Goal: Task Accomplishment & Management: Manage account settings

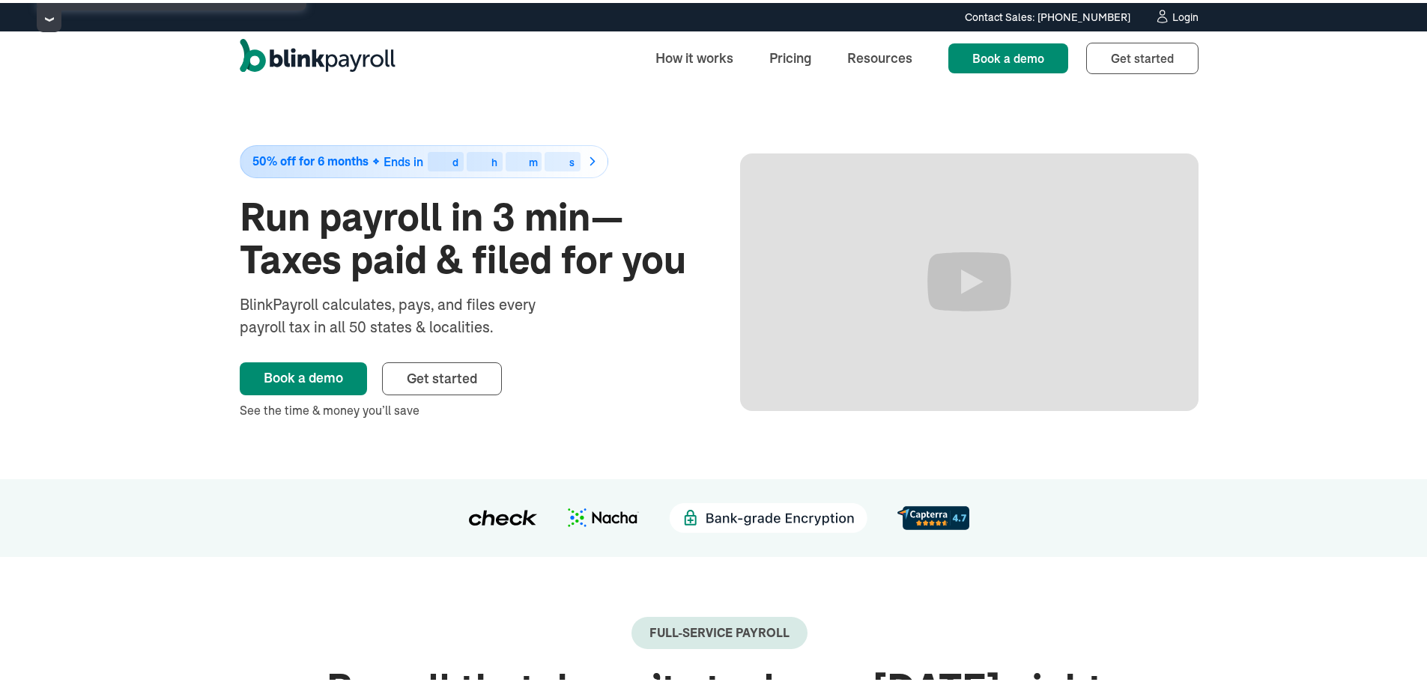
click at [1172, 19] on div "Login" at bounding box center [1185, 14] width 26 height 10
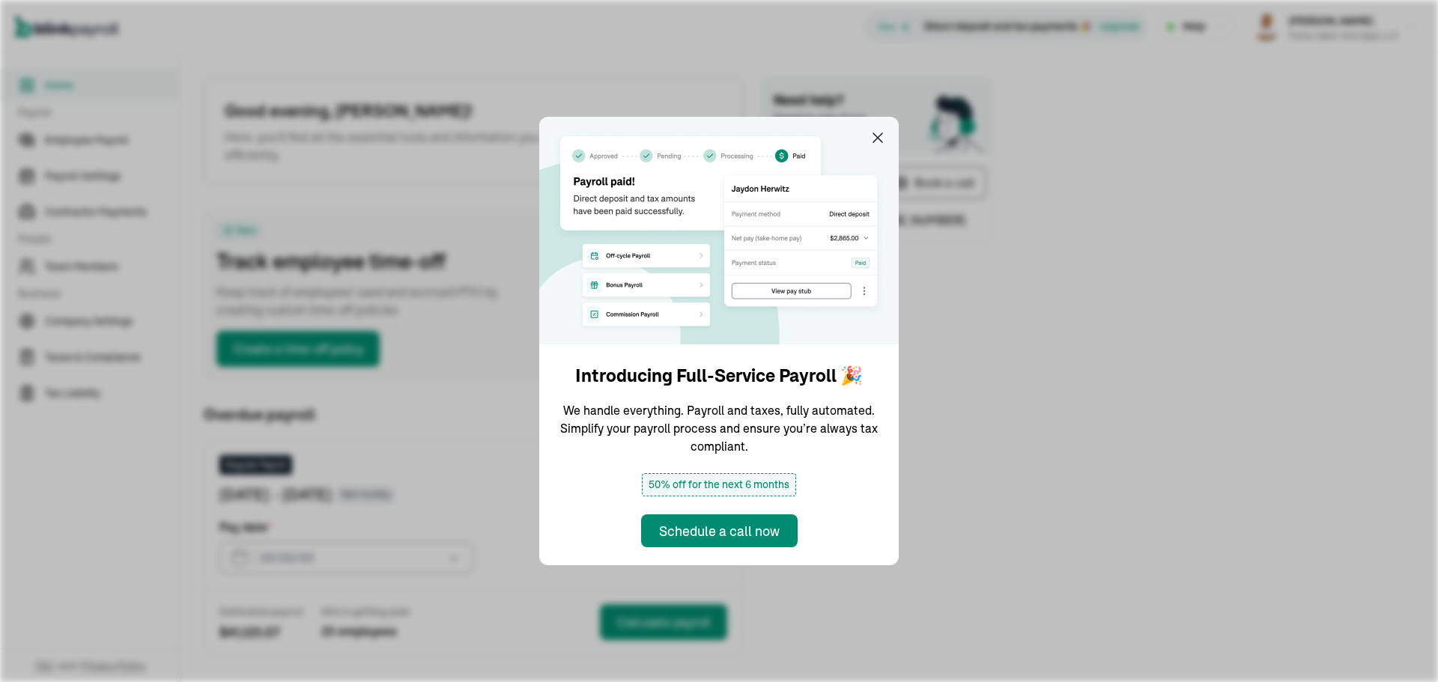
type input "09/22/2025"
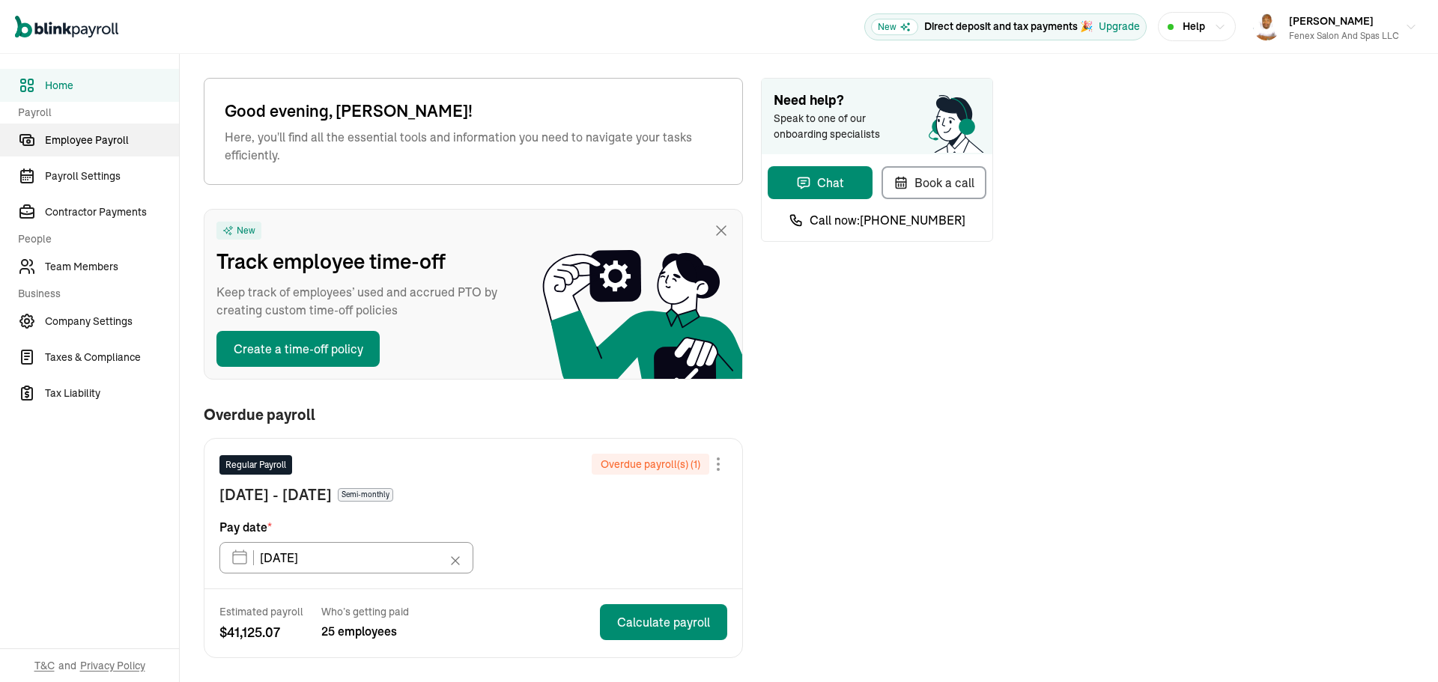
click at [91, 137] on span "Employee Payroll" at bounding box center [112, 141] width 134 height 16
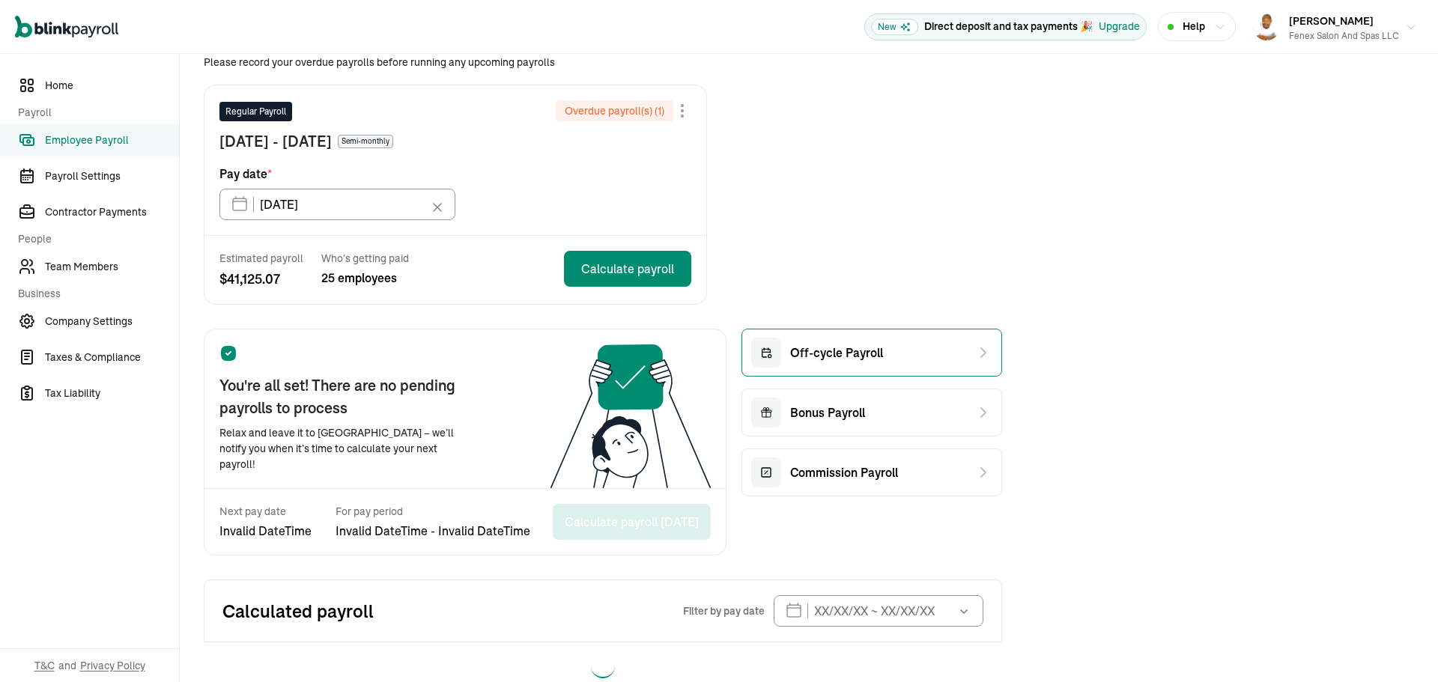
click at [896, 332] on div "Off-cycle Payroll" at bounding box center [871, 353] width 261 height 48
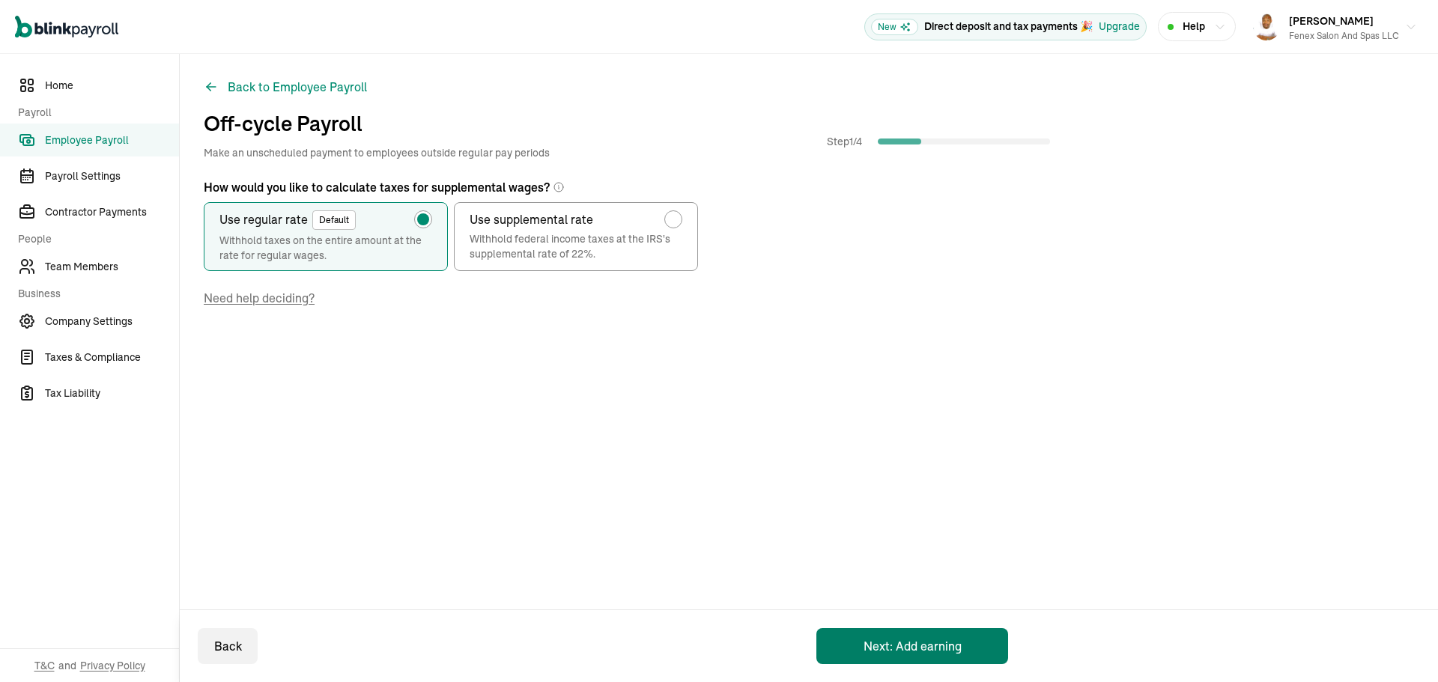
click at [914, 653] on button "Next: Add earning" at bounding box center [912, 646] width 192 height 36
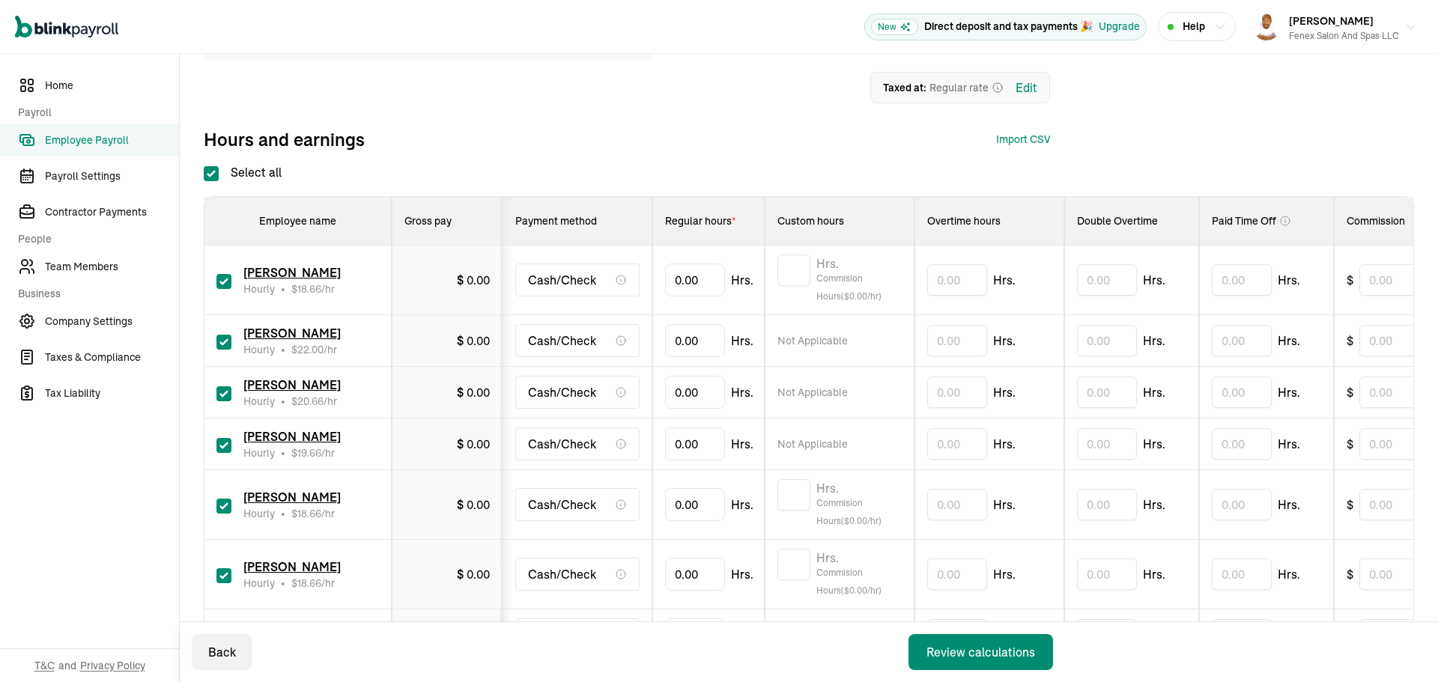
click at [204, 165] on label "Select all" at bounding box center [243, 172] width 78 height 18
click at [204, 166] on input "Select all" at bounding box center [211, 173] width 15 height 15
checkbox input "false"
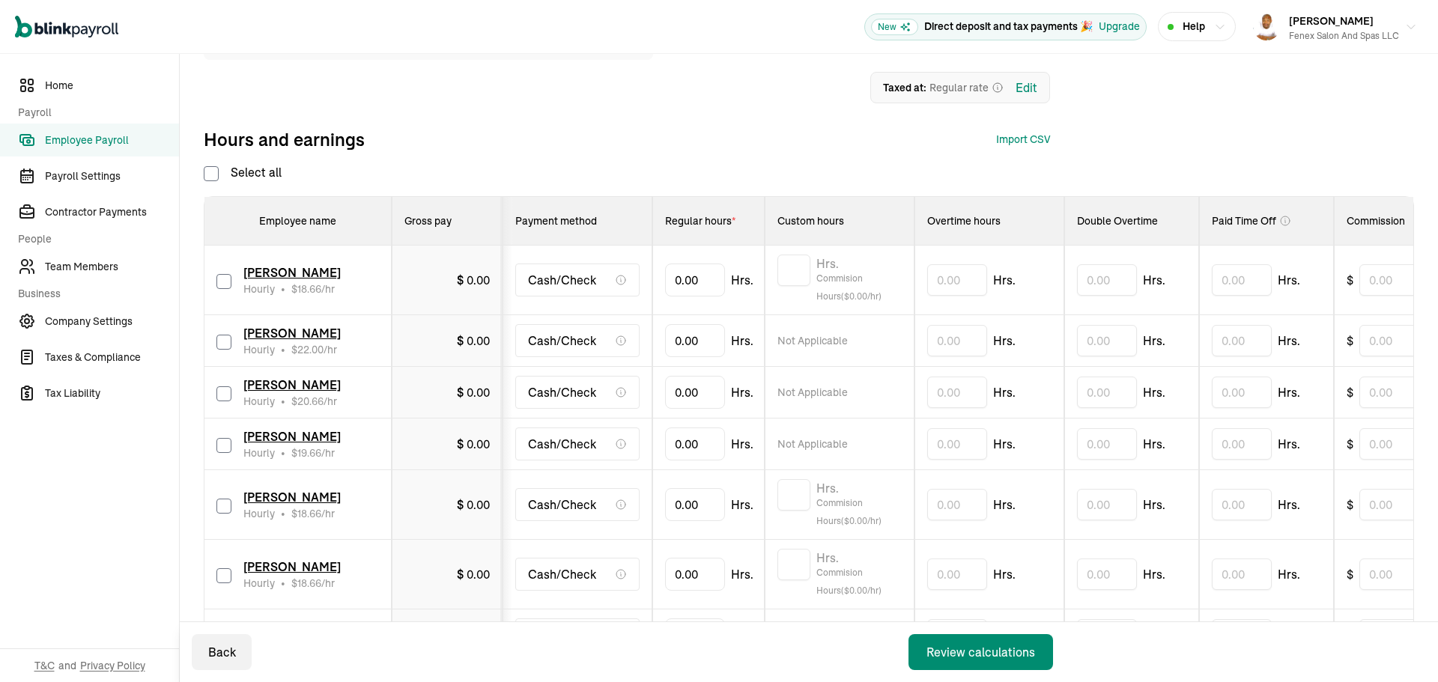
checkbox input "false"
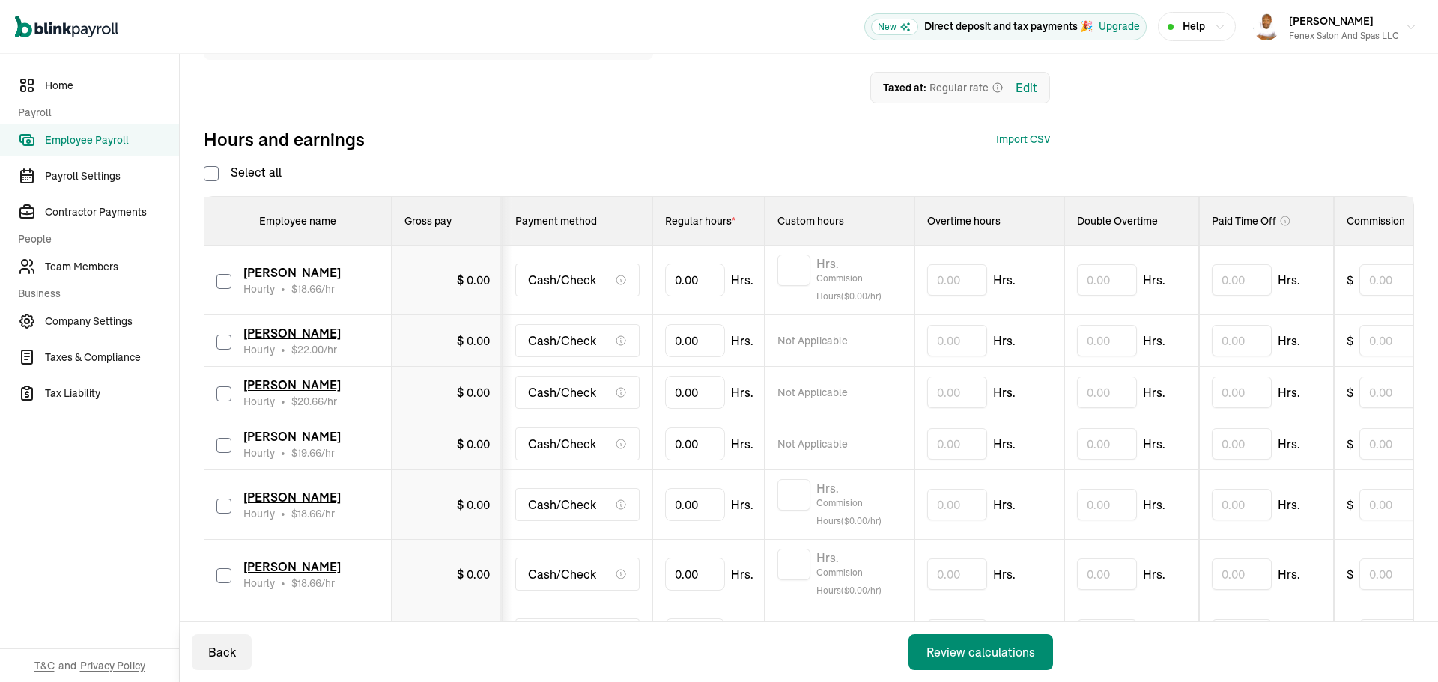
checkbox input "false"
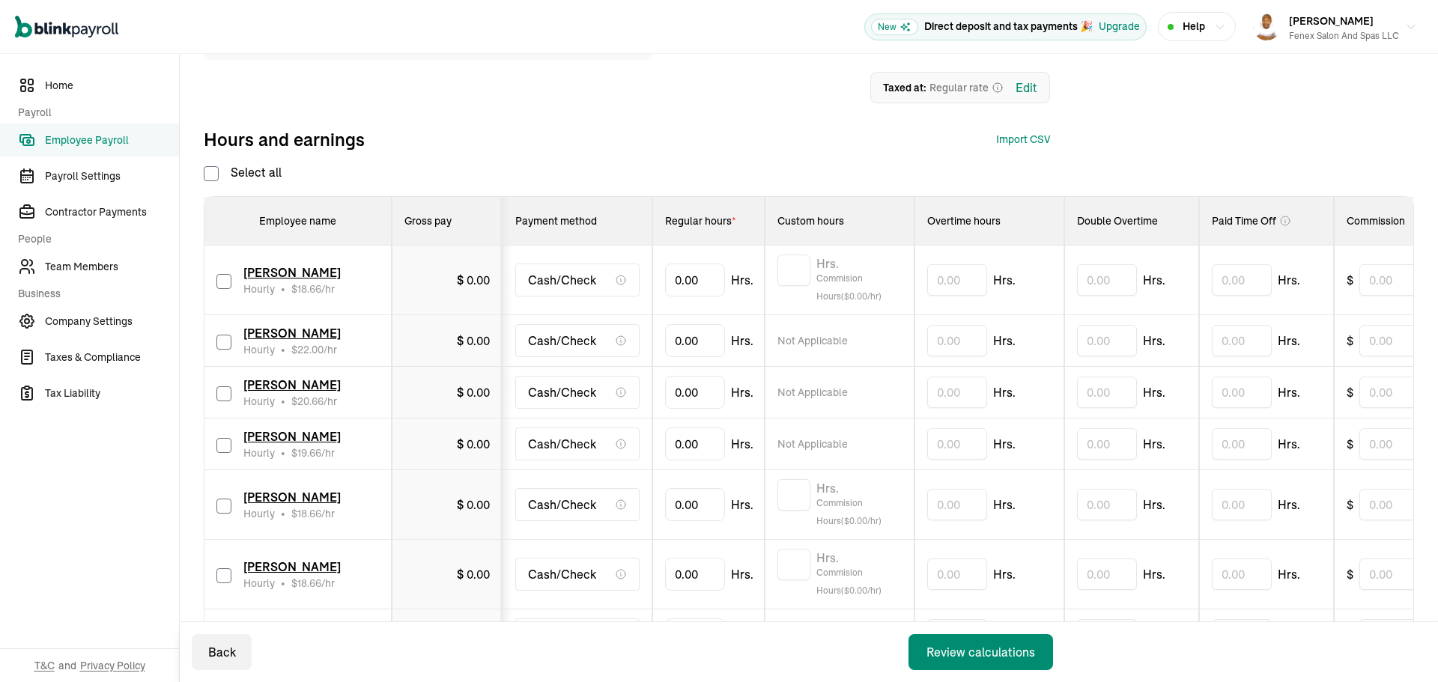
checkbox input "false"
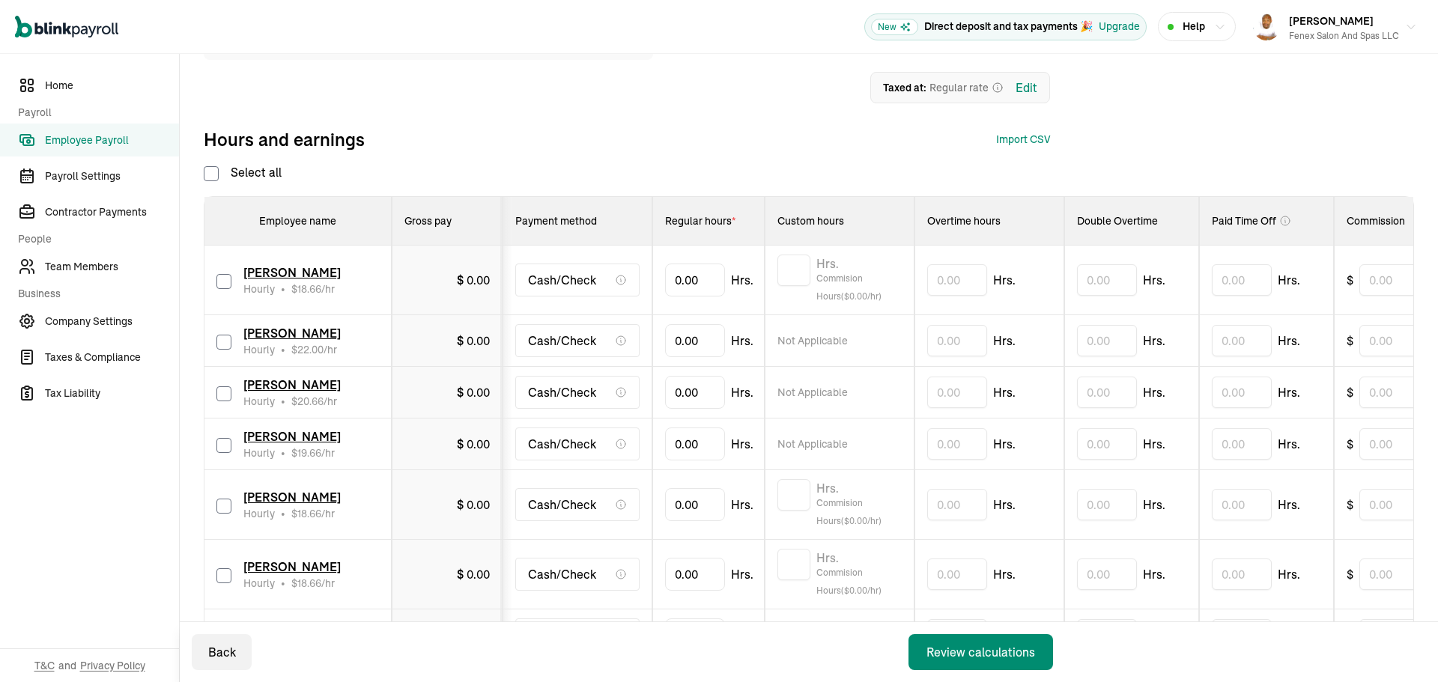
checkbox input "false"
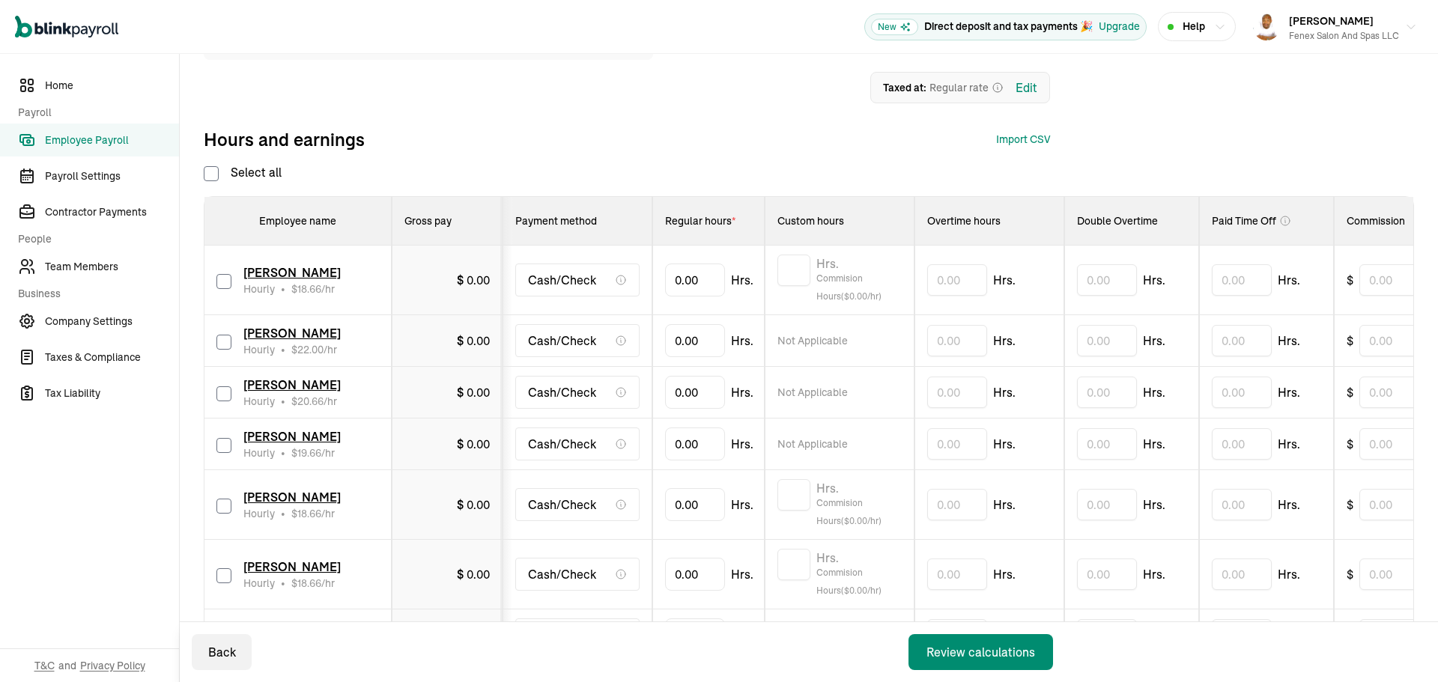
checkbox input "false"
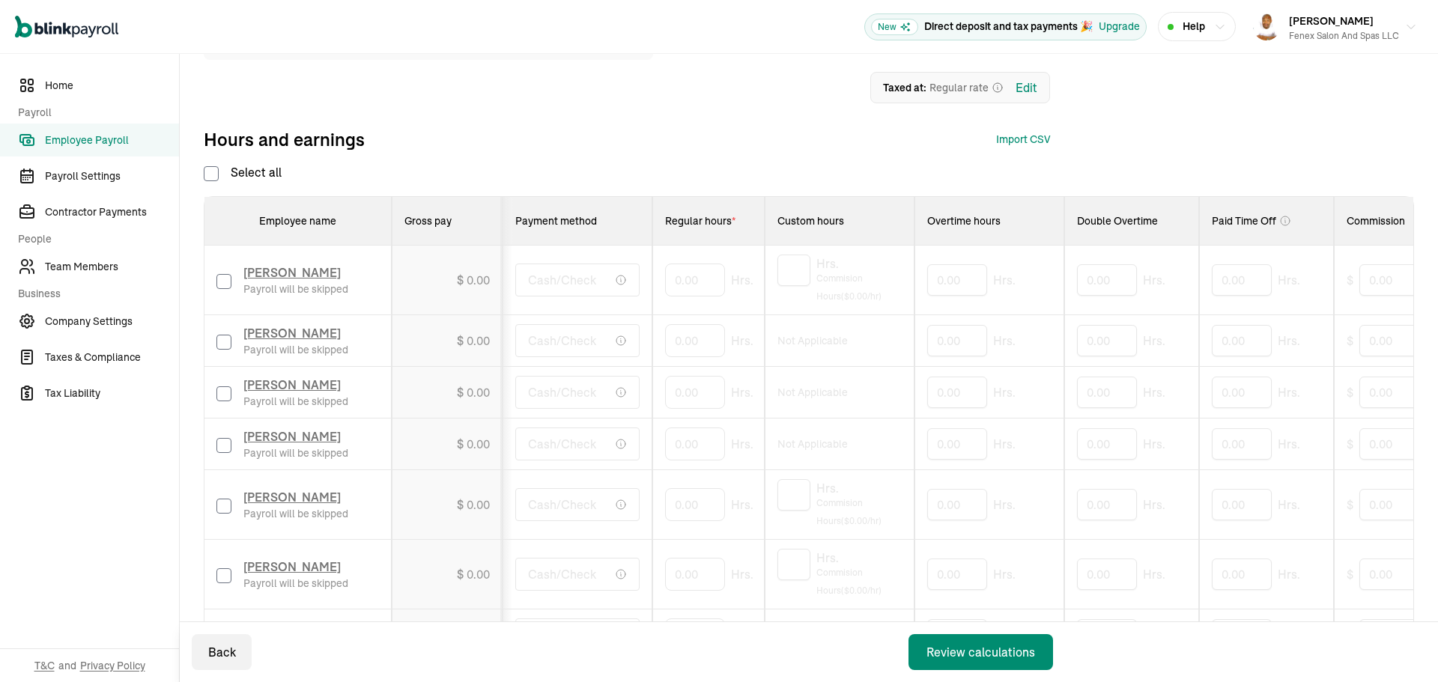
drag, startPoint x: 219, startPoint y: 282, endPoint x: 224, endPoint y: 329, distance: 46.6
click at [222, 282] on input "checkbox" at bounding box center [223, 281] width 15 height 15
checkbox input "true"
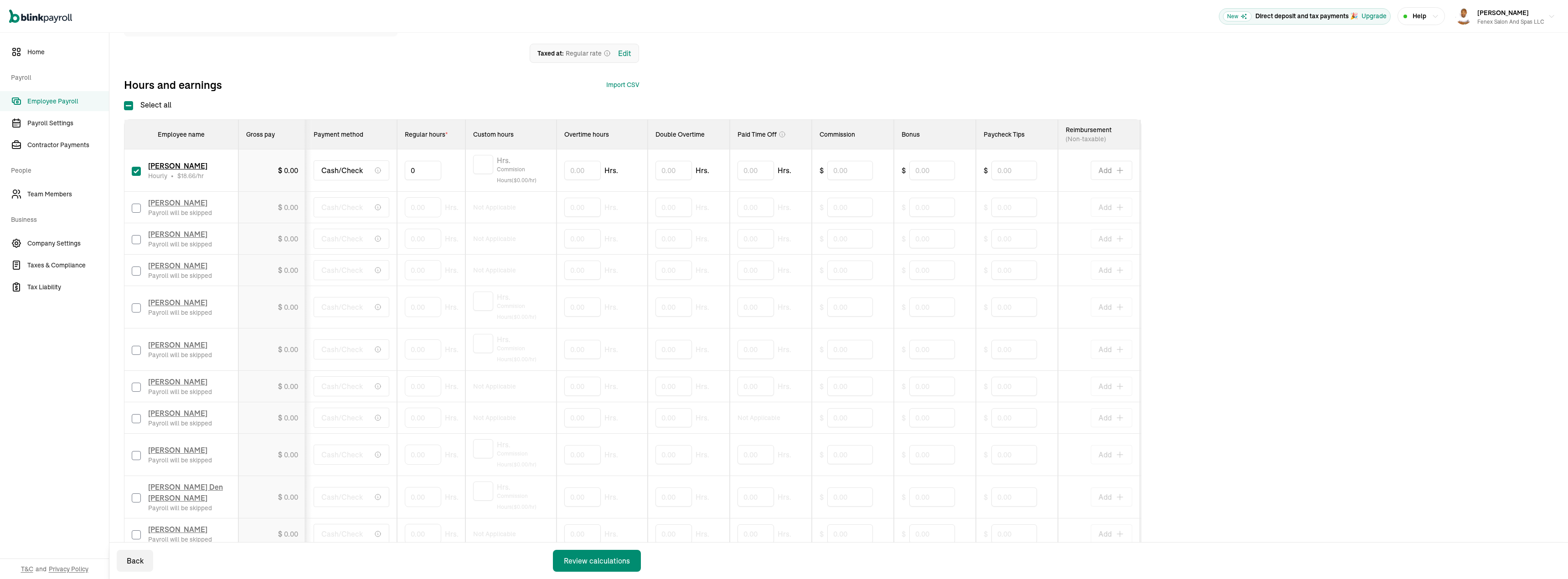
click at [410, 168] on input "0" at bounding box center [423, 170] width 37 height 19
type input "0.01"
type input "42.05"
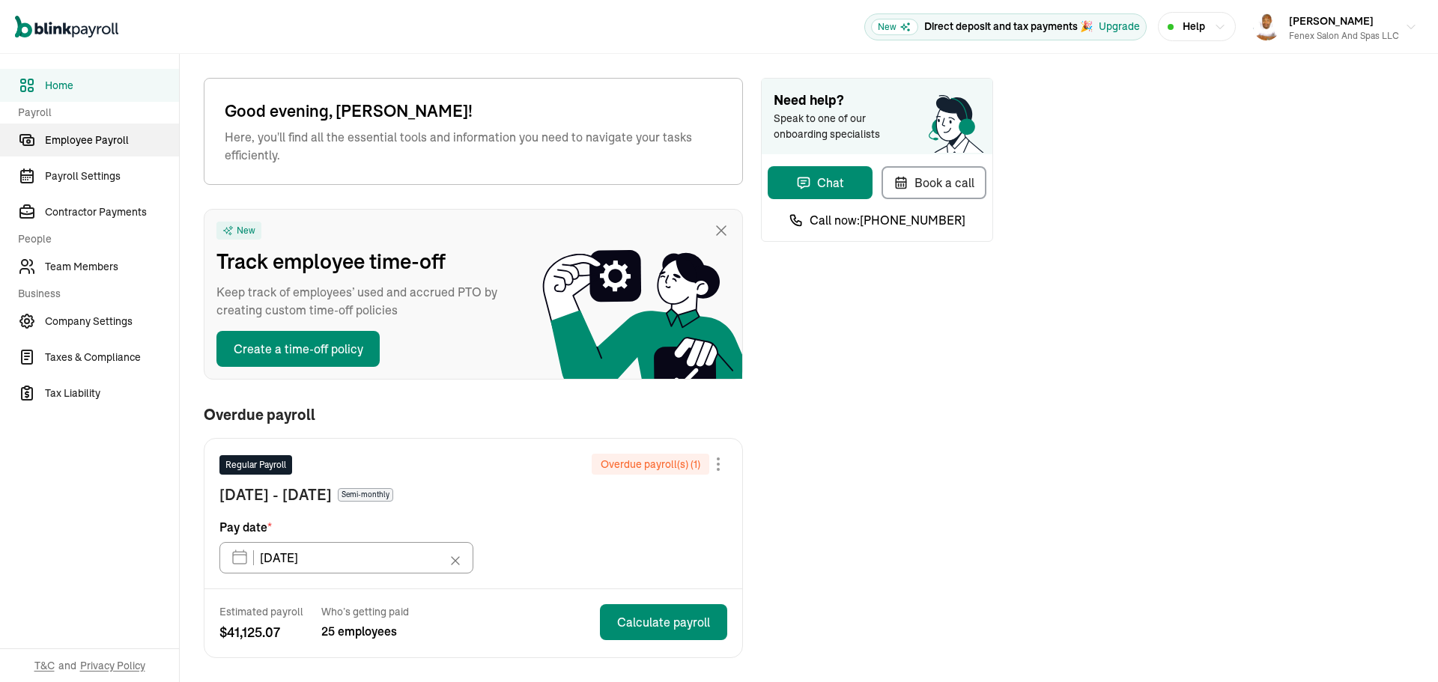
click at [91, 137] on span "Employee Payroll" at bounding box center [112, 141] width 134 height 16
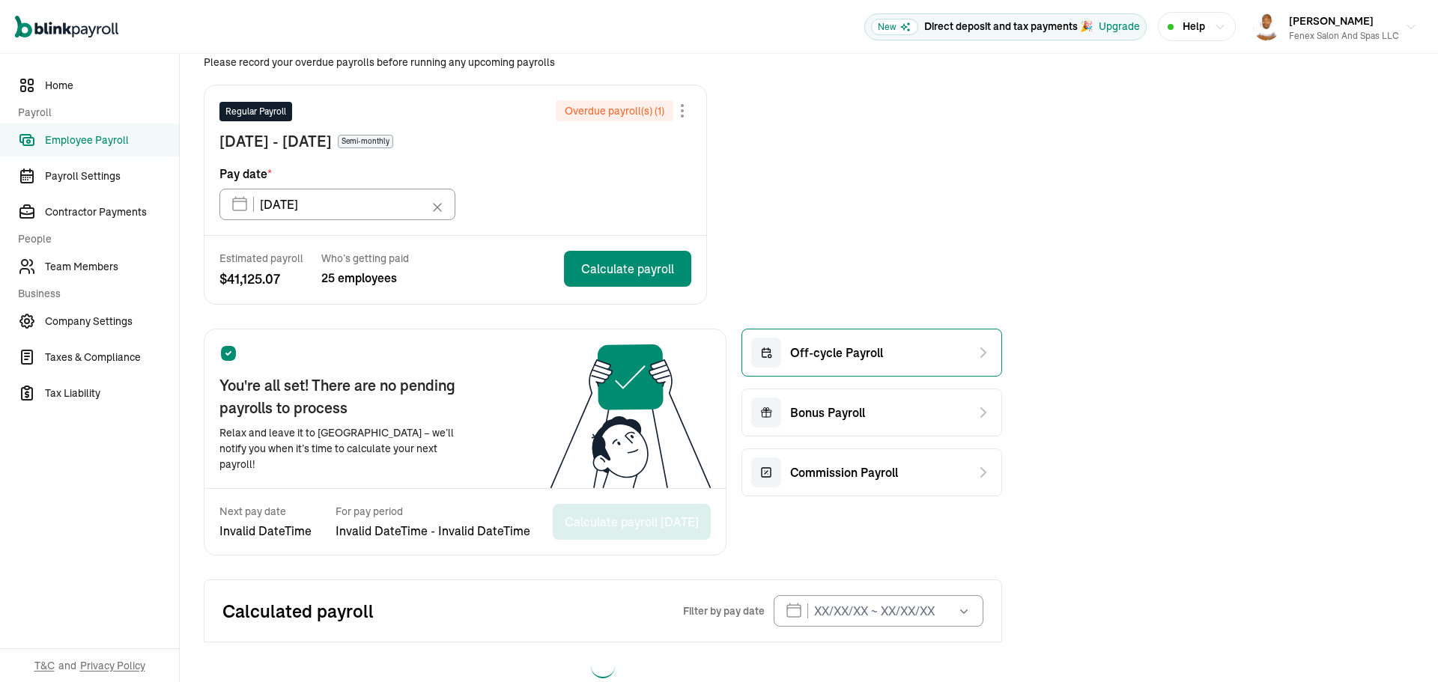
click at [896, 332] on div "Off-cycle Payroll" at bounding box center [871, 353] width 261 height 48
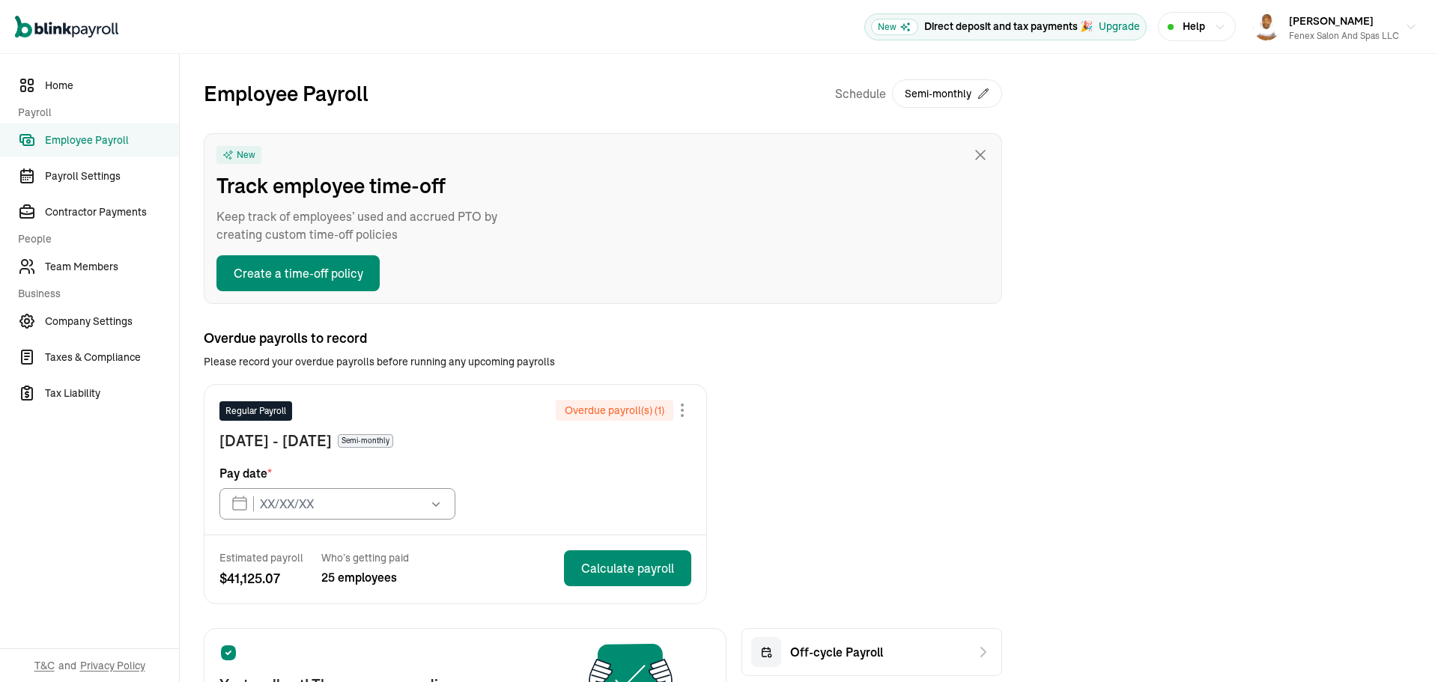
type input "[DATE]"
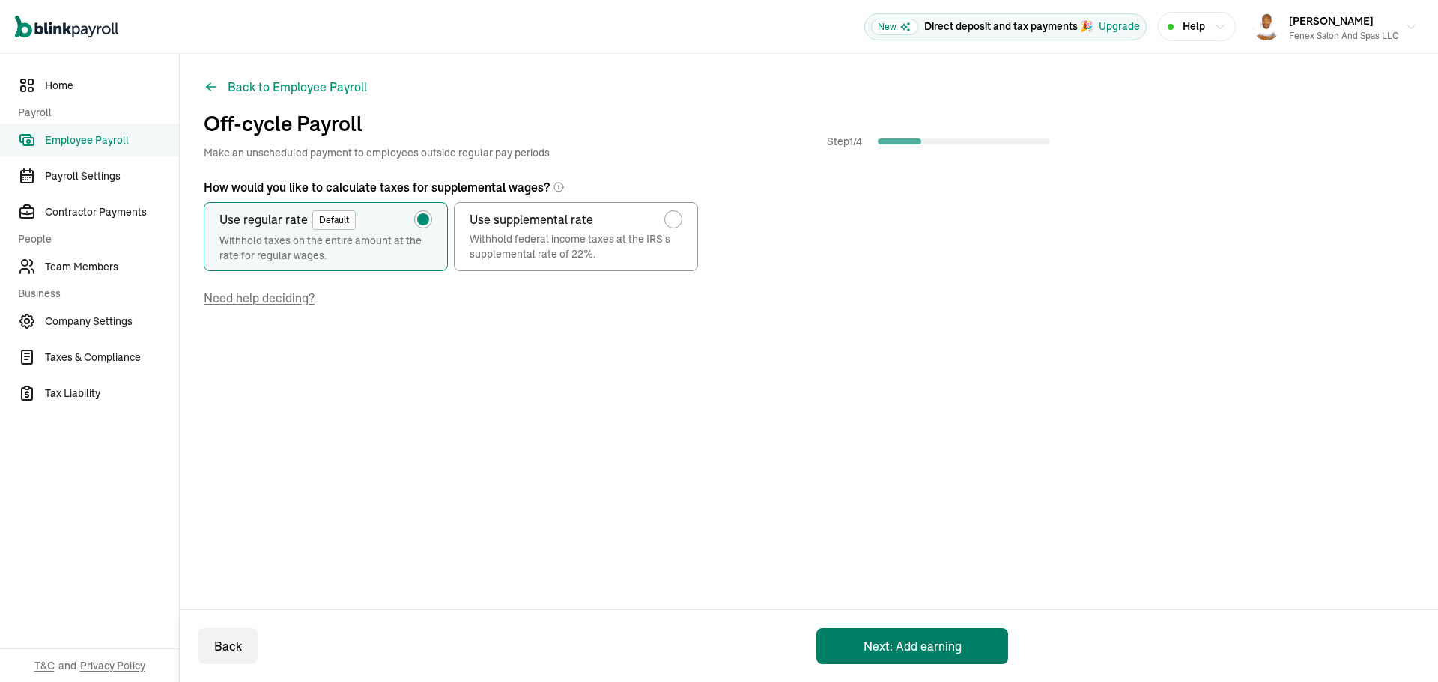
click at [914, 653] on button "Next: Add earning" at bounding box center [912, 646] width 192 height 36
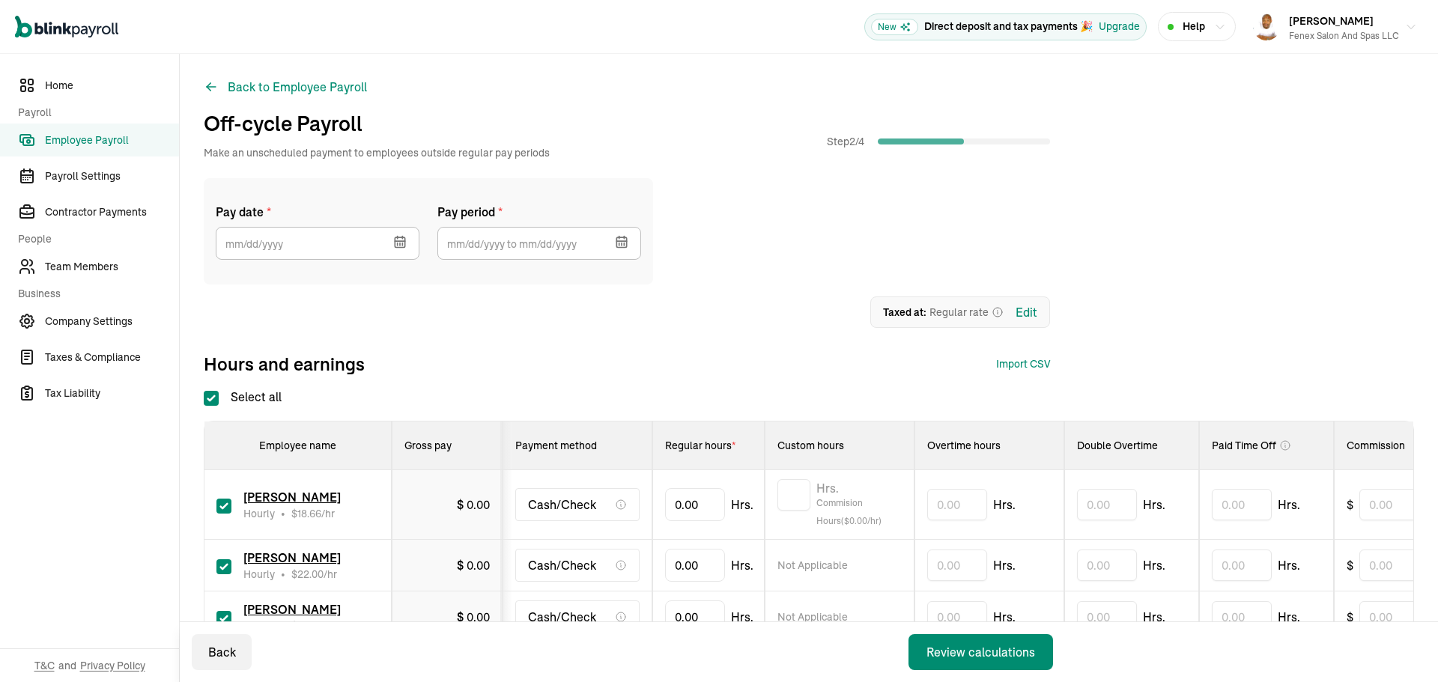
scroll to position [225, 0]
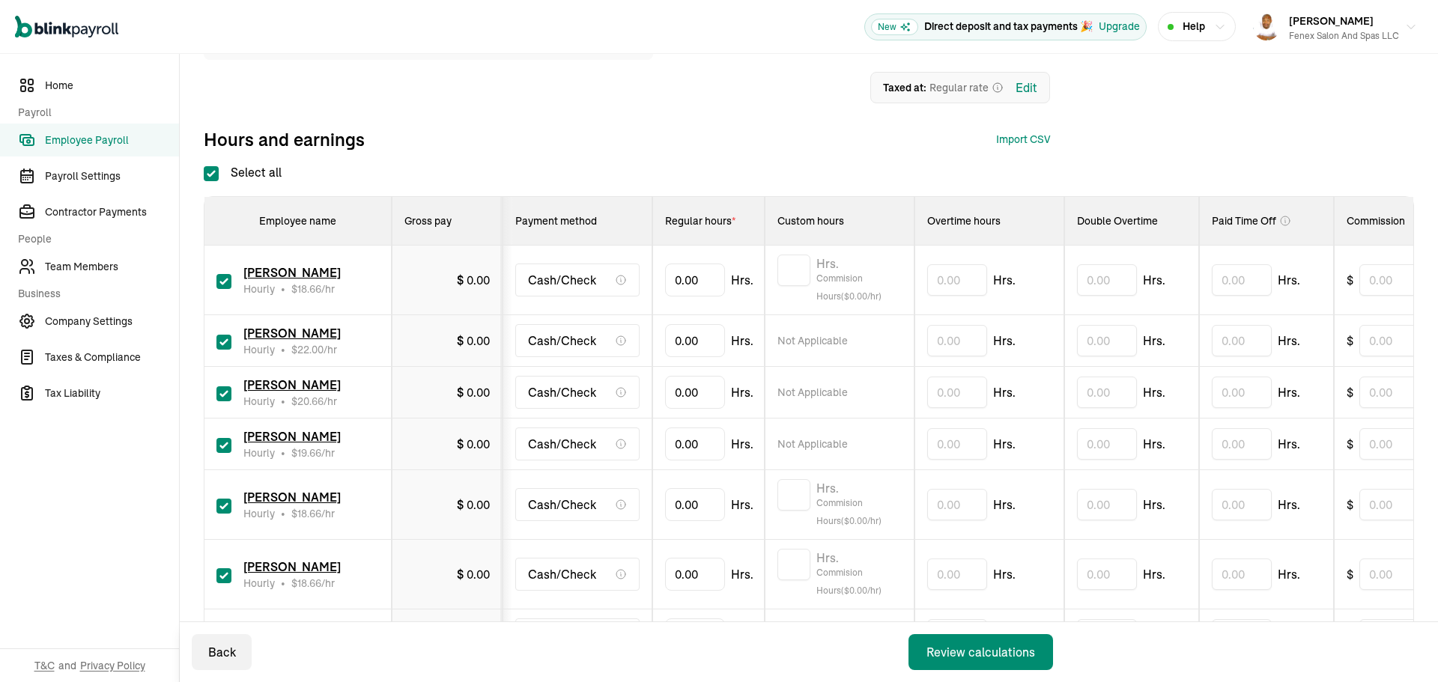
click at [204, 165] on label "Select all" at bounding box center [243, 172] width 78 height 18
click at [204, 166] on input "Select all" at bounding box center [211, 173] width 15 height 15
checkbox input "false"
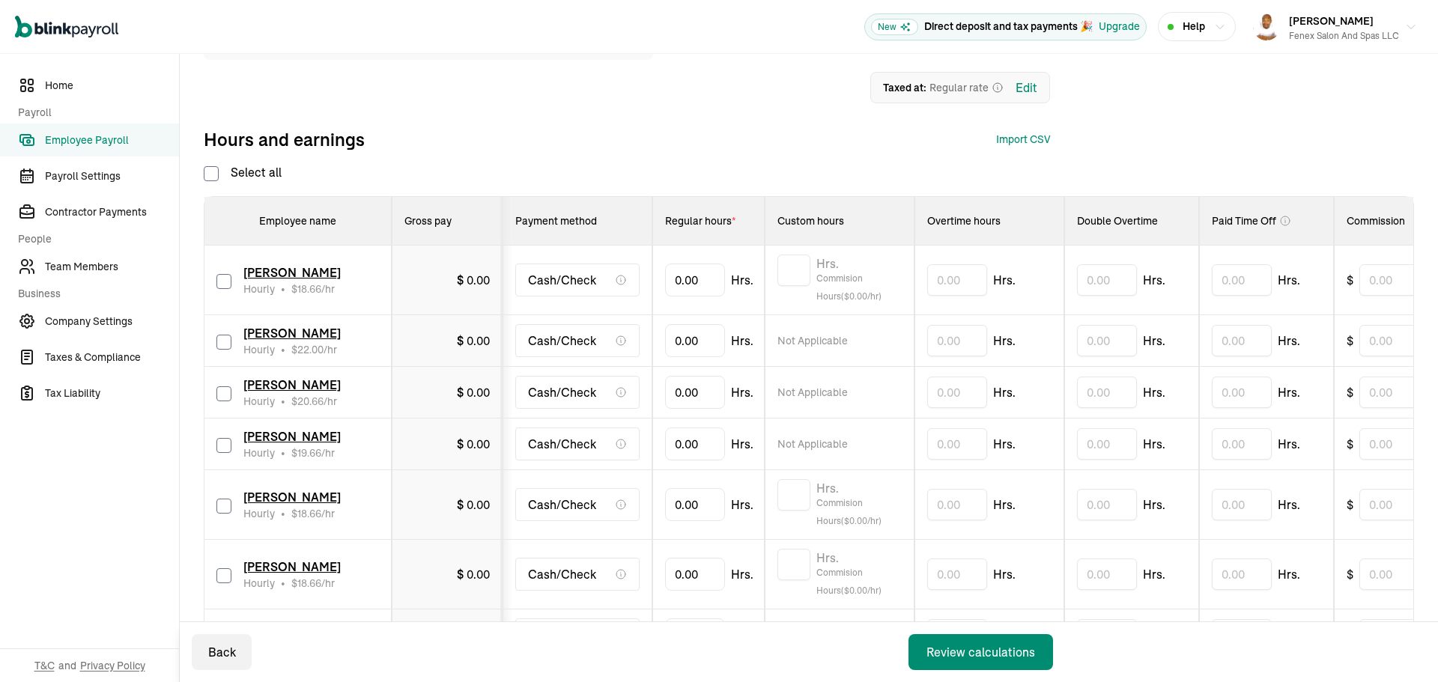
checkbox input "false"
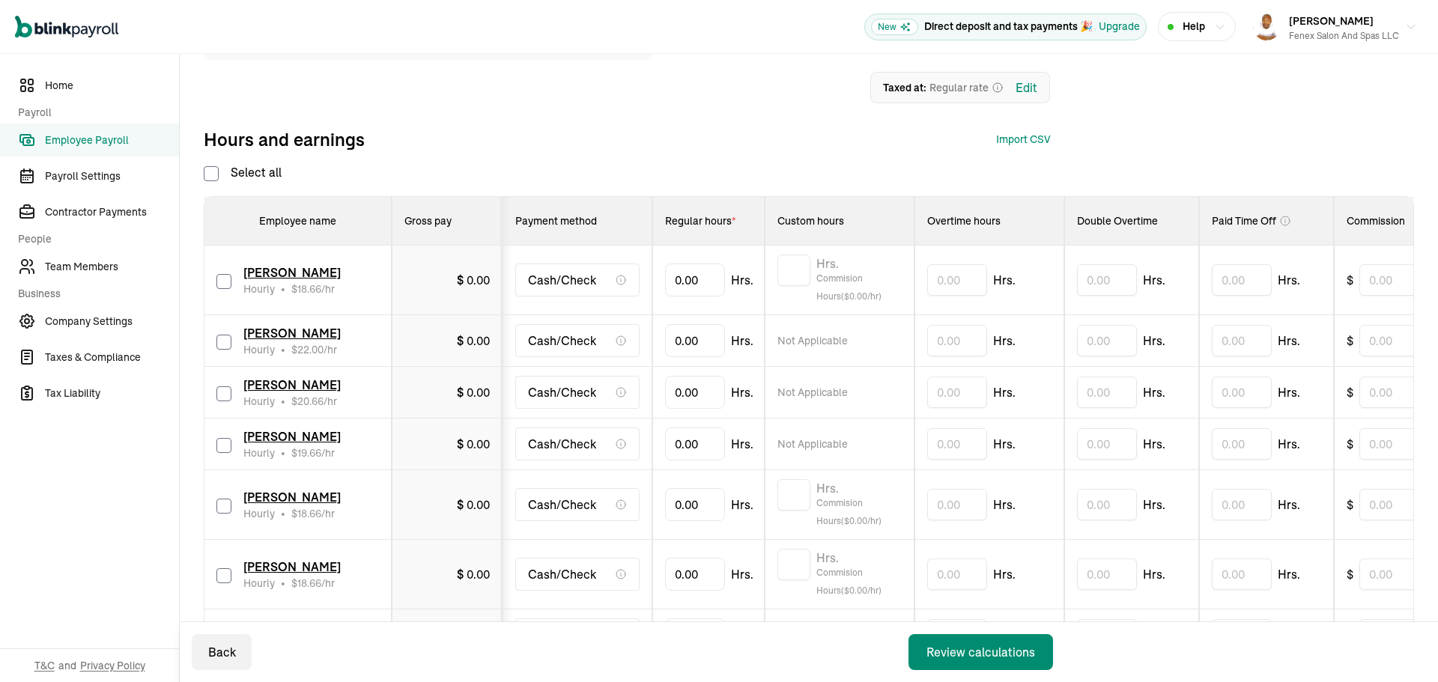
checkbox input "false"
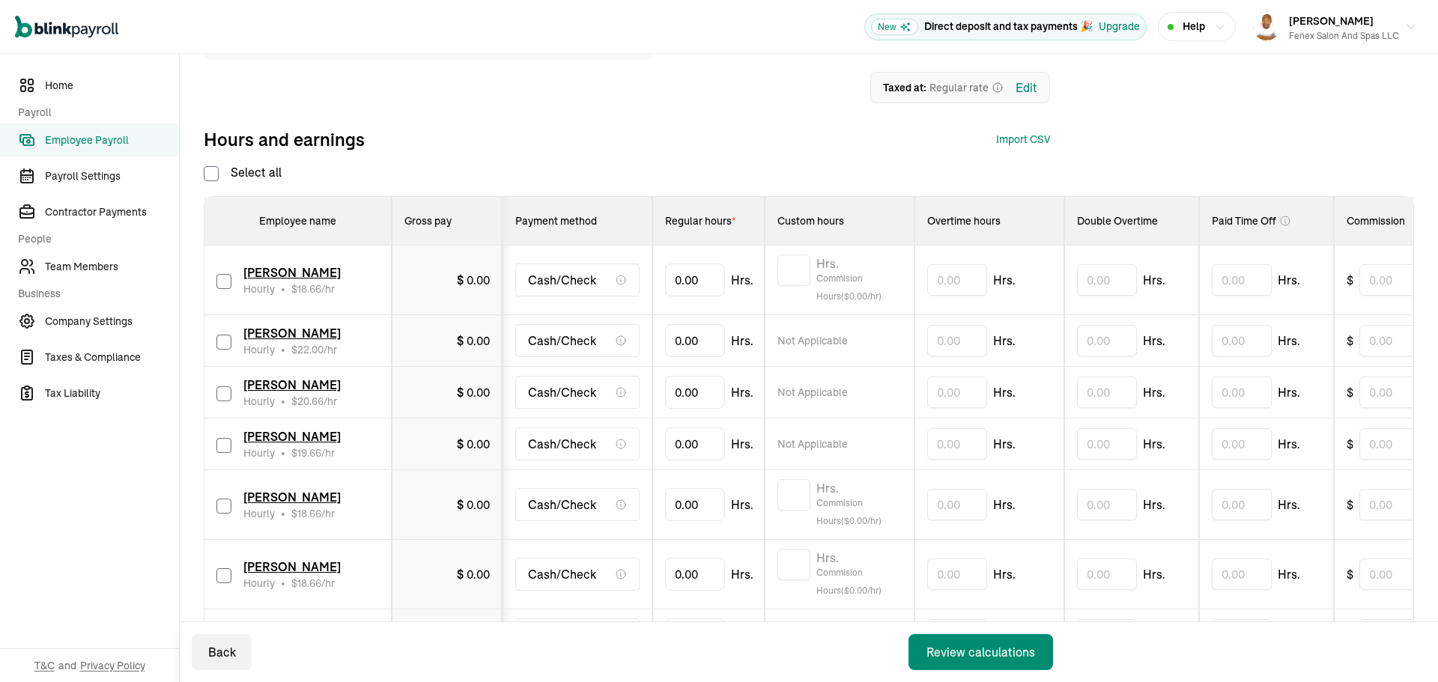
checkbox input "false"
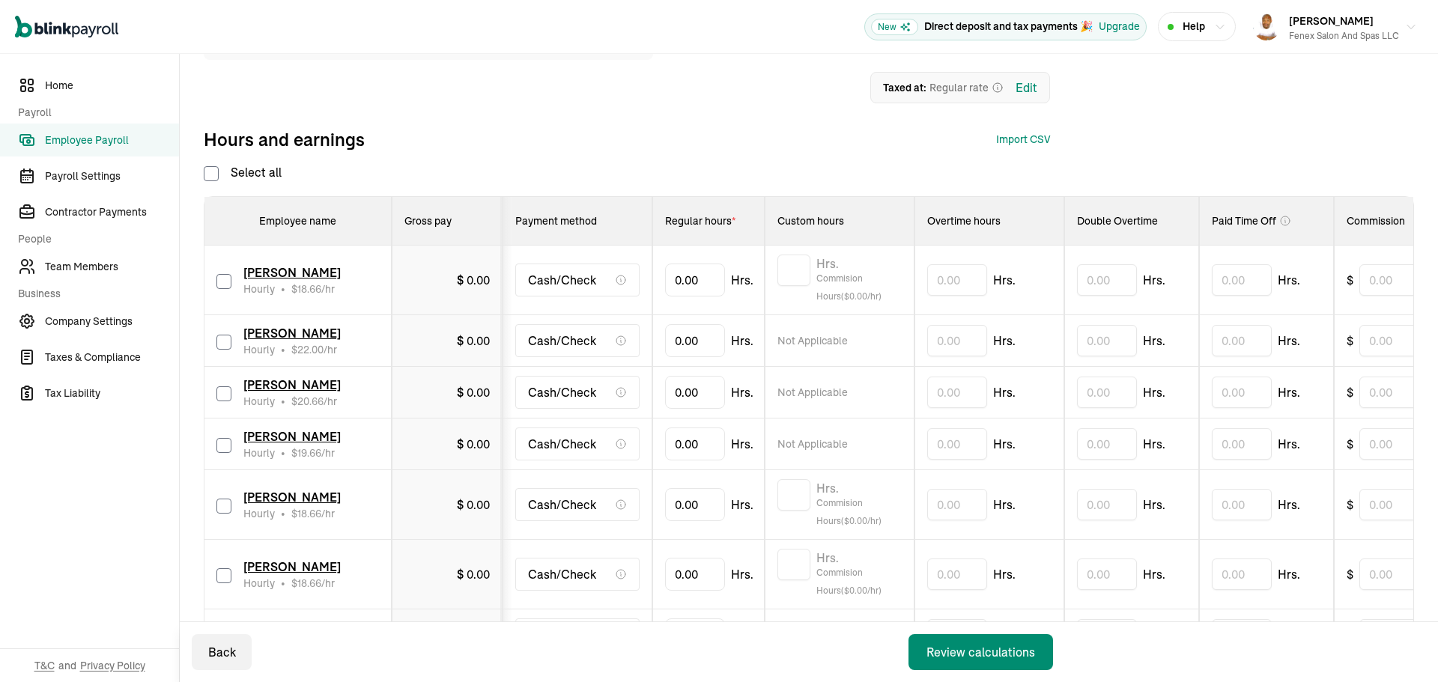
checkbox input "false"
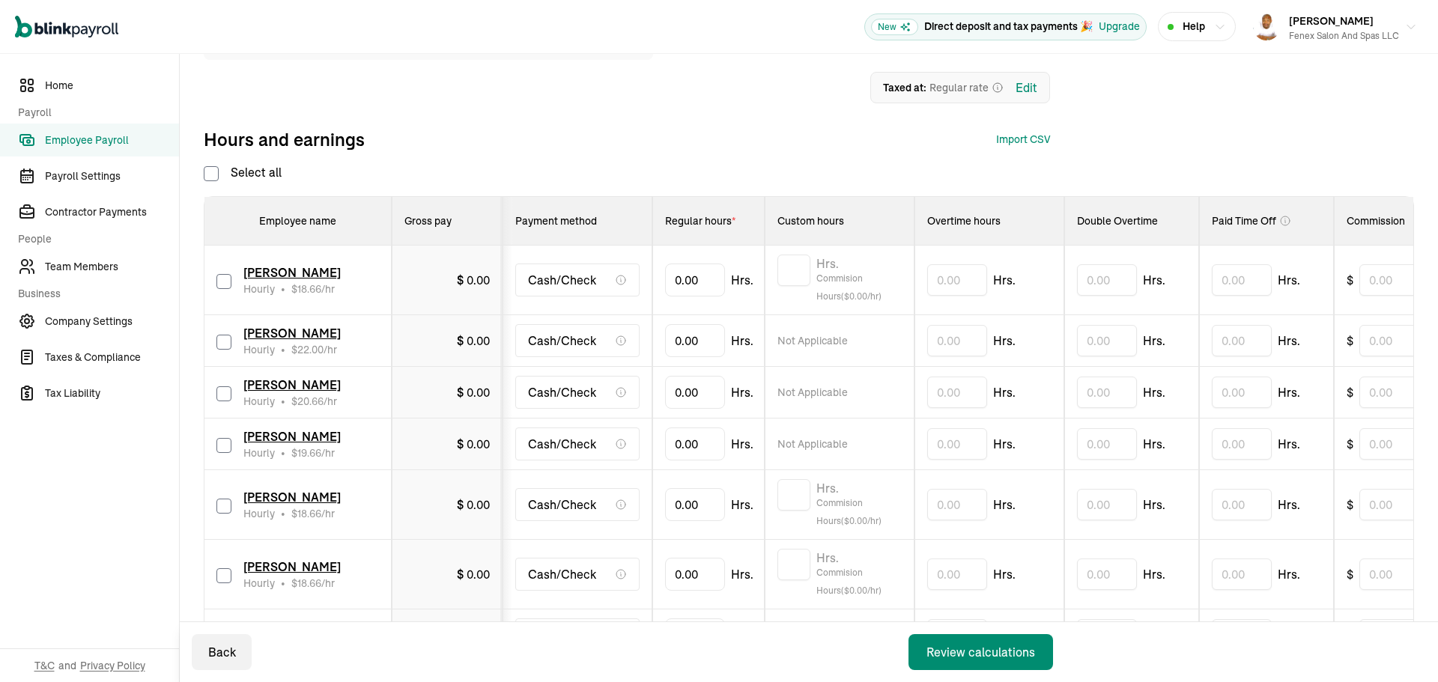
checkbox input "false"
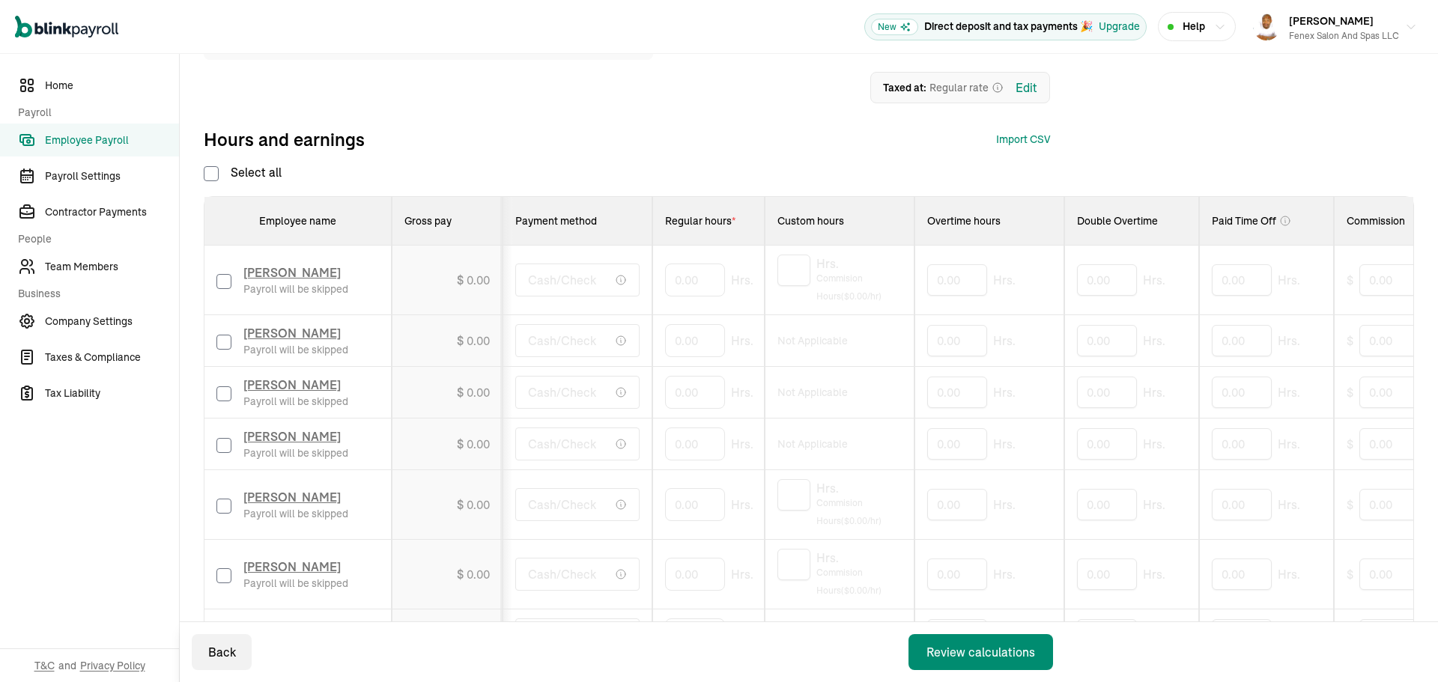
drag, startPoint x: 219, startPoint y: 282, endPoint x: 263, endPoint y: 418, distance: 142.3
click at [222, 282] on input "checkbox" at bounding box center [223, 281] width 15 height 15
checkbox input "true"
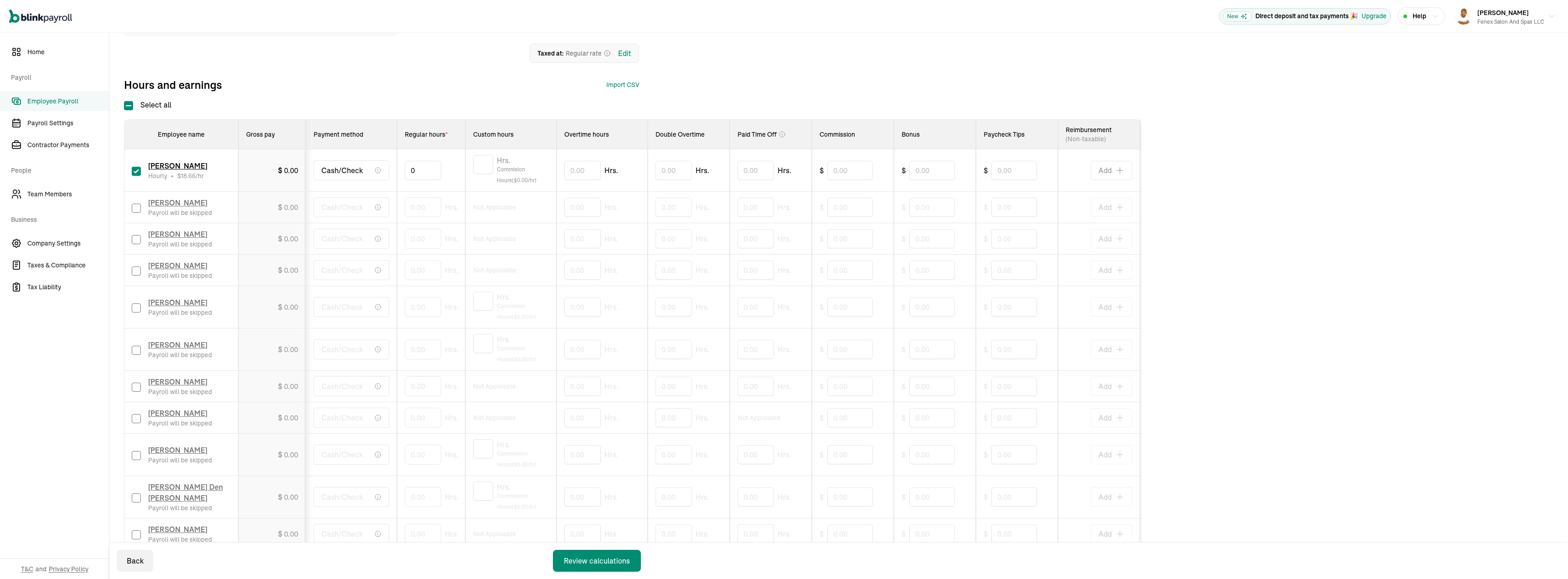
click at [410, 168] on input "0" at bounding box center [423, 170] width 37 height 19
type input "0.01"
type input "42.05"
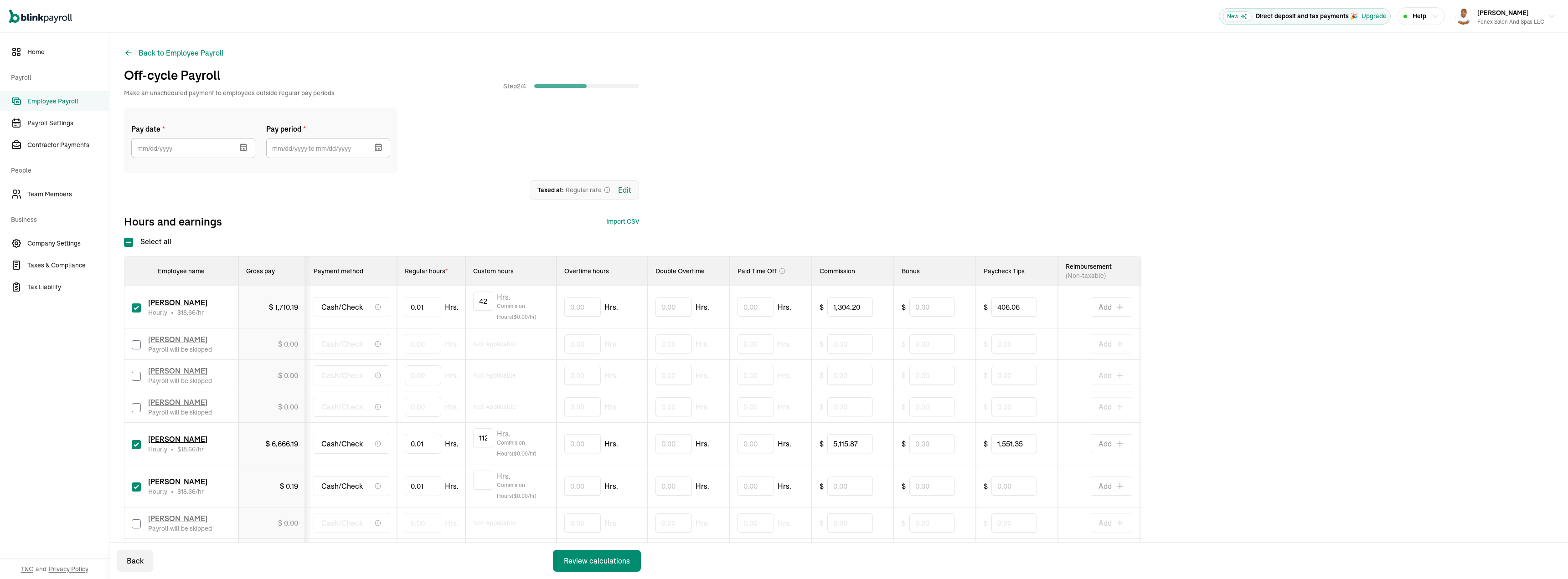
scroll to position [137, 0]
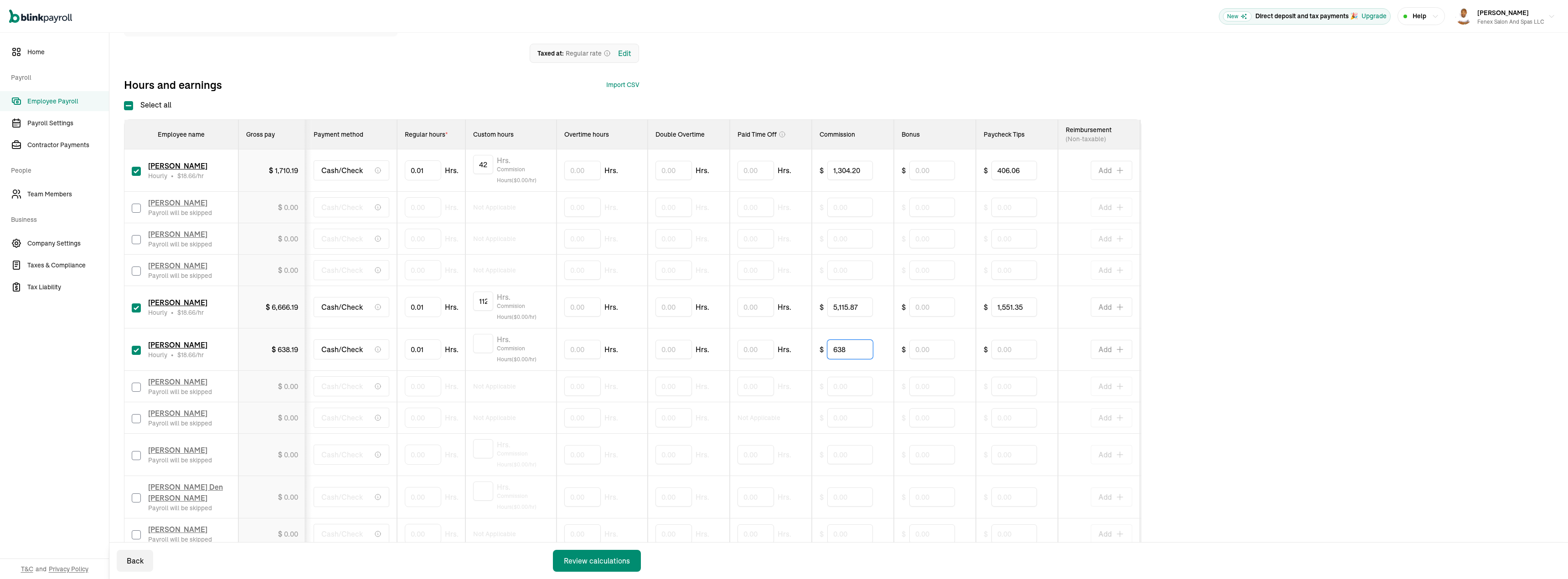
type input "638"
type input "276.40"
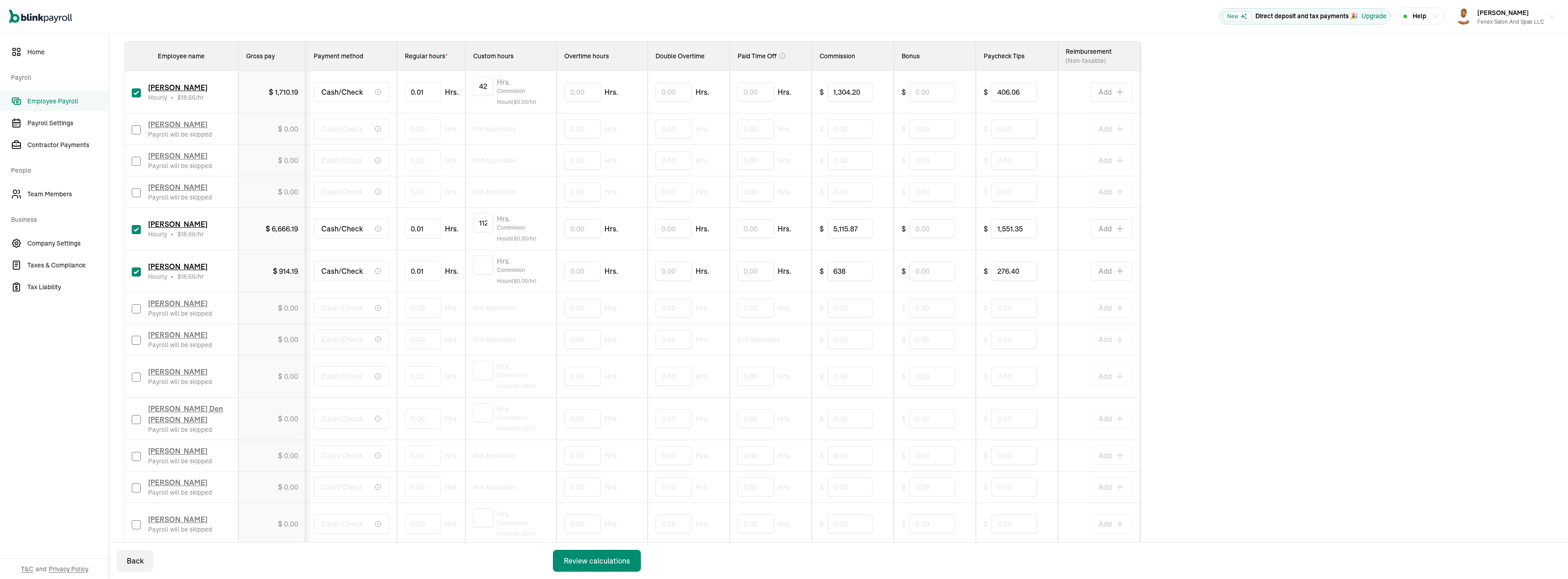
scroll to position [227, 0]
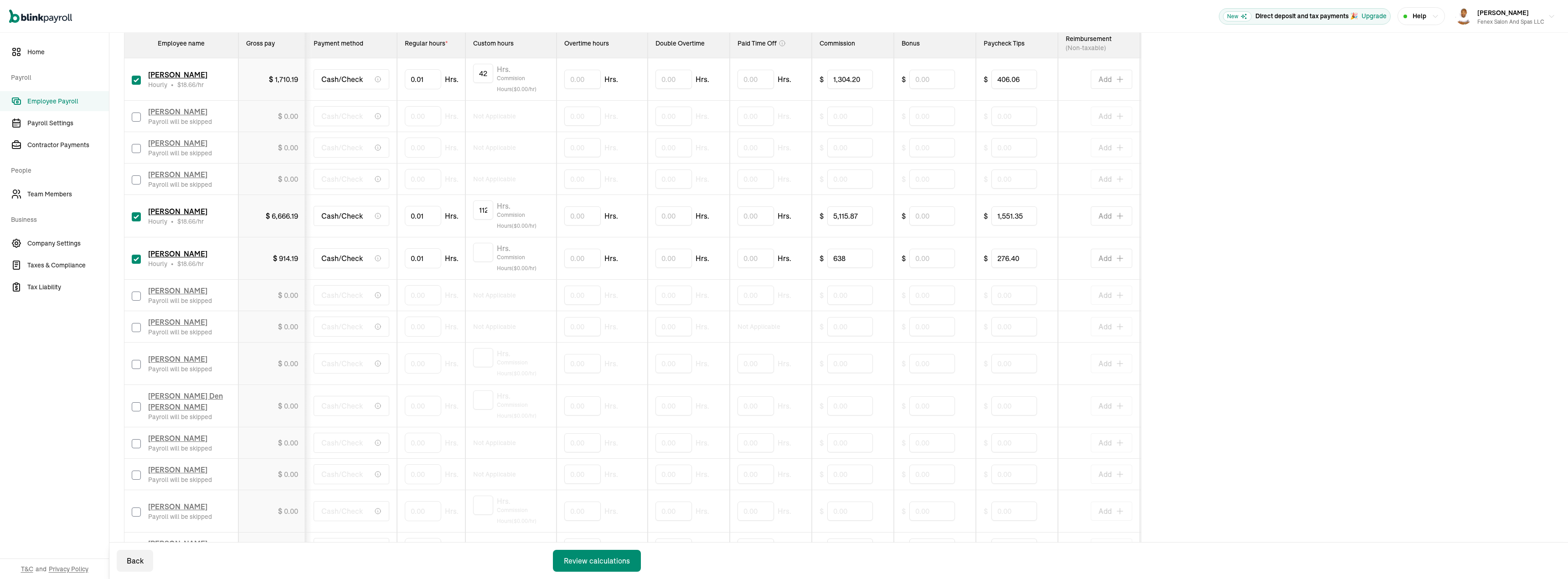
drag, startPoint x: 137, startPoint y: 363, endPoint x: 10, endPoint y: 406, distance: 134.1
click at [137, 363] on input "checkbox" at bounding box center [136, 364] width 9 height 9
checkbox input "true"
click at [426, 356] on input "0" at bounding box center [423, 363] width 37 height 19
type input "0.01"
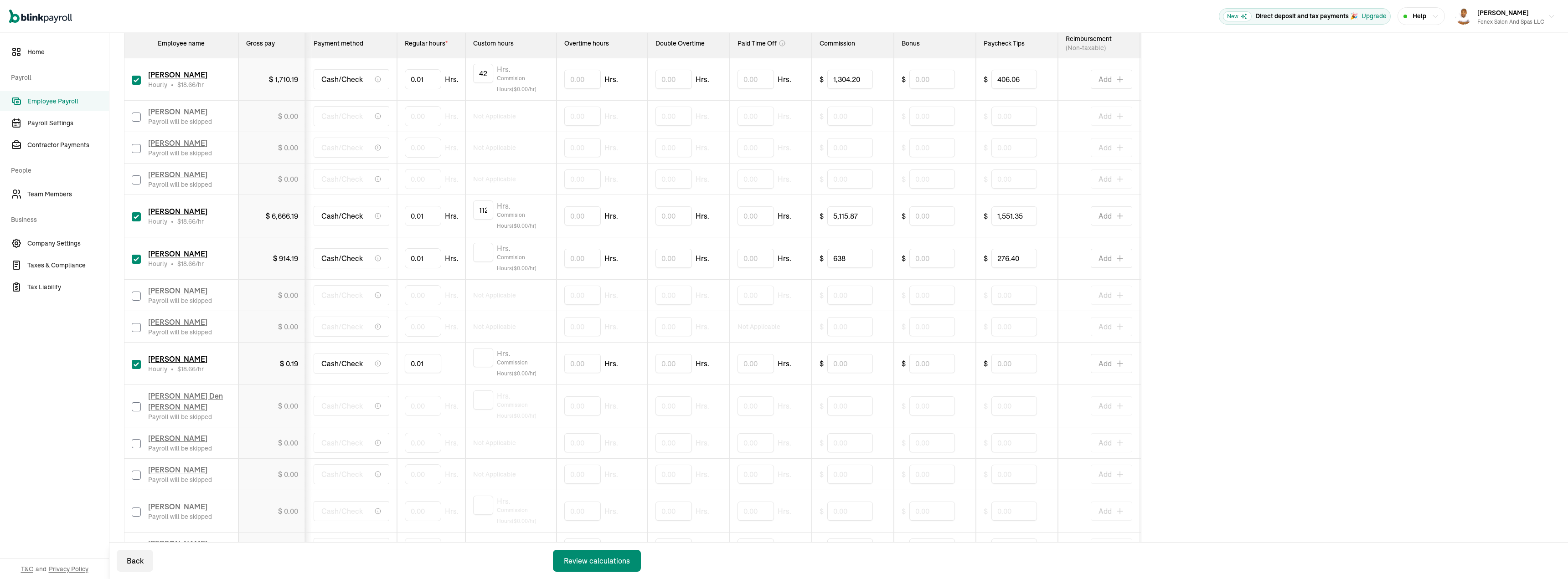
click at [436, 366] on input "0.01" at bounding box center [423, 363] width 37 height 19
type input "2"
type input "0"
type input "0.01"
type input "72.90"
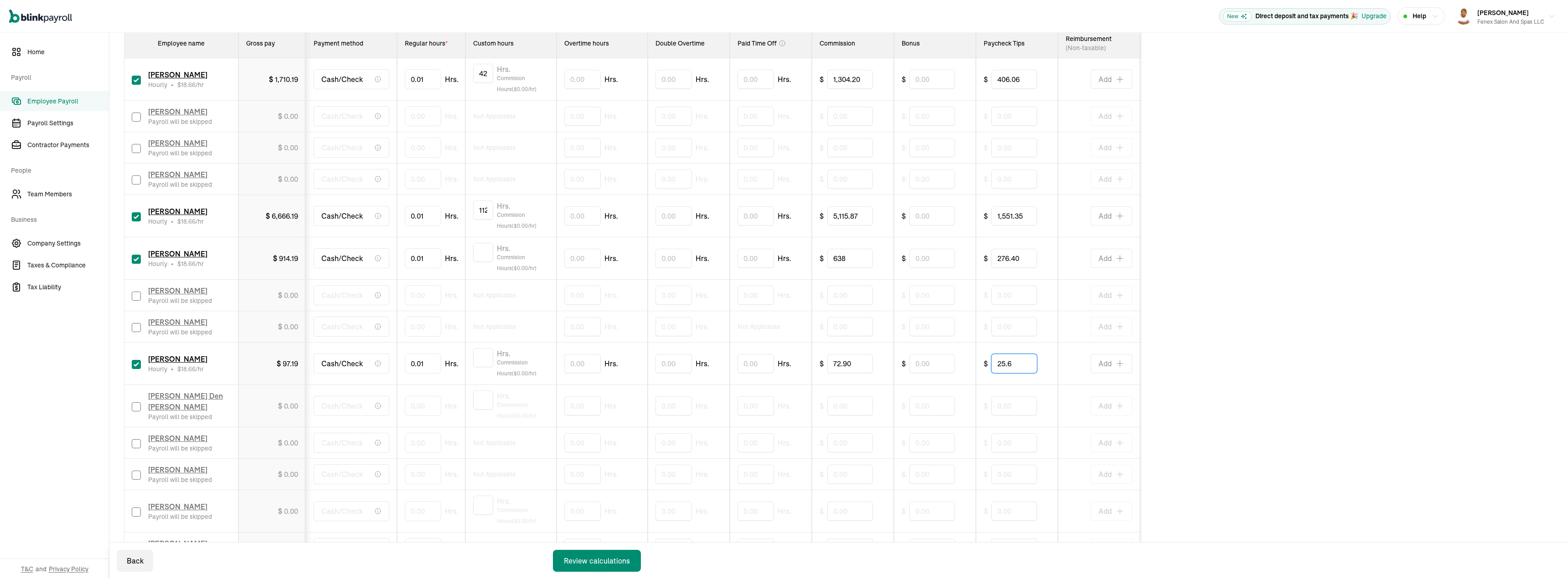
type input "25.6"
click at [138, 409] on input "checkbox" at bounding box center [136, 406] width 9 height 9
checkbox input "true"
click at [424, 403] on input "0" at bounding box center [423, 405] width 37 height 19
type input "43.73"
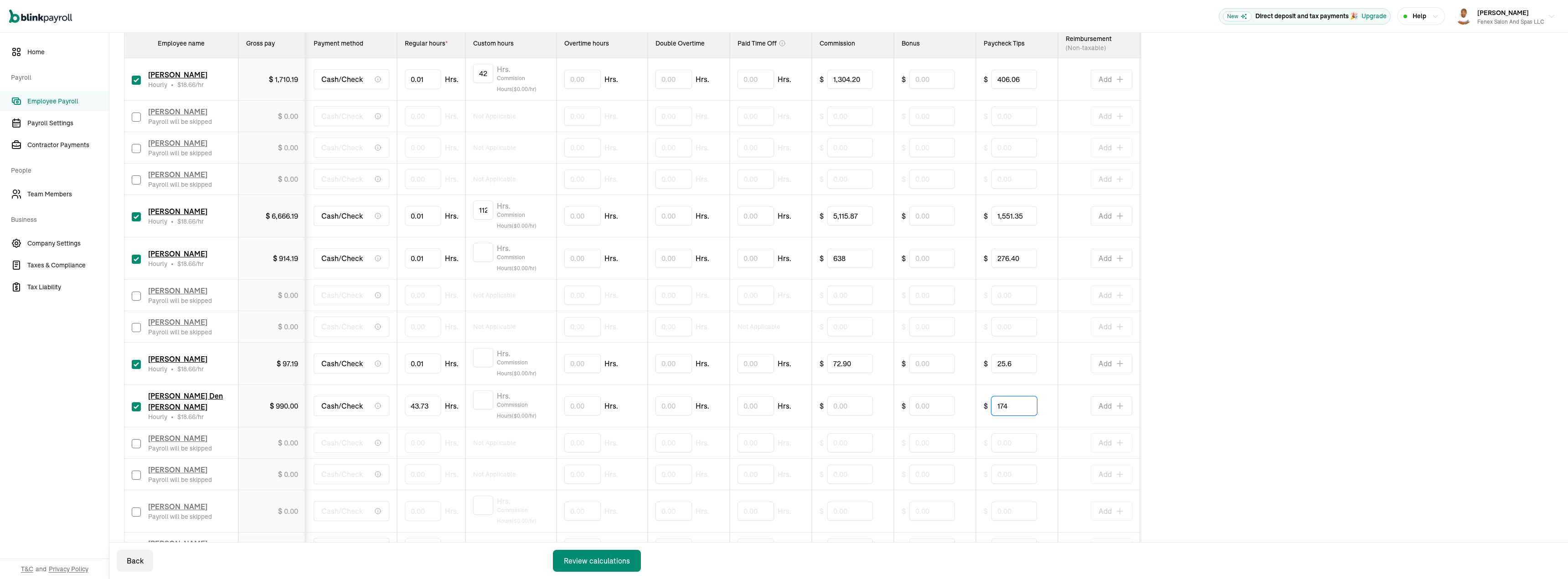
type input "174"
type input "15.35"
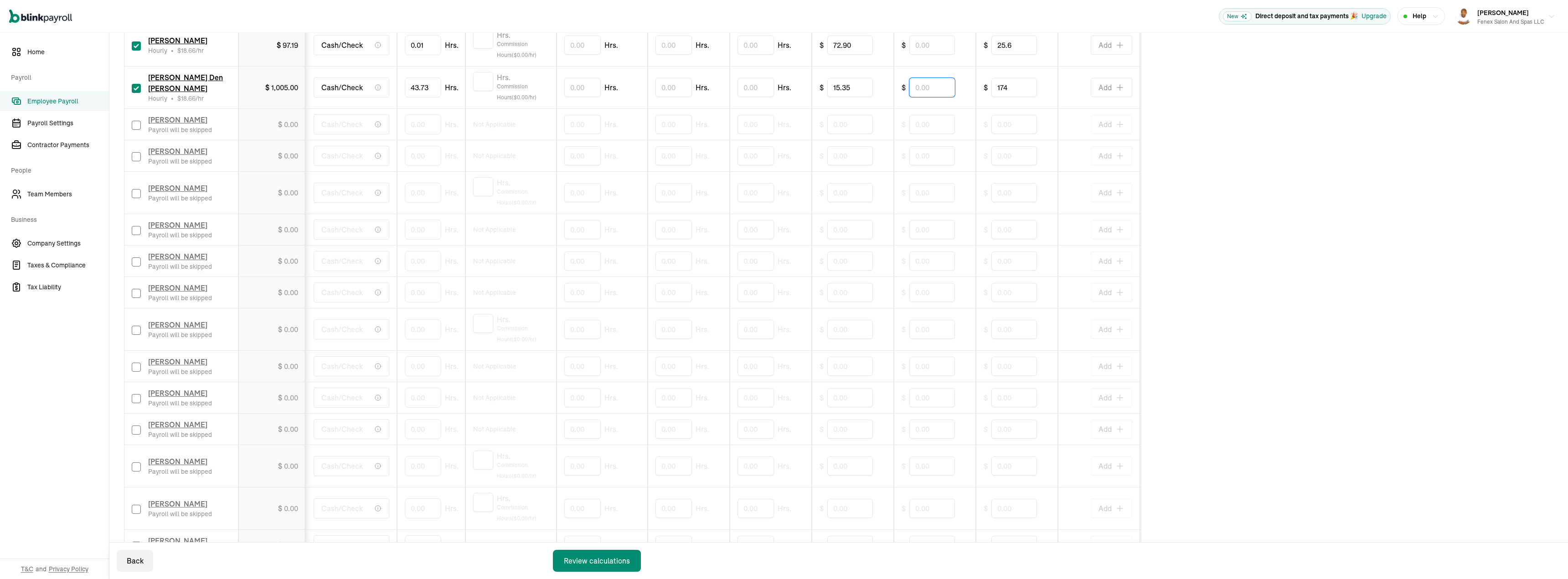
scroll to position [547, 0]
click at [141, 429] on input "checkbox" at bounding box center [136, 429] width 9 height 9
checkbox input "true"
click at [430, 429] on input "0" at bounding box center [423, 428] width 37 height 19
type input "14.5"
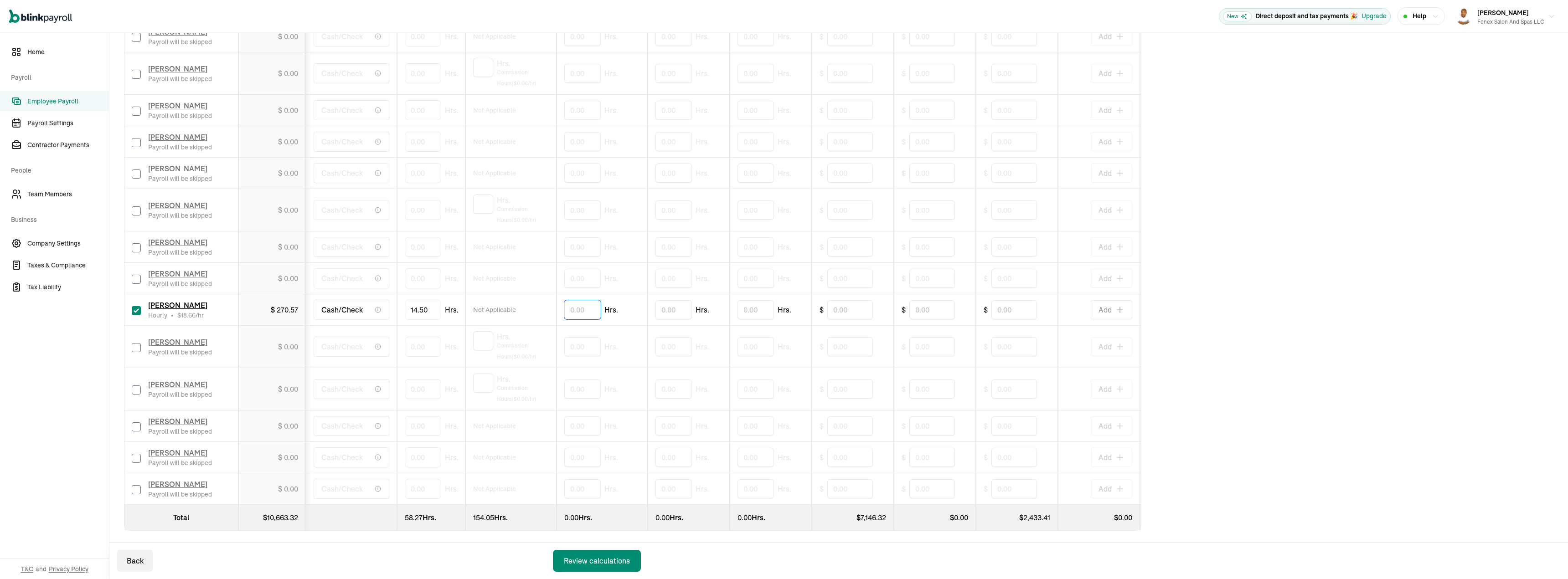
scroll to position [675, 0]
click at [141, 339] on div "Alexandria Sorley Payroll will be skipped" at bounding box center [181, 344] width 99 height 20
click at [135, 340] on input "checkbox" at bounding box center [136, 344] width 9 height 9
checkbox input "true"
click at [416, 342] on input "0" at bounding box center [423, 344] width 37 height 19
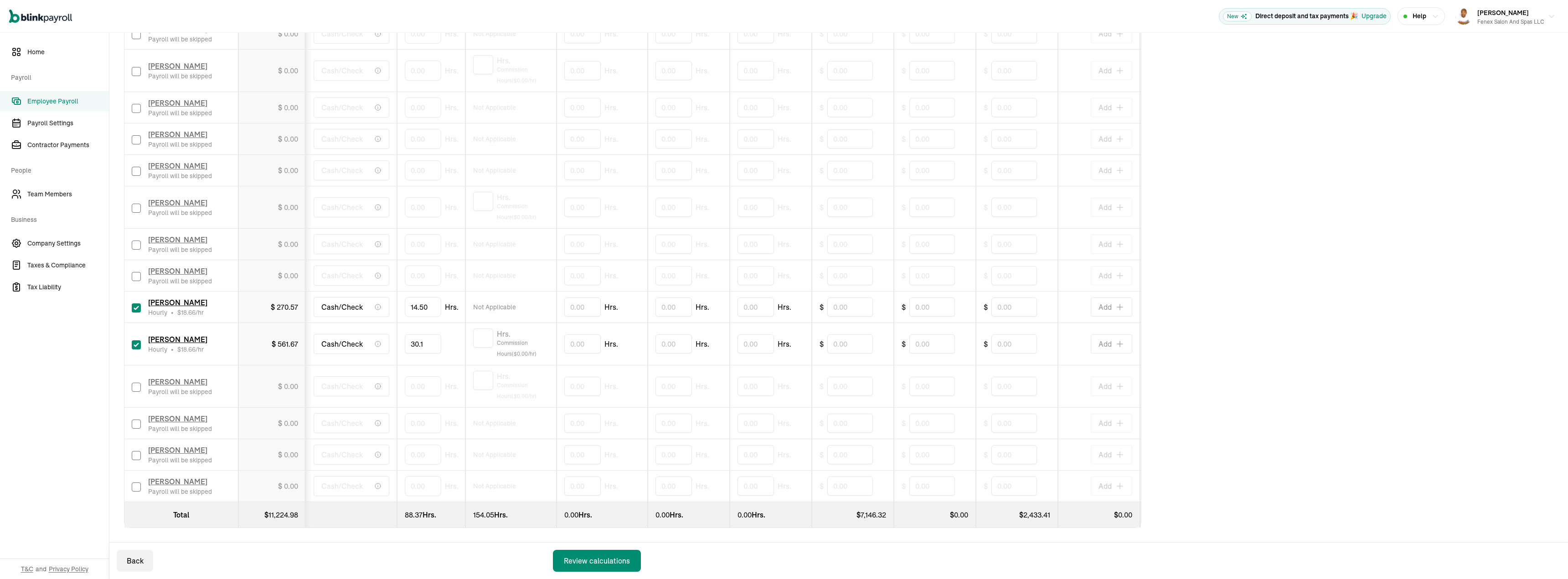
type input "30.13"
type input "11.5"
type input "415"
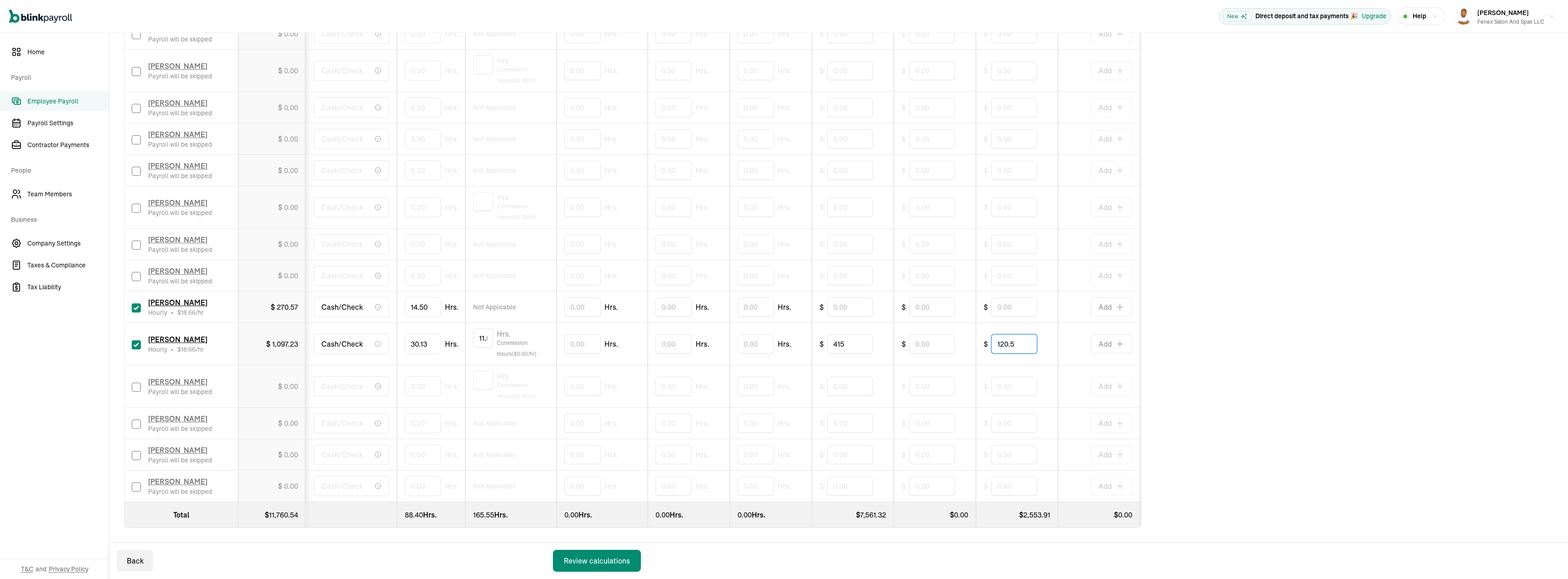
type input "120.5"
drag, startPoint x: 132, startPoint y: 378, endPoint x: 116, endPoint y: 393, distance: 21.9
click at [132, 383] on input "checkbox" at bounding box center [136, 387] width 9 height 9
checkbox input "true"
click at [421, 386] on input "0" at bounding box center [423, 386] width 37 height 19
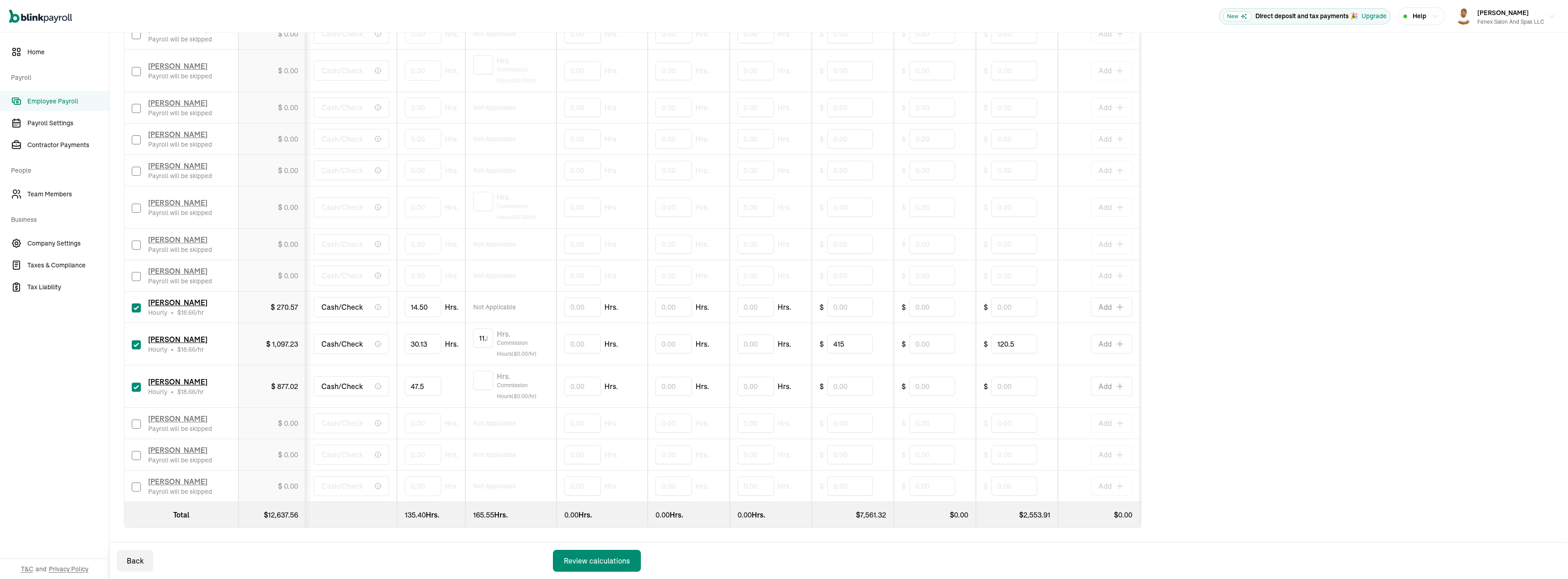
type input "47.55"
type input "9"
click at [854, 384] on input "text" at bounding box center [850, 386] width 46 height 19
type input "1"
type input "167.68"
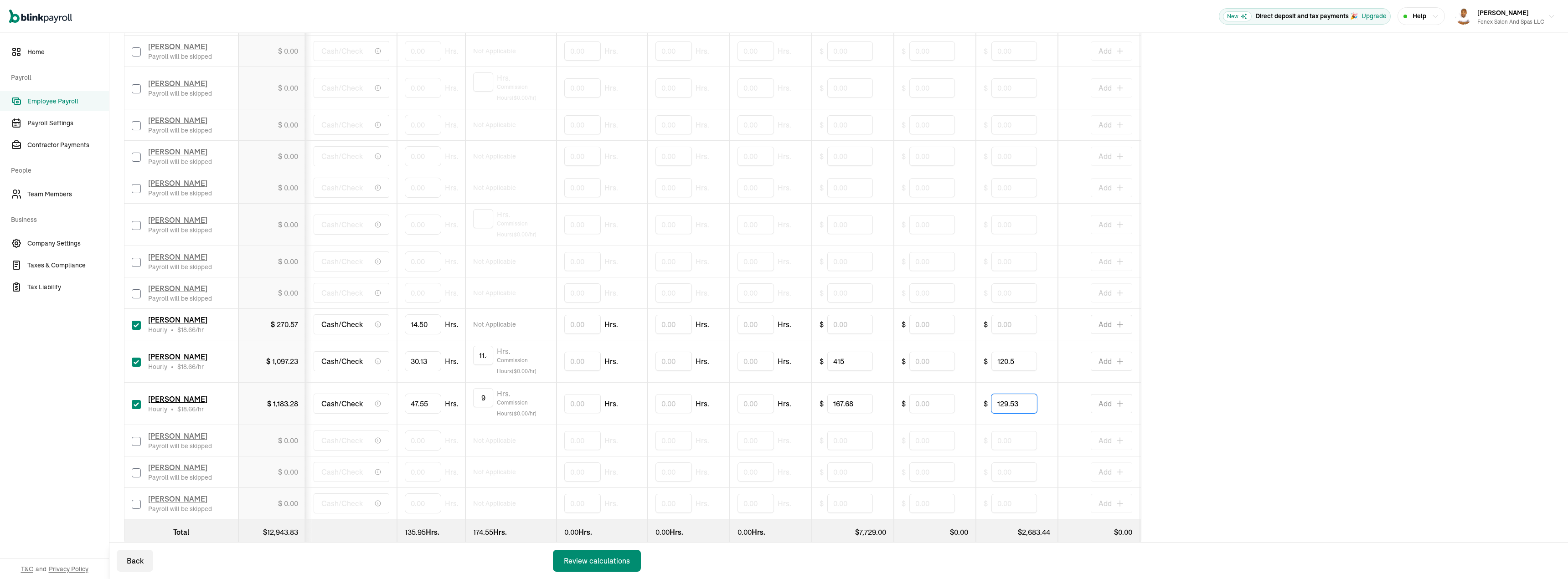
scroll to position [675, 0]
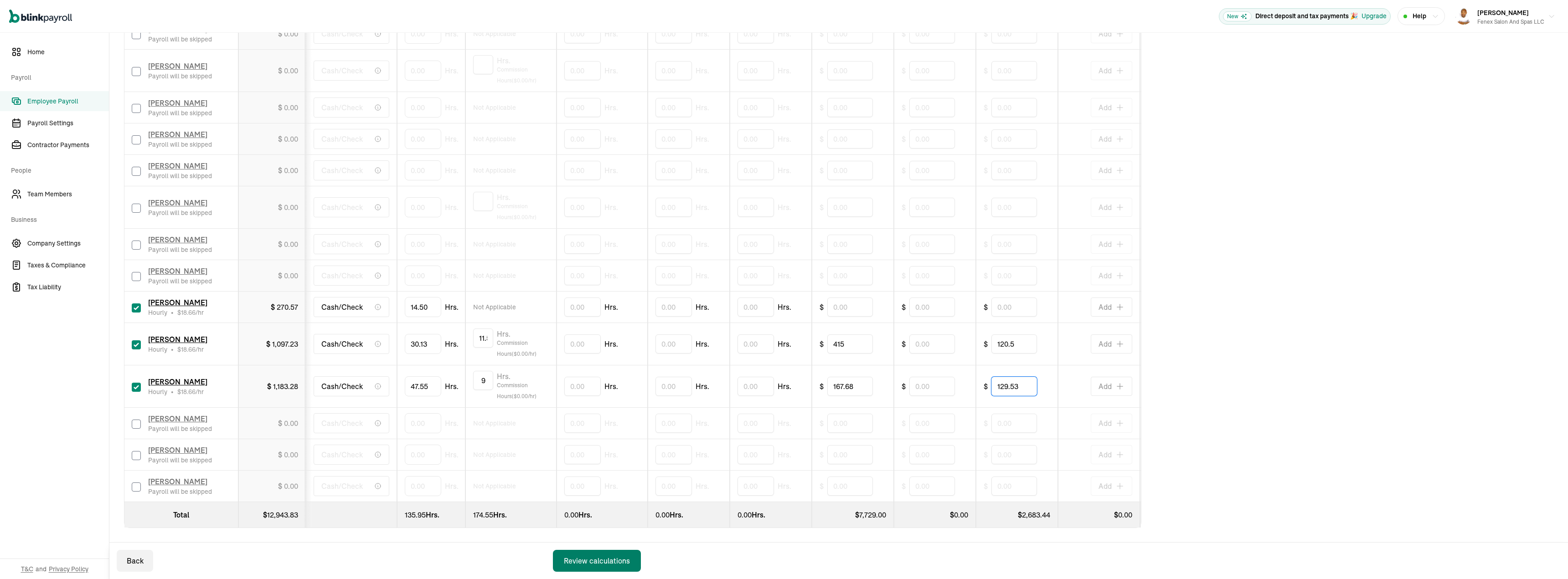
type input "129.53"
click at [593, 560] on div "Review calculations" at bounding box center [597, 561] width 66 height 11
click at [590, 560] on div "Review calculations" at bounding box center [597, 561] width 66 height 11
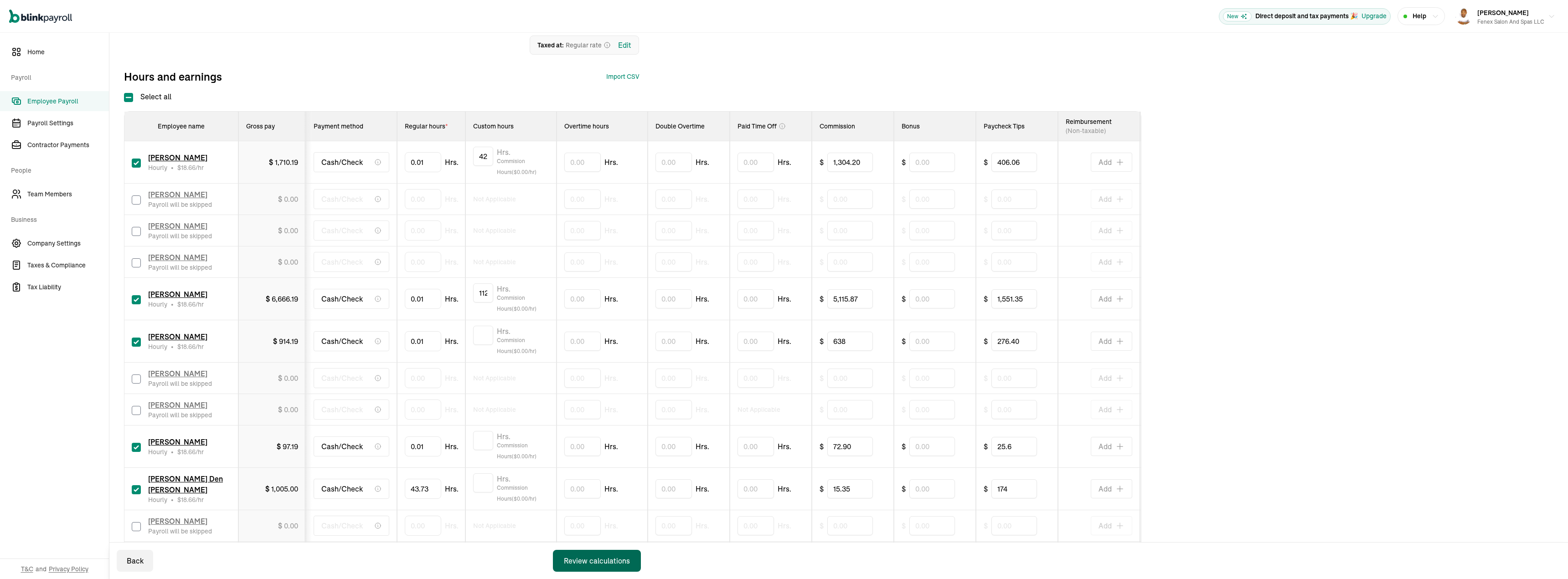
scroll to position [37, 0]
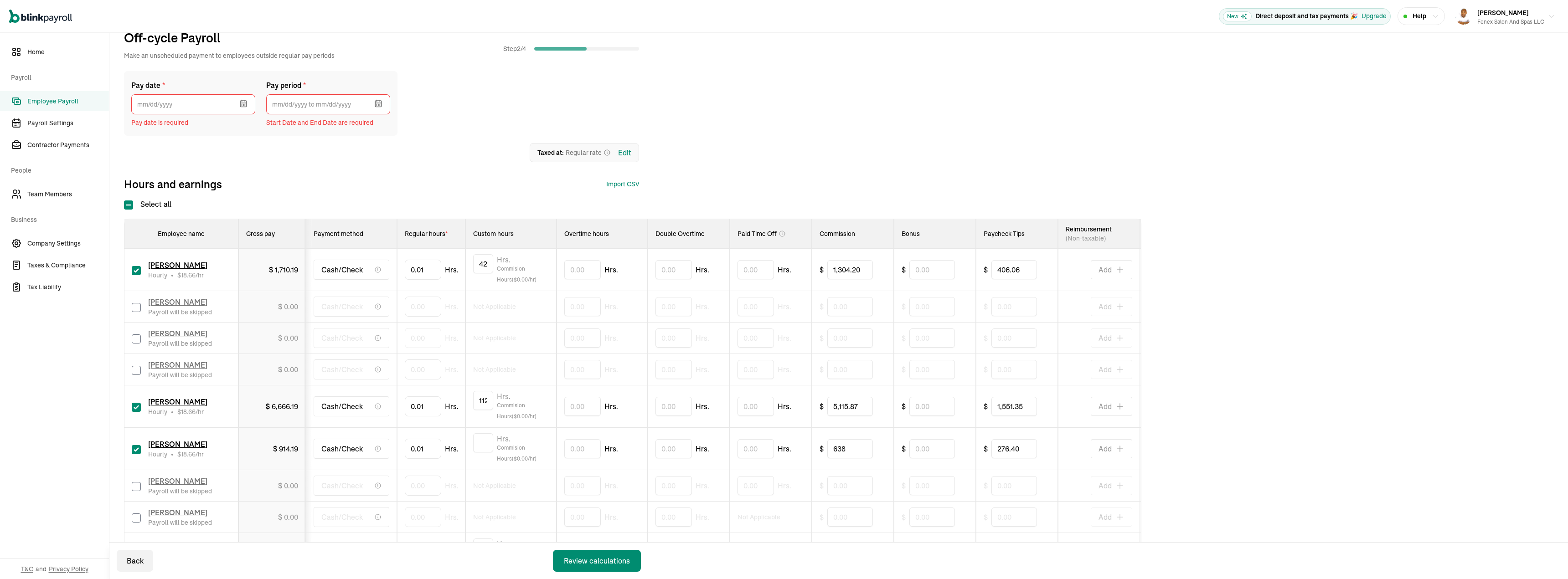
click at [237, 106] on button "button" at bounding box center [242, 102] width 26 height 24
click at [220, 179] on button "3" at bounding box center [221, 176] width 18 height 18
click at [375, 103] on icon "button" at bounding box center [378, 103] width 9 height 9
click at [280, 137] on icon "button" at bounding box center [282, 136] width 9 height 9
click at [284, 234] on button "15" at bounding box center [283, 234] width 18 height 18
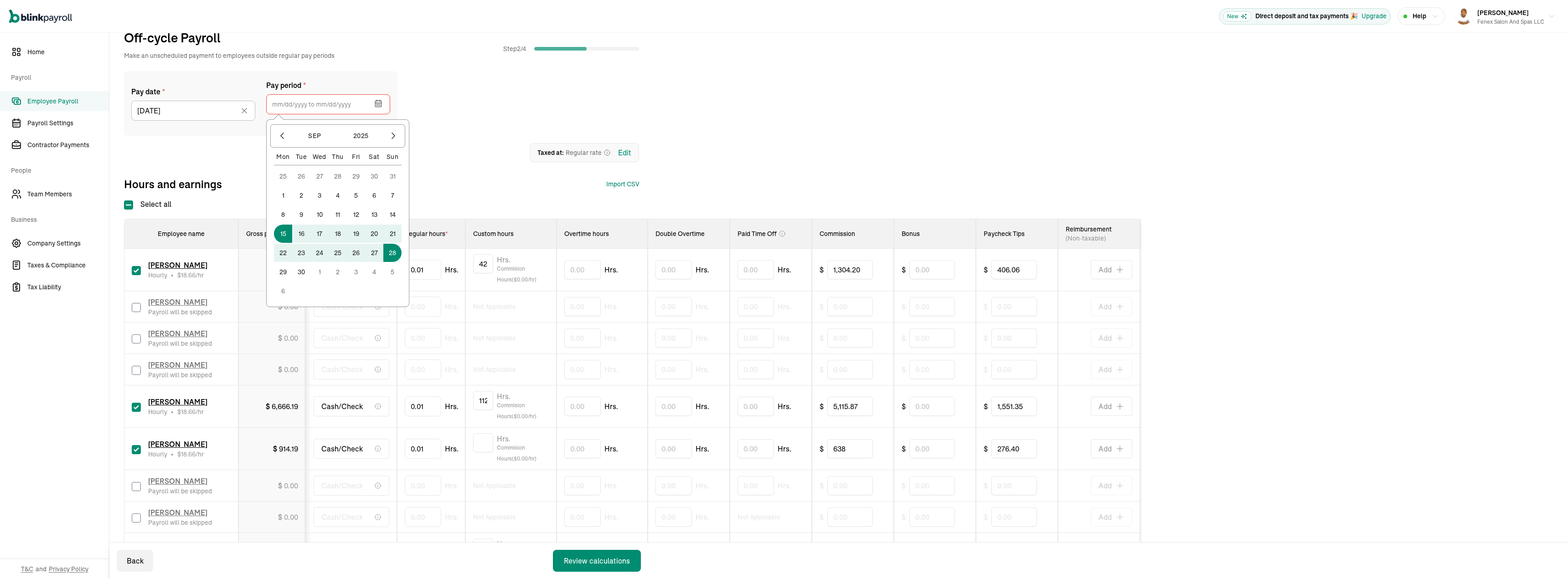
click at [395, 255] on button "28" at bounding box center [393, 253] width 18 height 18
type input "09/15/2025 ~ 09/28/2025"
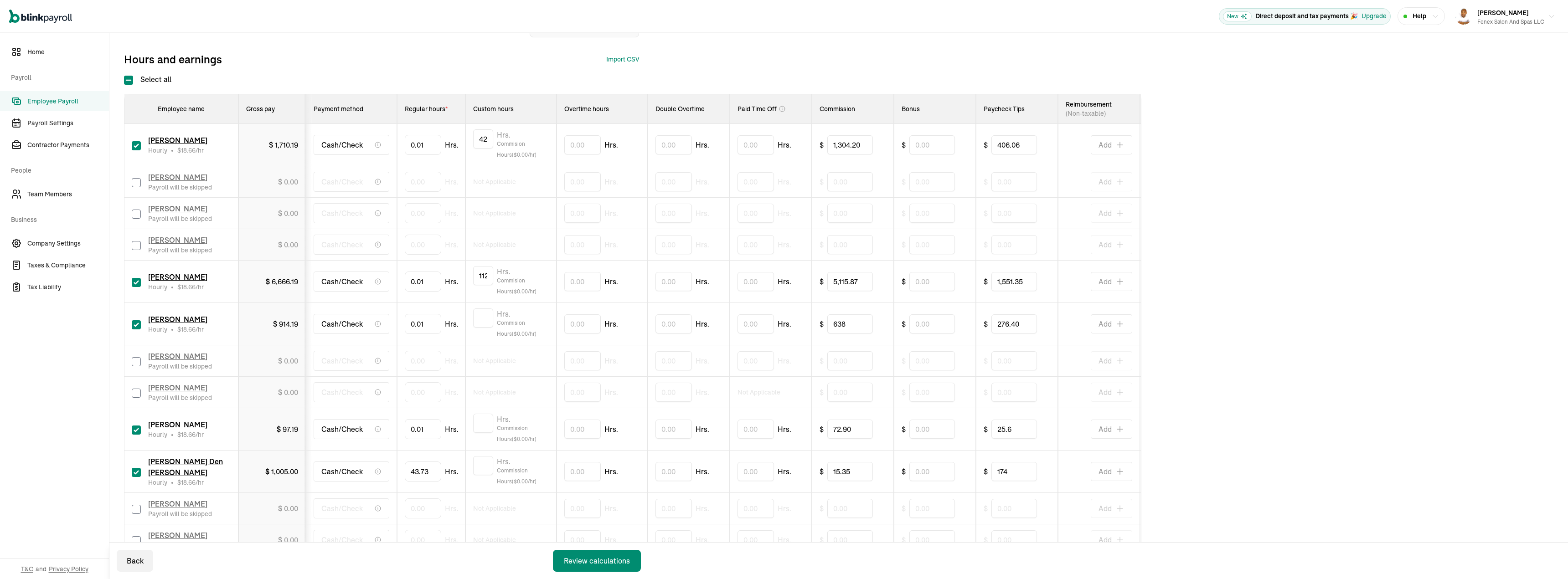
scroll to position [174, 0]
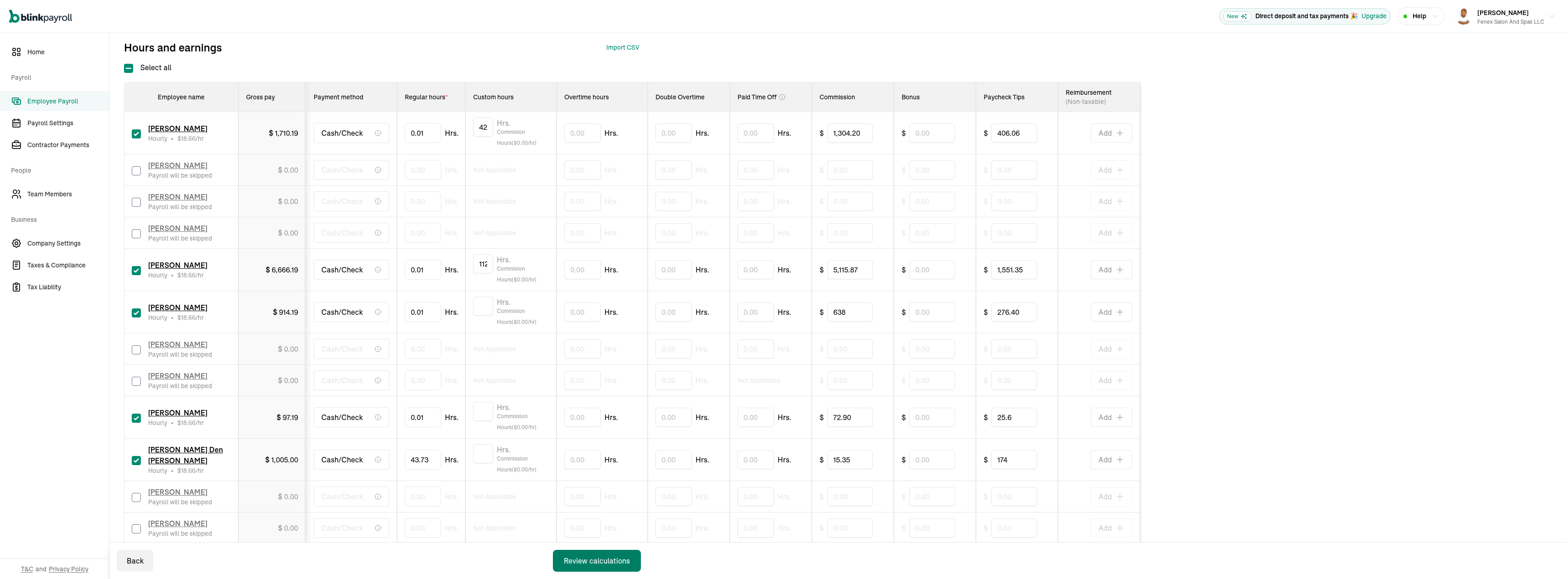
click at [601, 554] on button "Review calculations" at bounding box center [597, 561] width 88 height 22
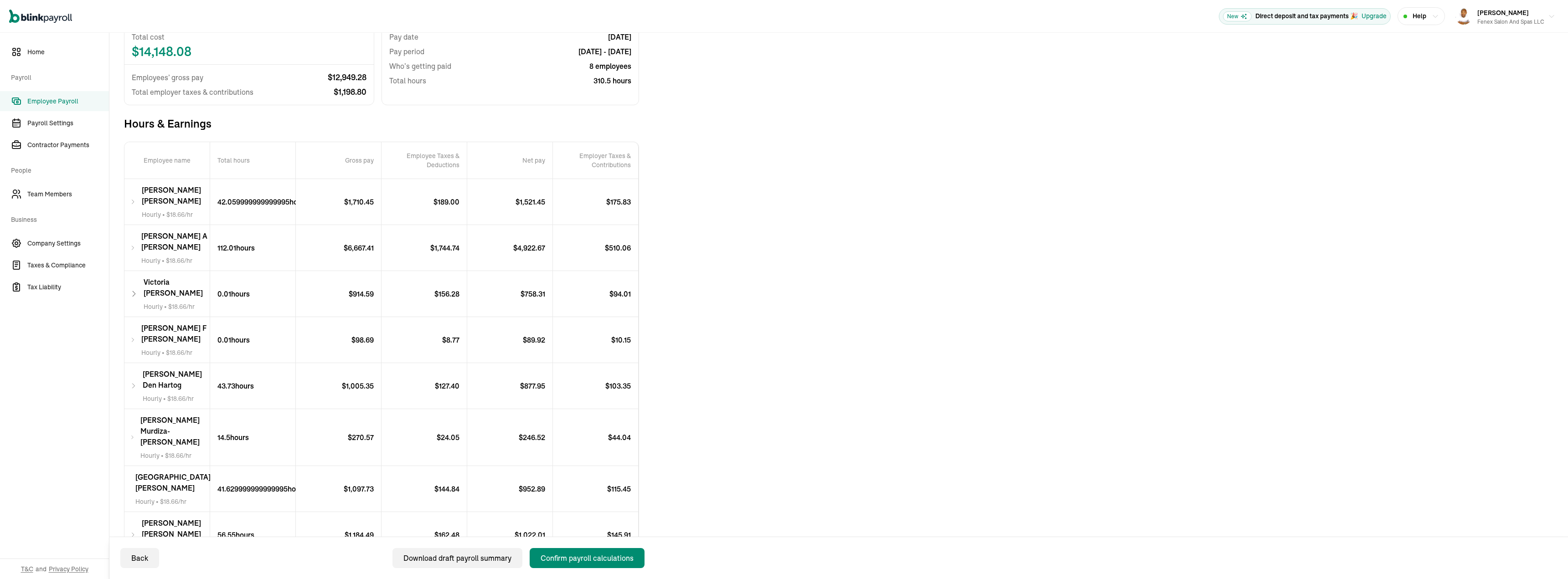
scroll to position [109, 0]
click at [565, 562] on div "Confirm payroll calculations" at bounding box center [587, 558] width 93 height 11
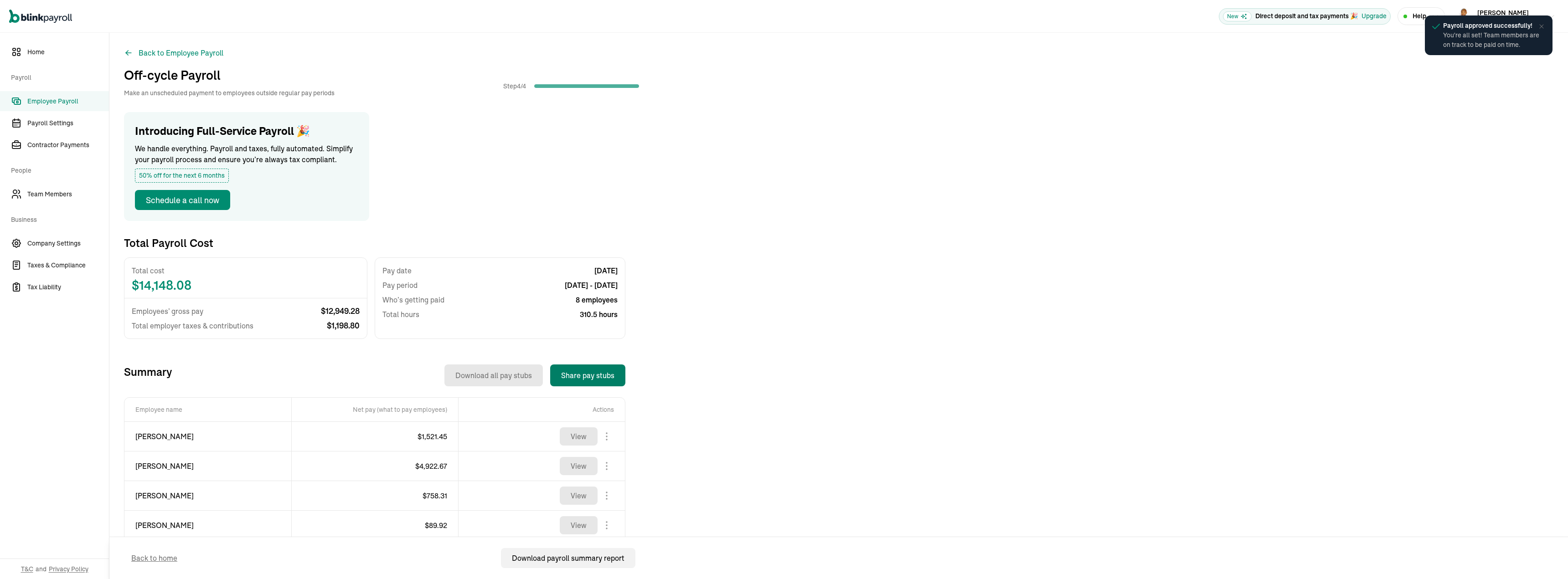
click at [598, 383] on button "Share pay stubs" at bounding box center [588, 375] width 75 height 22
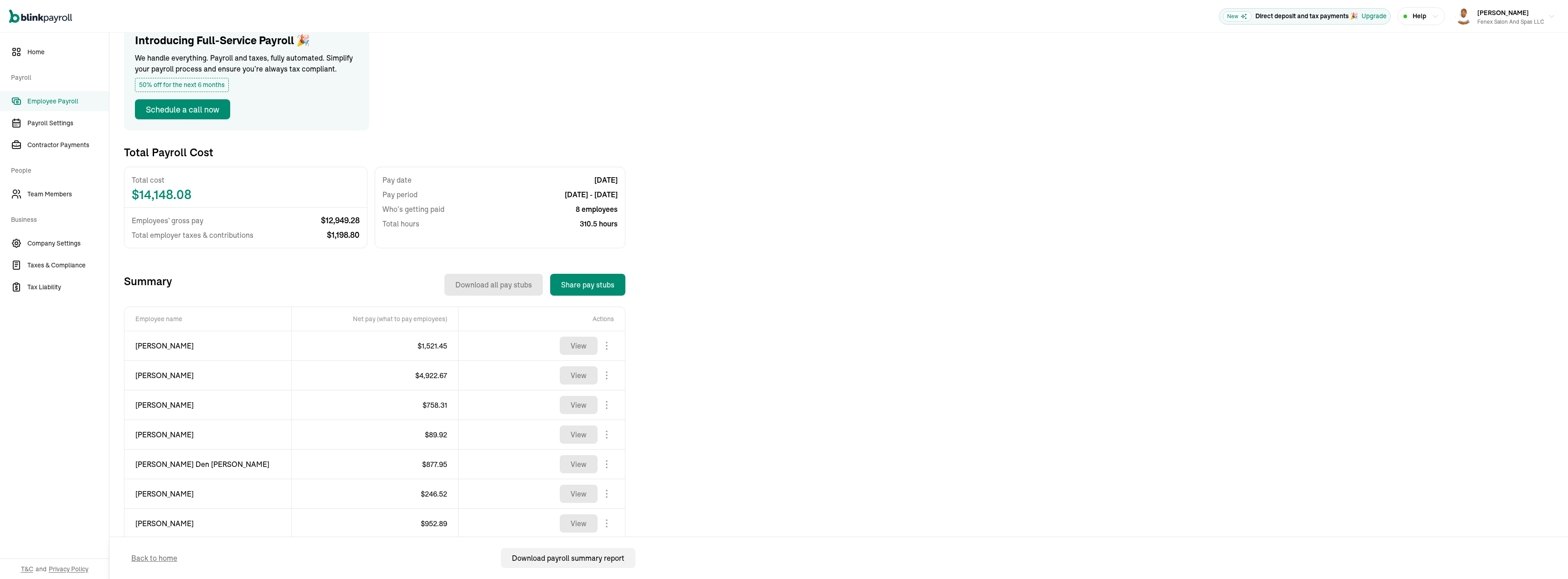
scroll to position [91, 0]
click at [179, 337] on td "[PERSON_NAME]" at bounding box center [208, 345] width 167 height 30
click at [176, 344] on span "[PERSON_NAME]" at bounding box center [208, 345] width 145 height 11
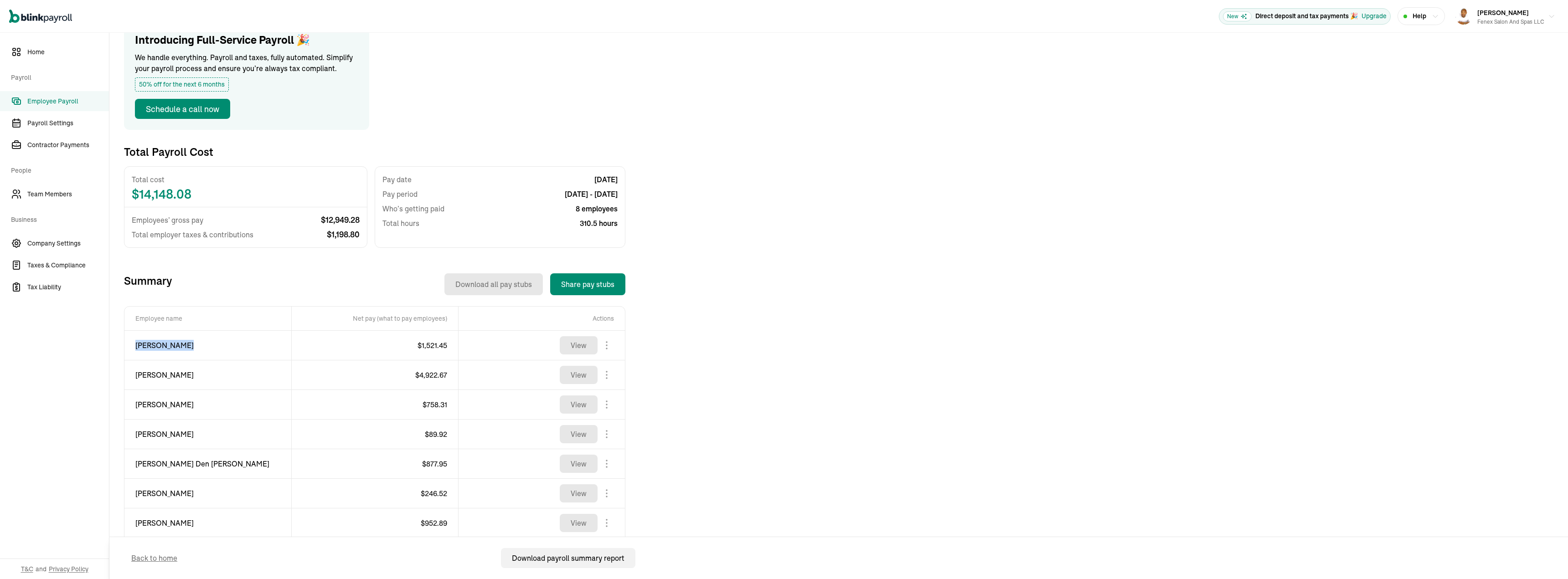
copy div "[PERSON_NAME]"
click at [435, 348] on span "$ 1,521.45" at bounding box center [432, 345] width 30 height 9
copy span "1,521.45"
click at [430, 378] on span "$ 4,922.67" at bounding box center [431, 375] width 32 height 9
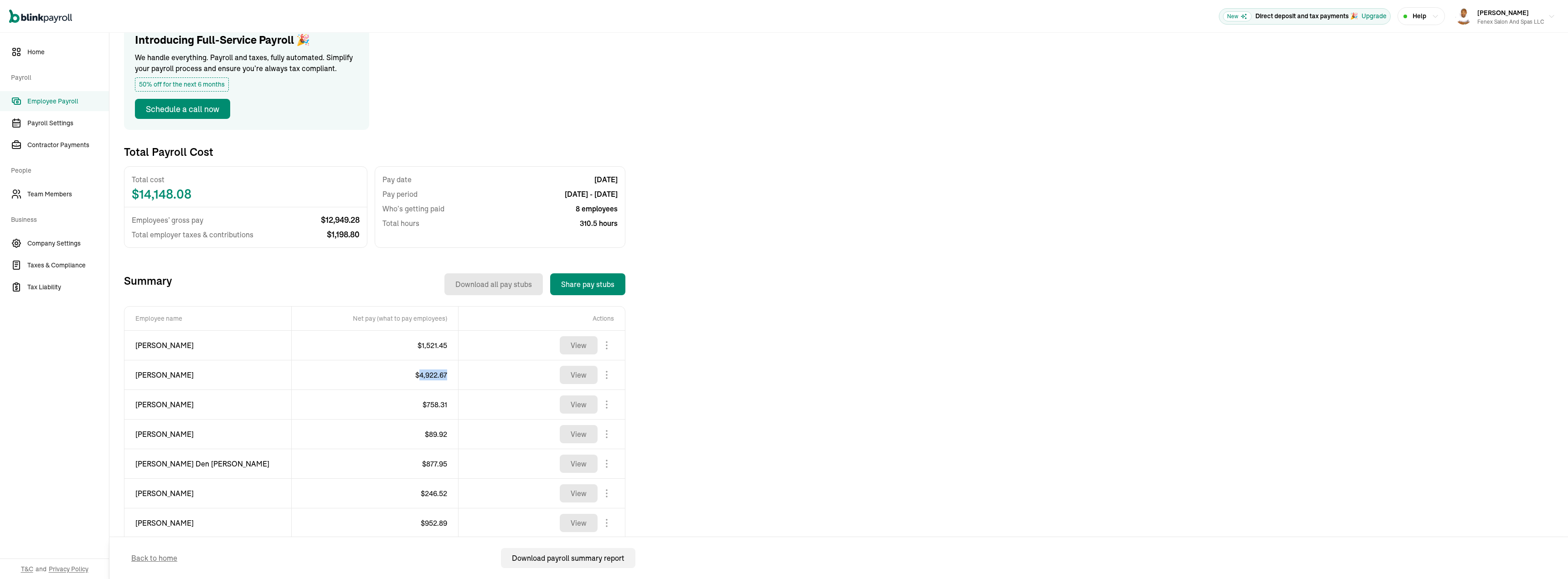
click at [430, 378] on span "$ 4,922.67" at bounding box center [431, 375] width 32 height 9
copy span "4,922.67"
click at [169, 376] on span "[PERSON_NAME]" at bounding box center [208, 375] width 145 height 11
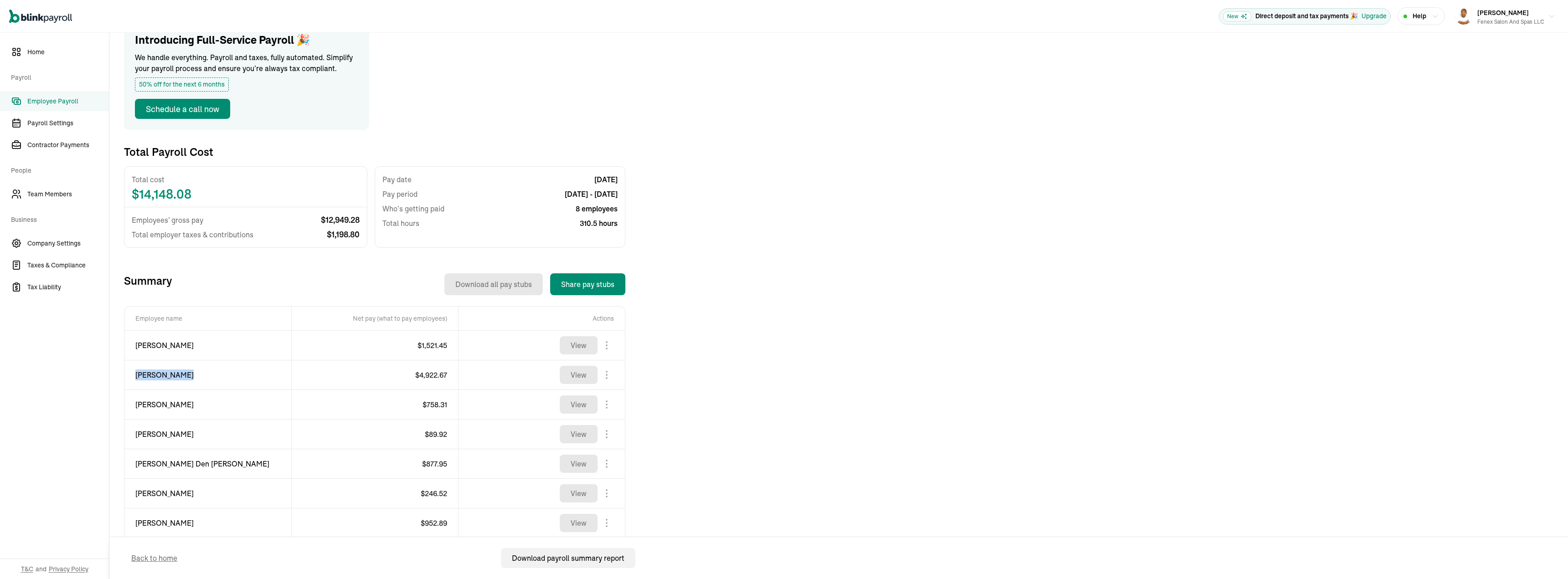
copy div "[PERSON_NAME]"
click at [442, 409] on span "$ 758.31" at bounding box center [435, 404] width 24 height 9
copy span "758.31"
click at [181, 403] on span "[PERSON_NAME]" at bounding box center [208, 404] width 145 height 11
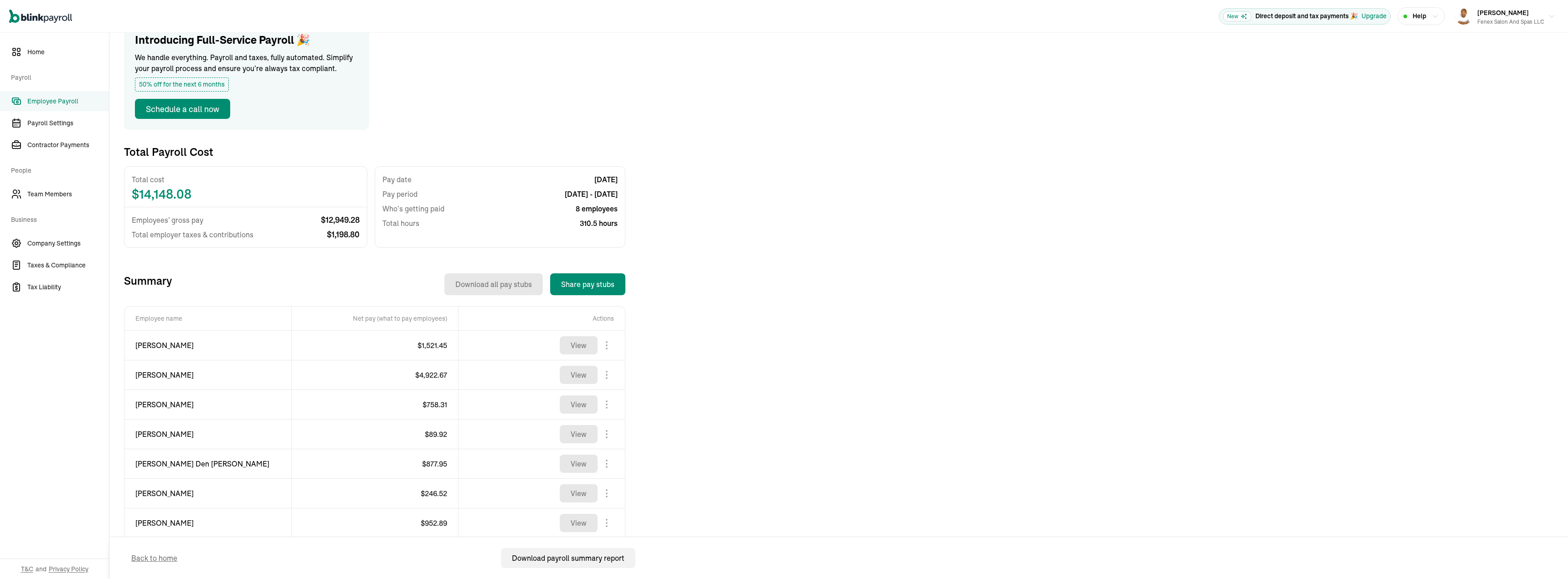
click at [181, 403] on span "[PERSON_NAME]" at bounding box center [208, 404] width 145 height 11
copy div "[PERSON_NAME]"
click at [434, 436] on span "$ 89.92" at bounding box center [436, 434] width 23 height 9
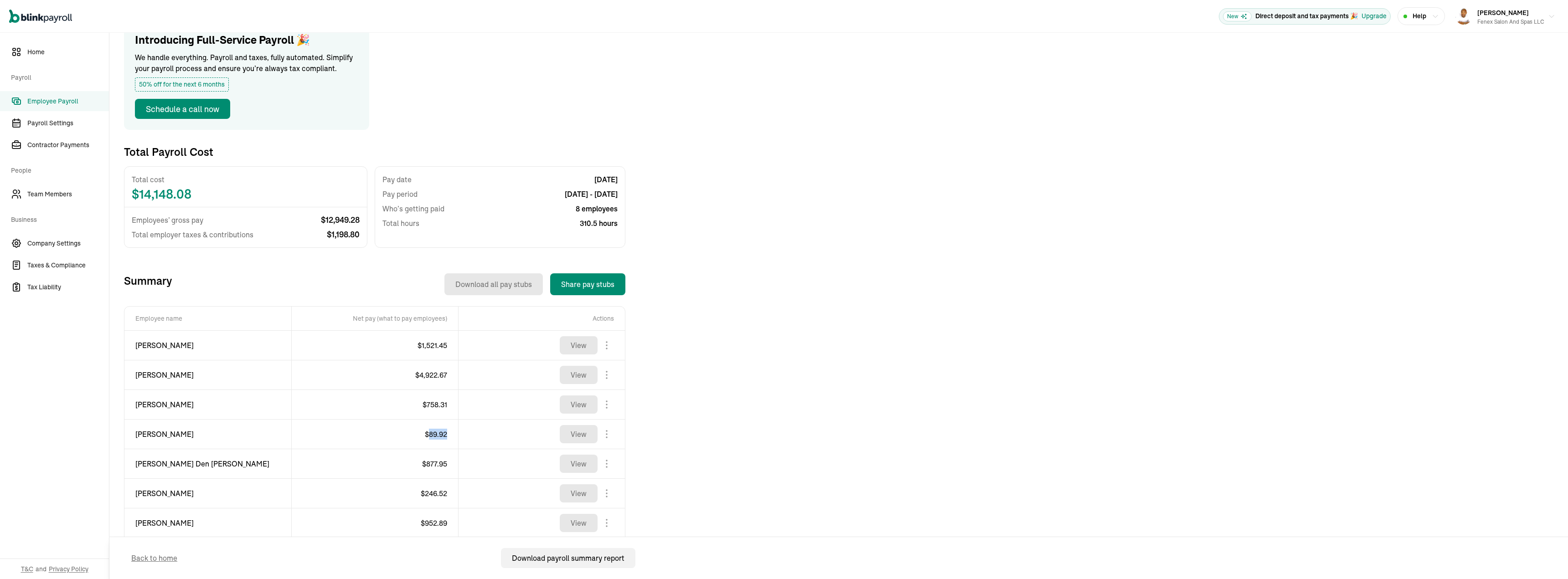
copy span "89.92"
click at [180, 437] on span "[PERSON_NAME]" at bounding box center [208, 434] width 145 height 11
click at [177, 437] on span "[PERSON_NAME]" at bounding box center [208, 434] width 145 height 11
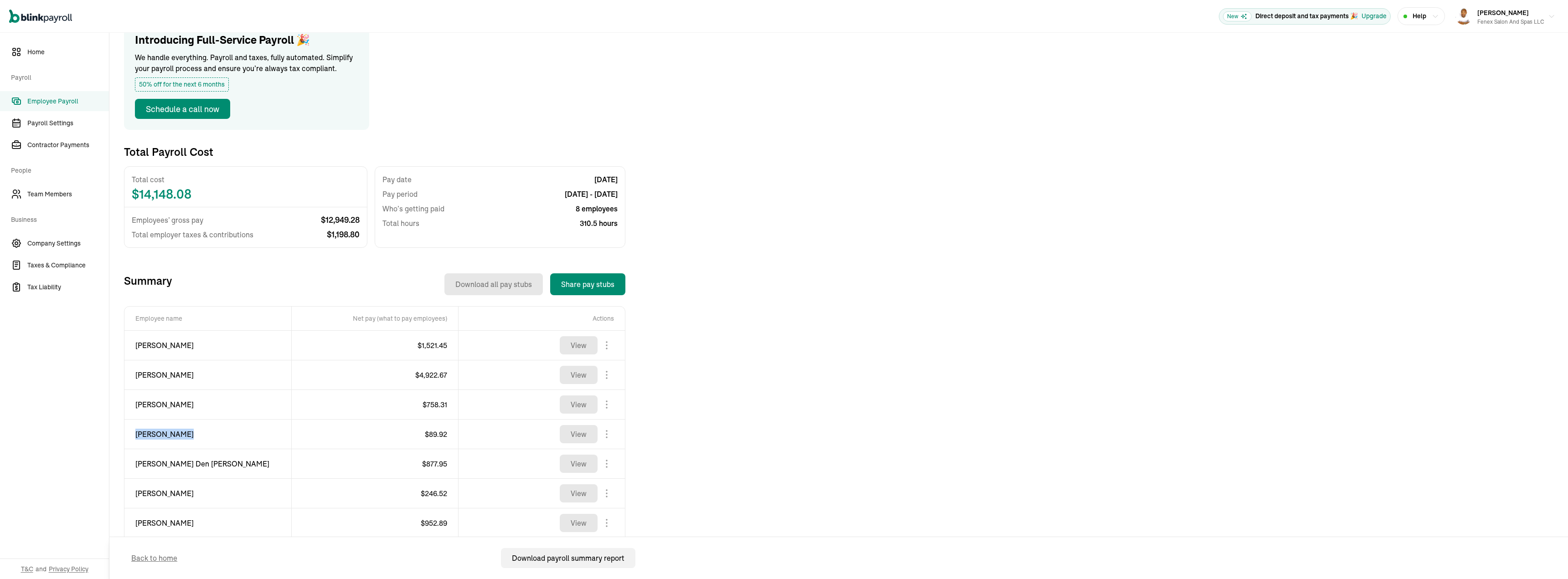
copy div "[PERSON_NAME]"
click at [437, 465] on span "$ 877.95" at bounding box center [434, 463] width 25 height 9
copy span "877.95"
click at [183, 465] on span "[PERSON_NAME] Den [PERSON_NAME]" at bounding box center [208, 463] width 145 height 11
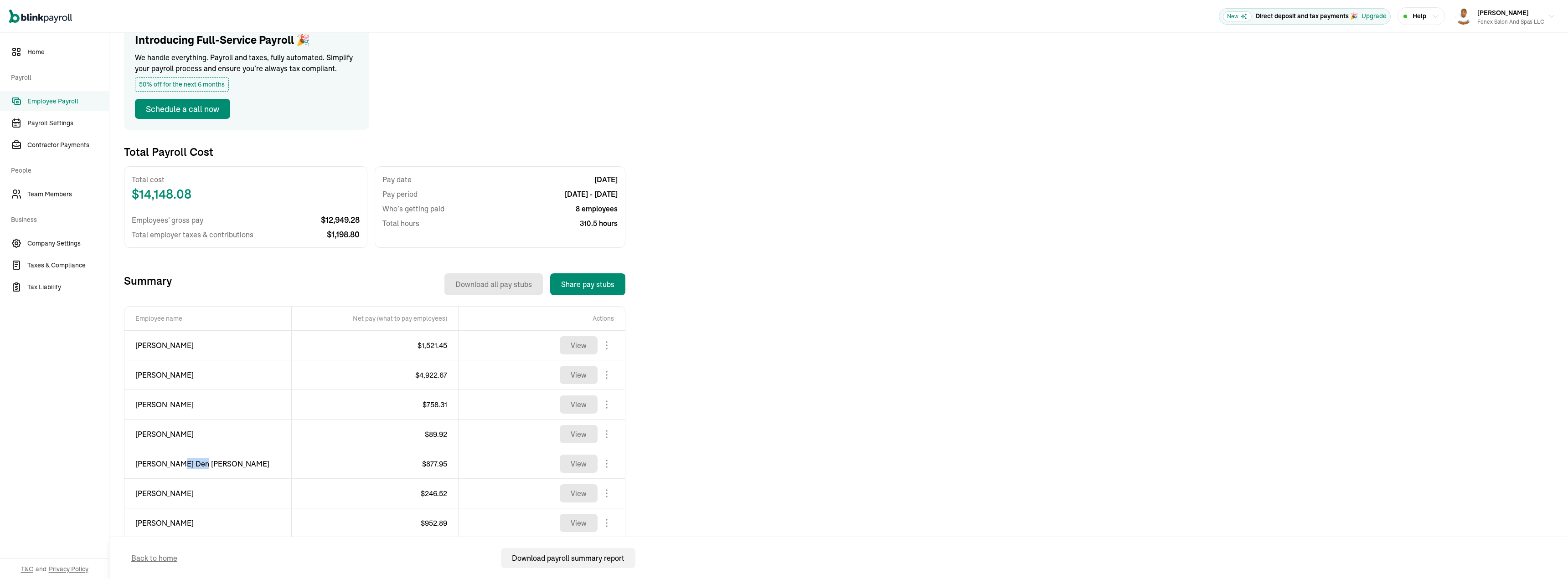
click at [183, 465] on span "[PERSON_NAME] Den [PERSON_NAME]" at bounding box center [208, 463] width 145 height 11
copy div "[PERSON_NAME] Den [PERSON_NAME]"
click at [198, 459] on span "[PERSON_NAME] Den [PERSON_NAME]" at bounding box center [208, 463] width 145 height 11
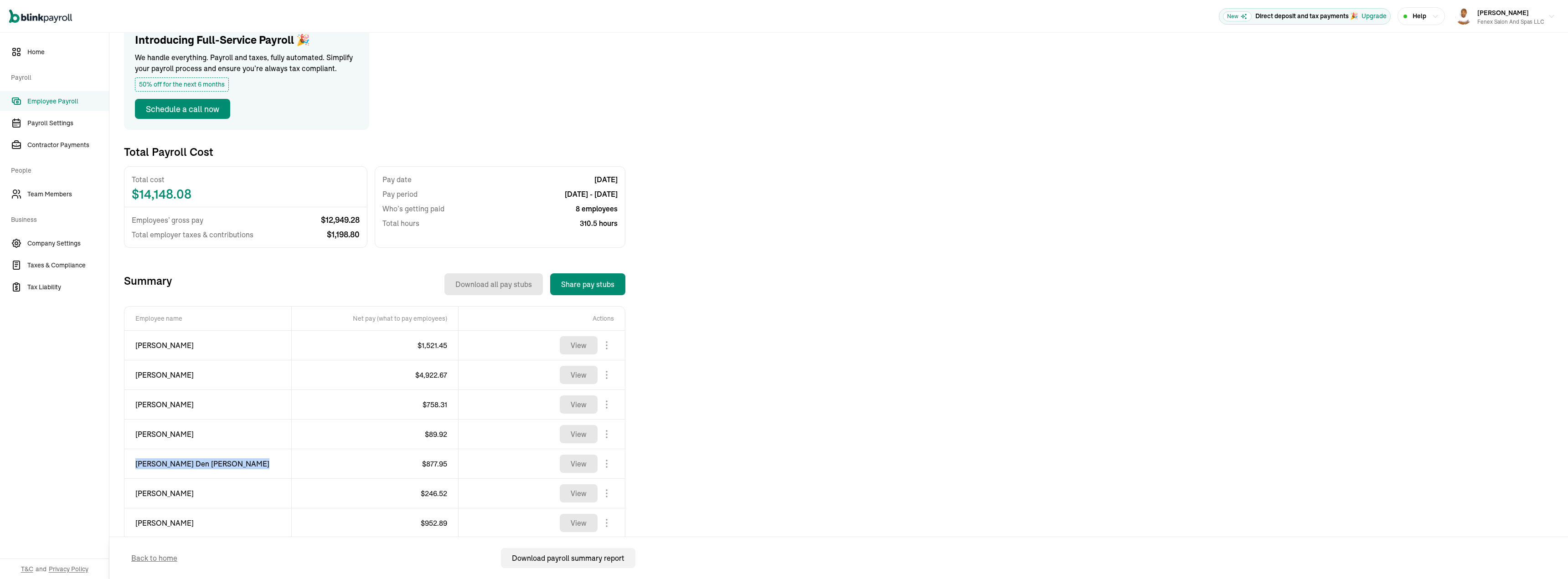
click at [198, 460] on span "[PERSON_NAME] Den [PERSON_NAME]" at bounding box center [208, 463] width 145 height 11
click at [441, 467] on span "$ 877.95" at bounding box center [434, 463] width 25 height 9
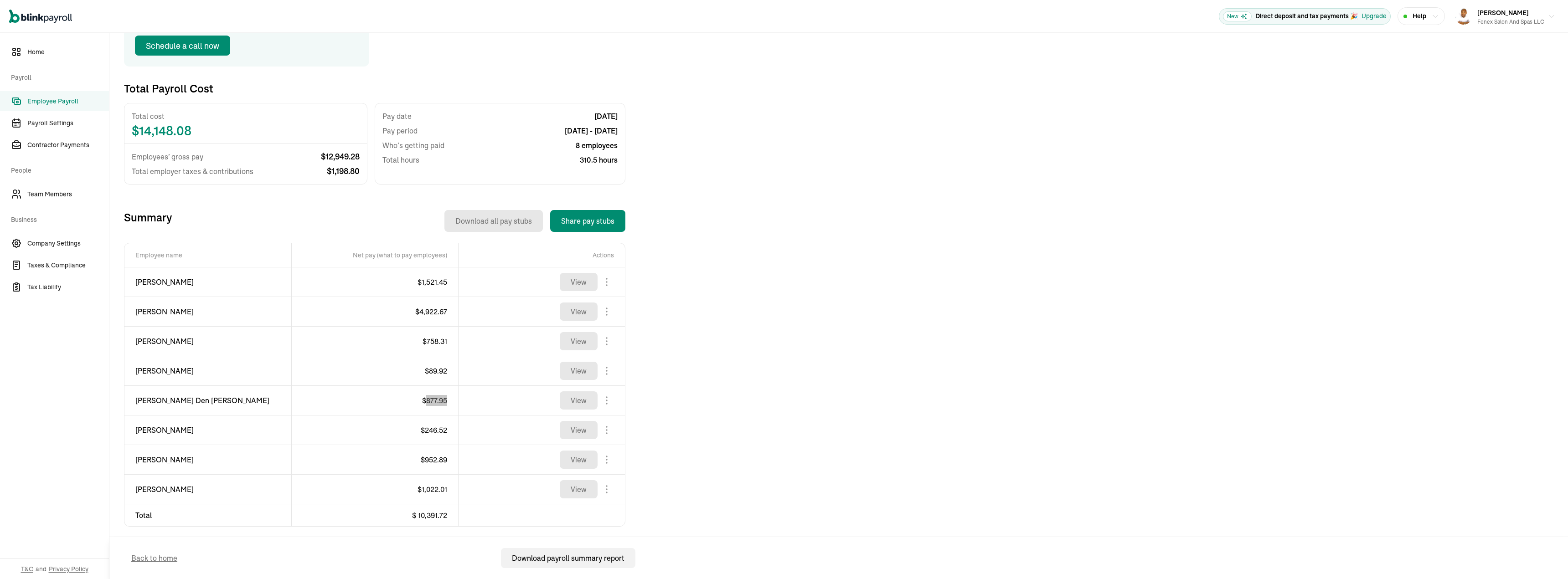
scroll to position [164, 0]
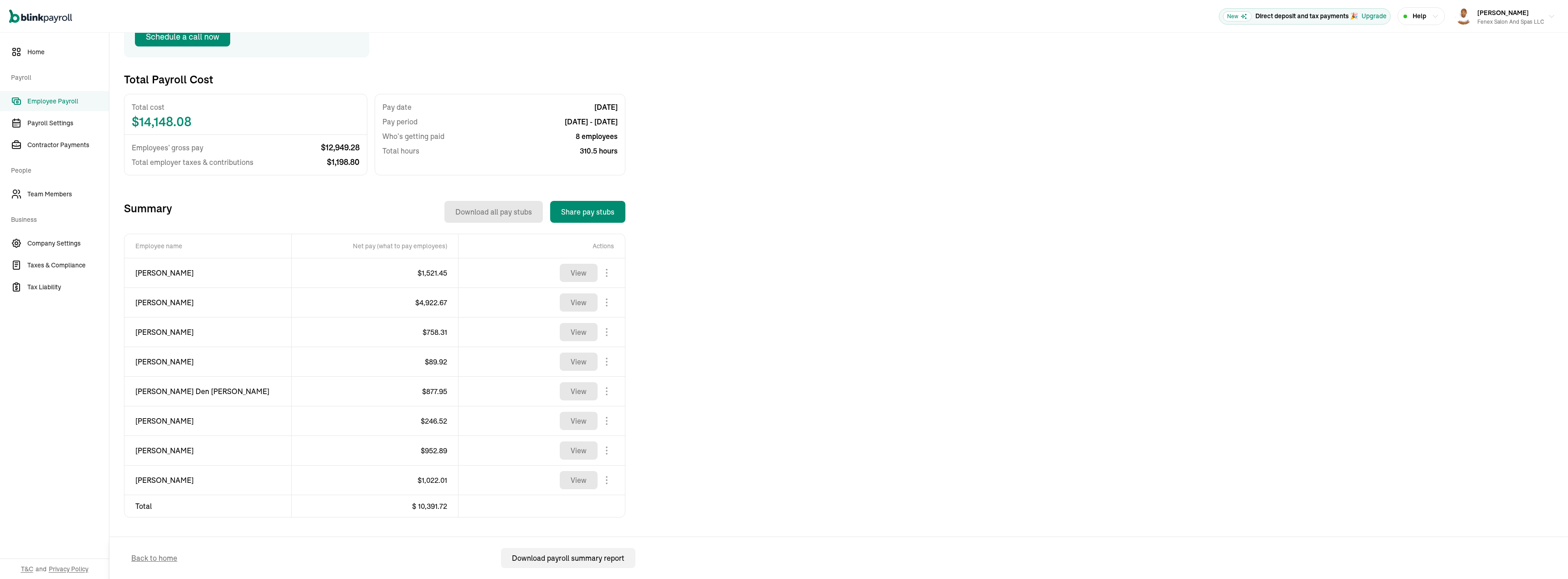
click at [181, 421] on span "[PERSON_NAME]" at bounding box center [208, 421] width 145 height 11
click at [440, 421] on span "$ 246.52" at bounding box center [433, 420] width 26 height 9
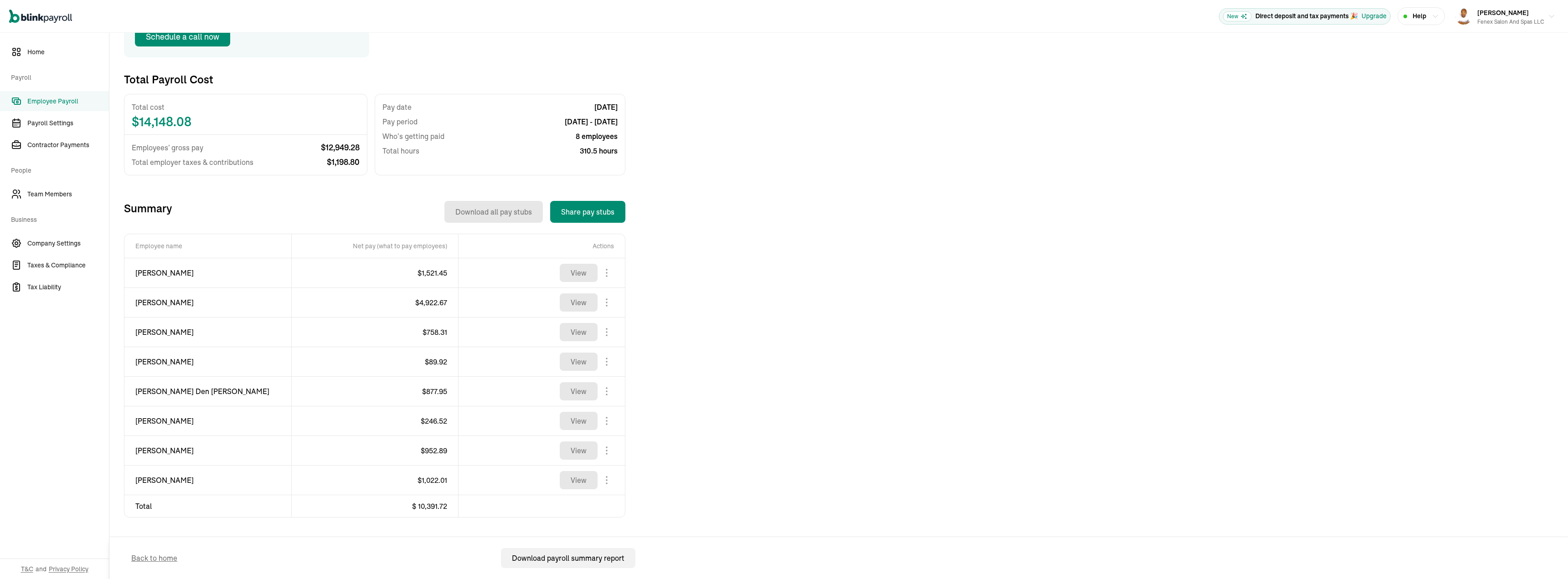
click at [149, 453] on span "[PERSON_NAME]" at bounding box center [208, 451] width 145 height 11
click at [435, 449] on span "$ 952.89" at bounding box center [433, 450] width 26 height 9
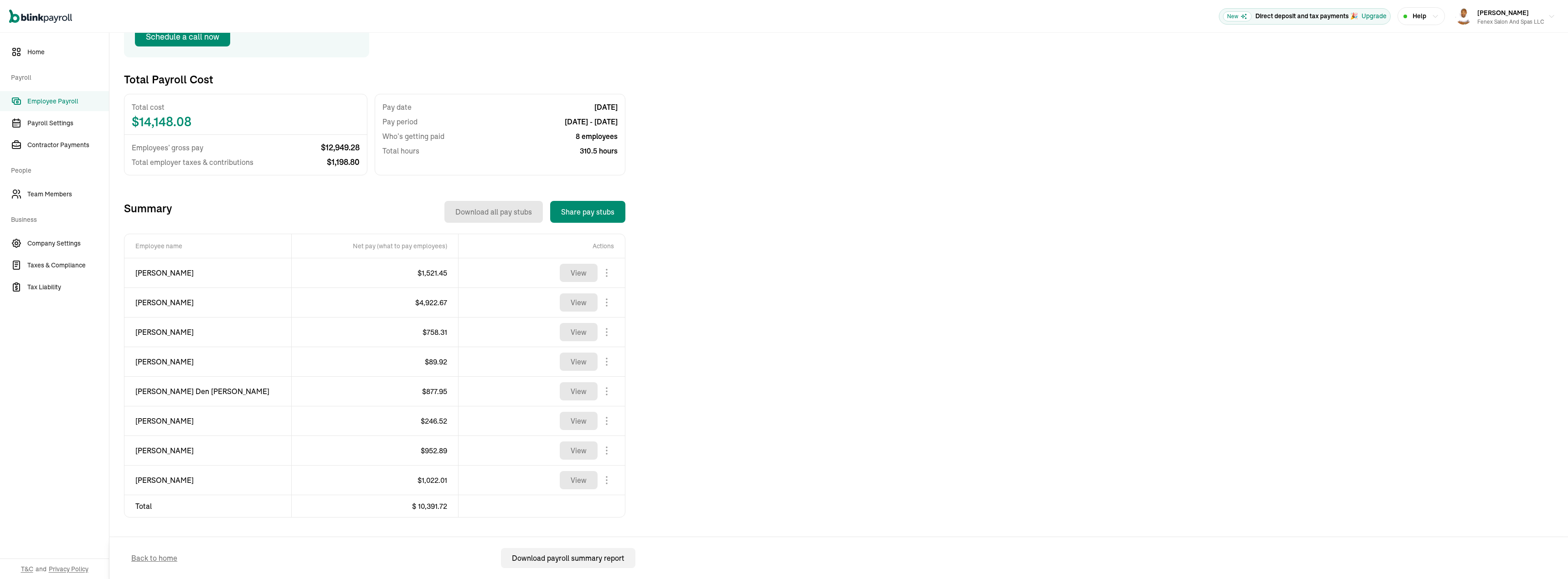
click at [138, 480] on span "[PERSON_NAME]" at bounding box center [208, 480] width 145 height 11
click at [435, 478] on span "$ 1,022.01" at bounding box center [432, 480] width 30 height 9
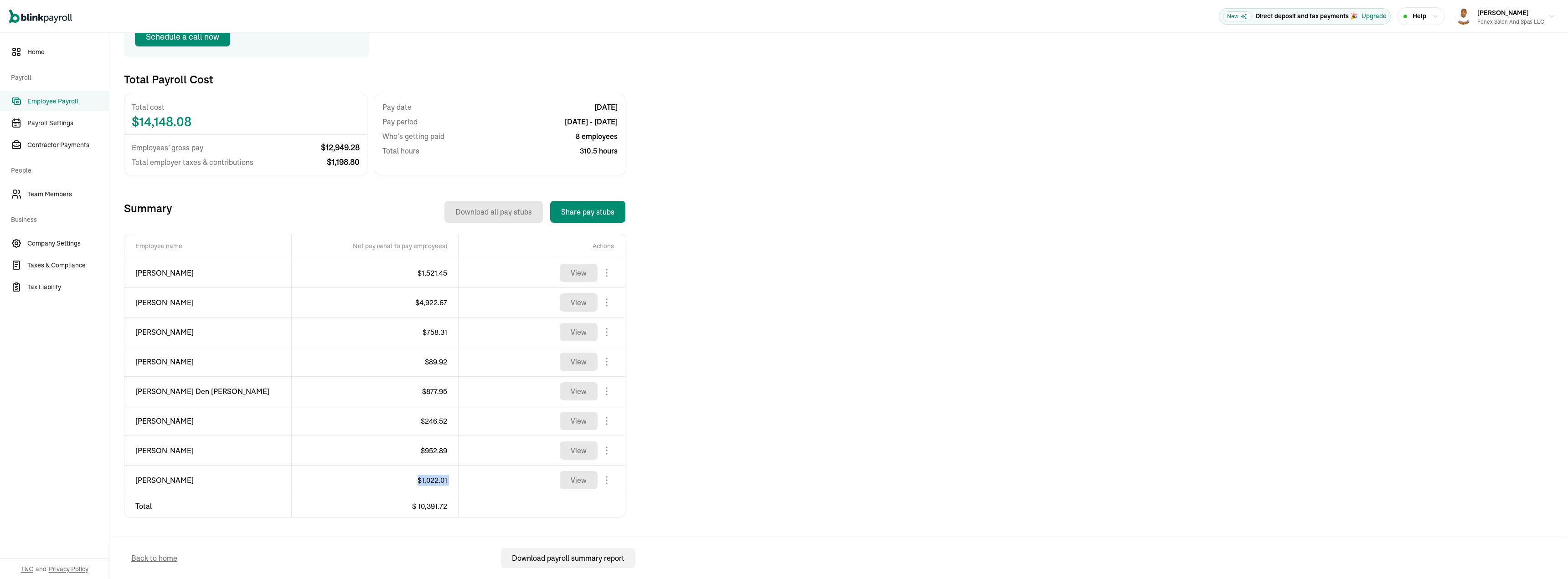
click at [435, 478] on span "$ 1,022.01" at bounding box center [432, 480] width 30 height 9
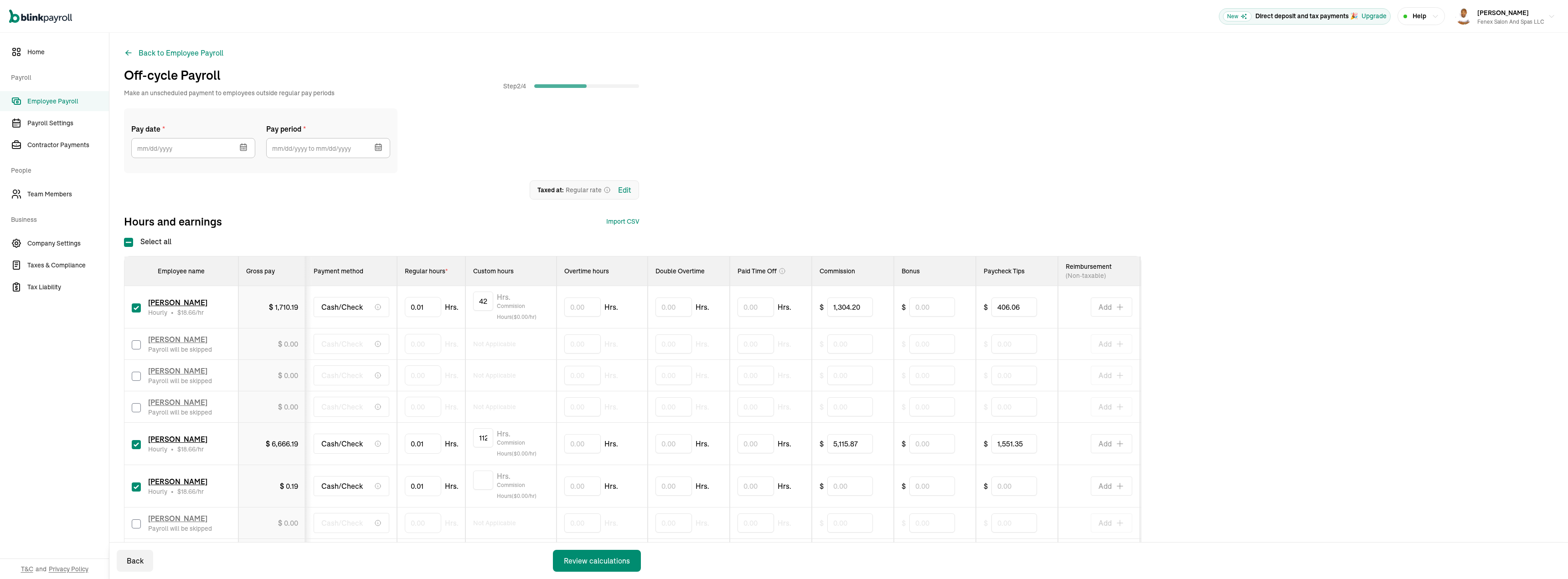
scroll to position [137, 0]
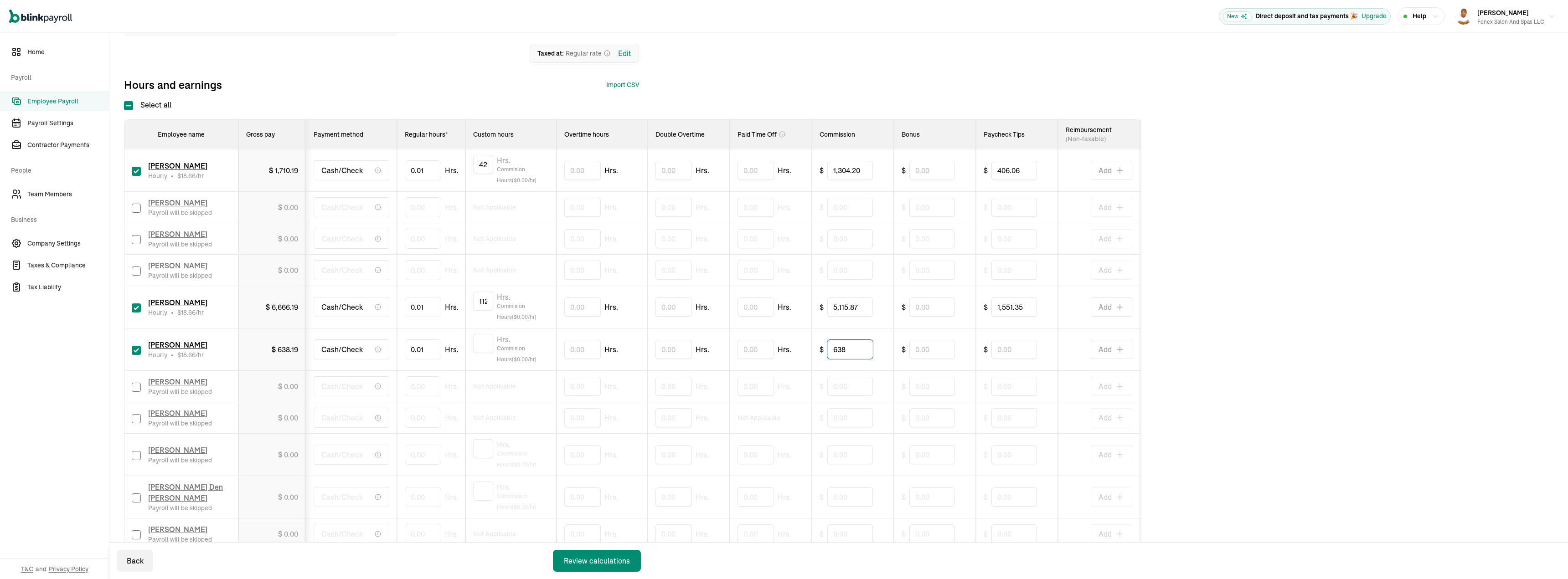
type input "638"
type input "276.40"
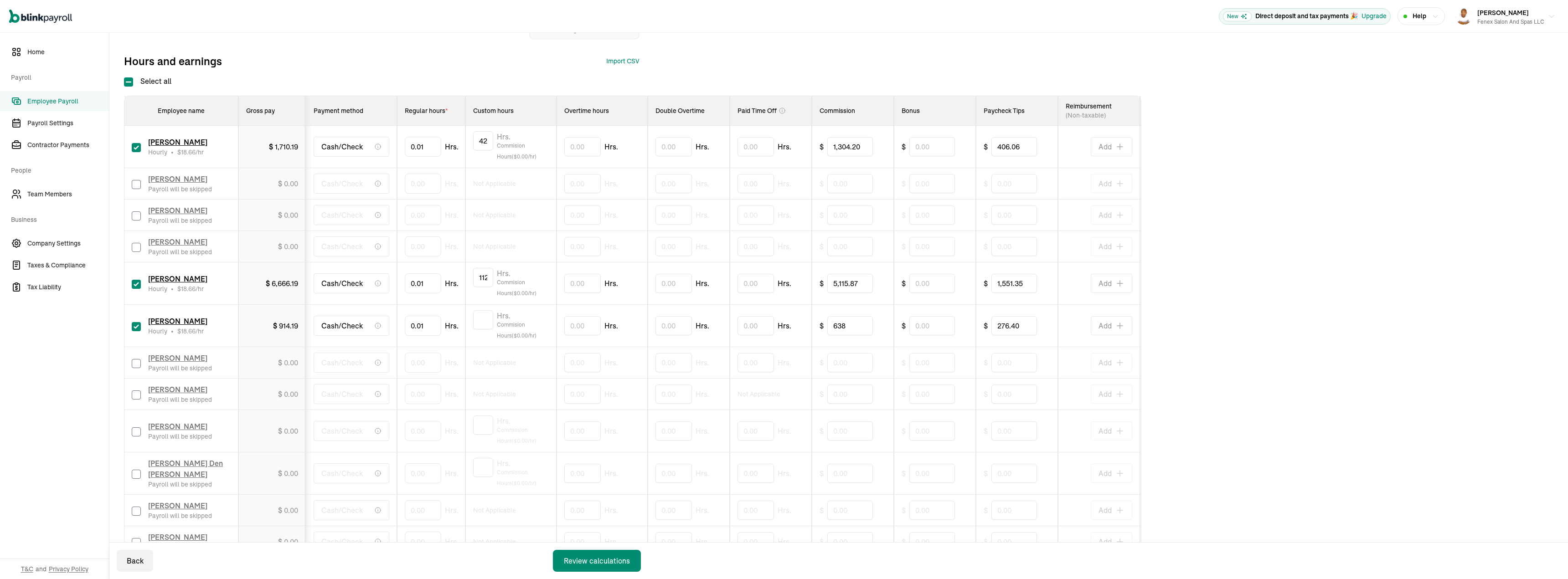
scroll to position [227, 0]
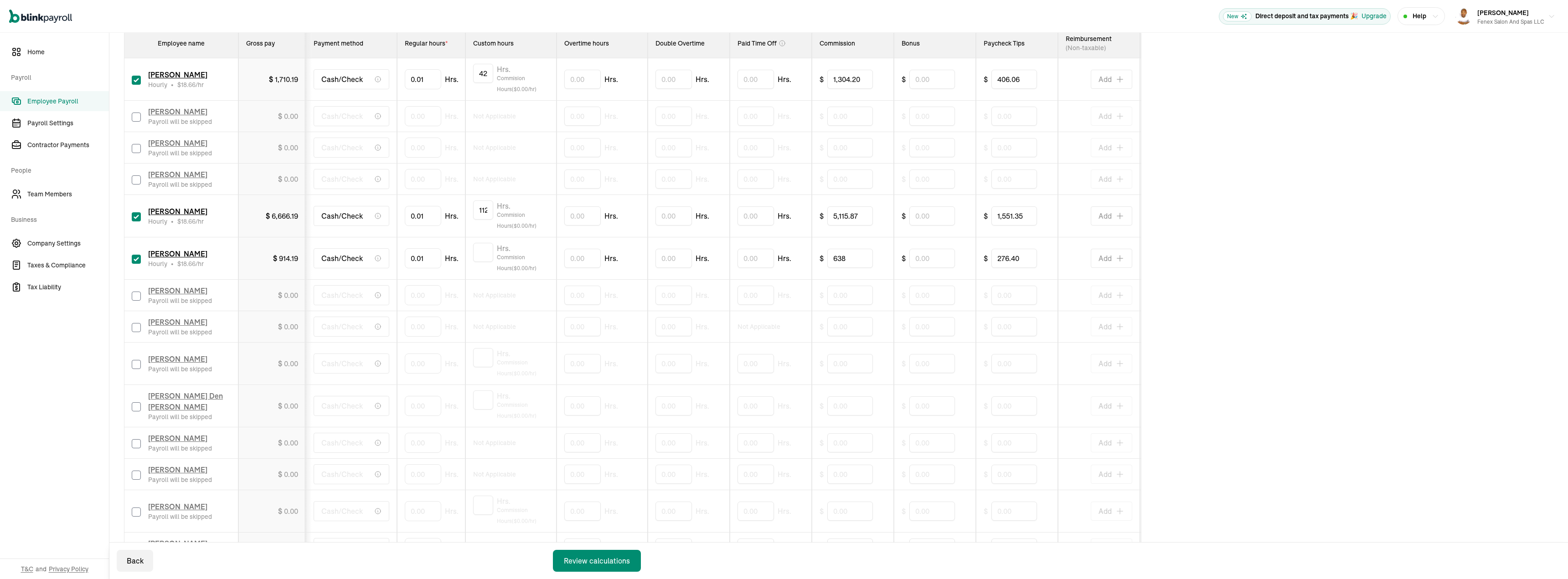
drag, startPoint x: 137, startPoint y: 363, endPoint x: 10, endPoint y: 406, distance: 134.1
click at [137, 363] on input "checkbox" at bounding box center [136, 364] width 9 height 9
checkbox input "true"
click at [426, 356] on input "0" at bounding box center [423, 363] width 37 height 19
type input "0.01"
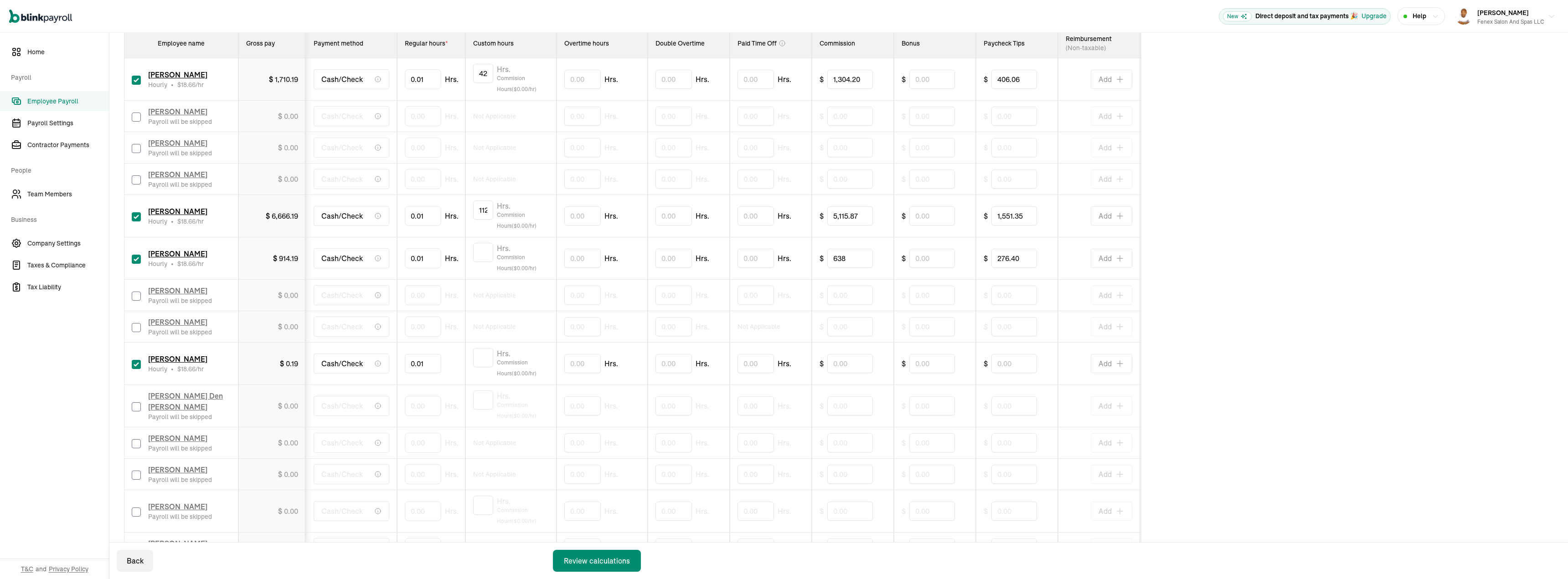
click at [436, 366] on input "0.01" at bounding box center [423, 363] width 37 height 19
type input "2"
type input "0"
type input "0.01"
type input "72.90"
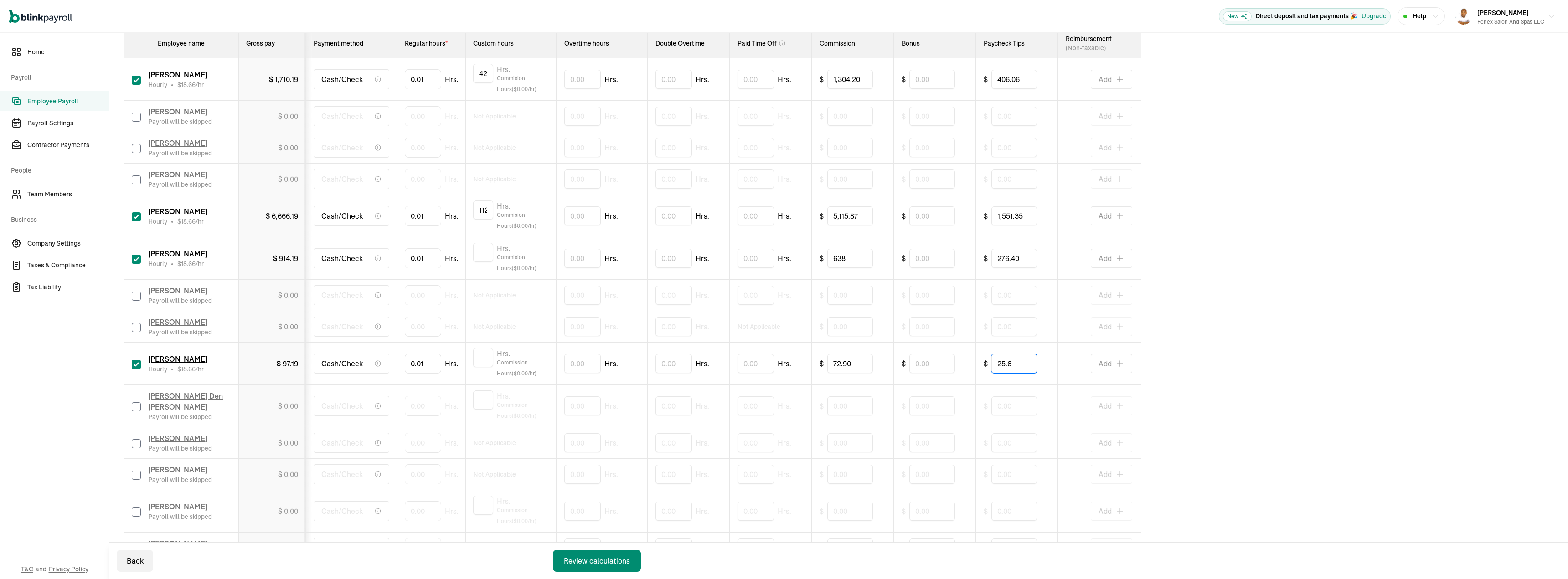
type input "25.6"
click at [138, 409] on input "checkbox" at bounding box center [136, 406] width 9 height 9
checkbox input "true"
click at [424, 403] on input "0" at bounding box center [423, 405] width 37 height 19
type input "43.73"
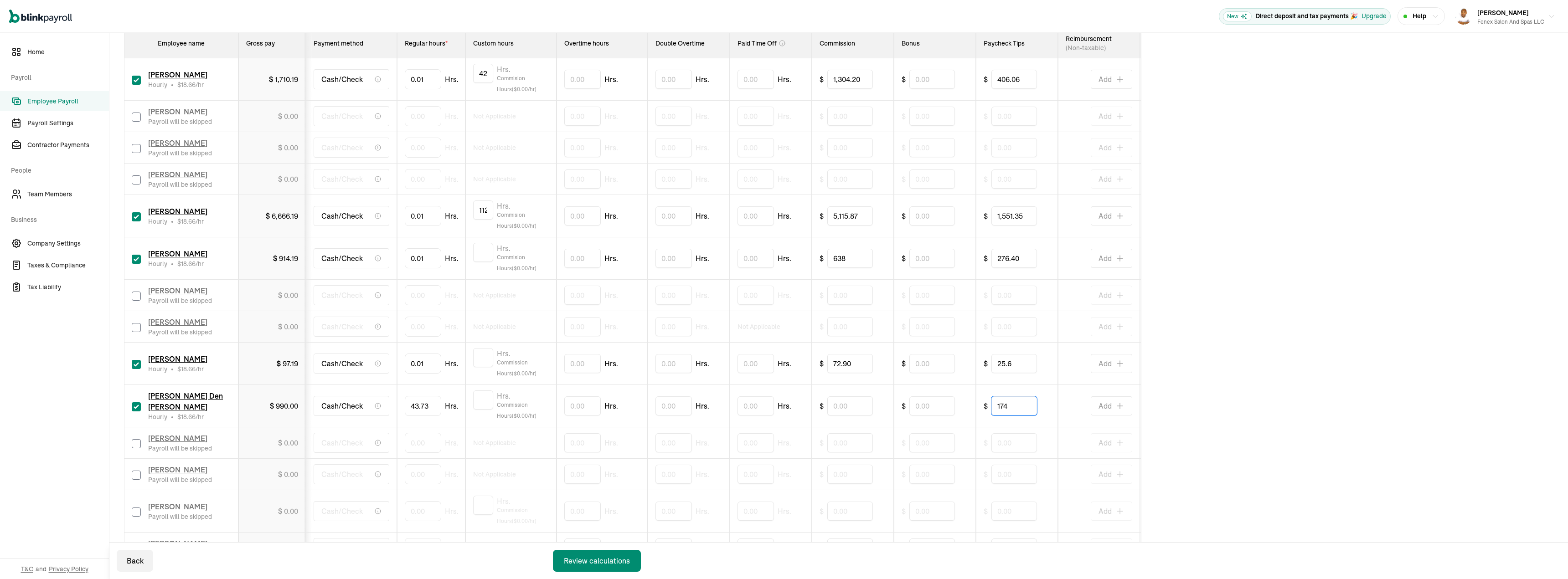
type input "174"
type input "15.35"
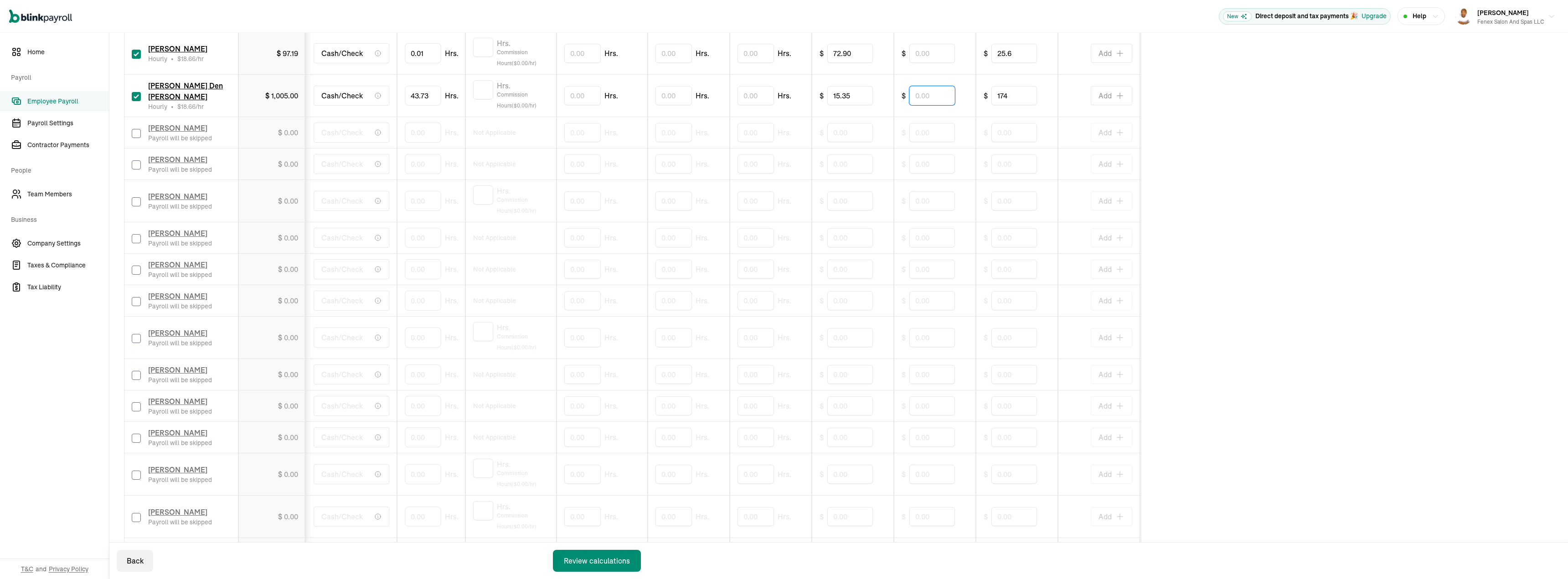
scroll to position [547, 0]
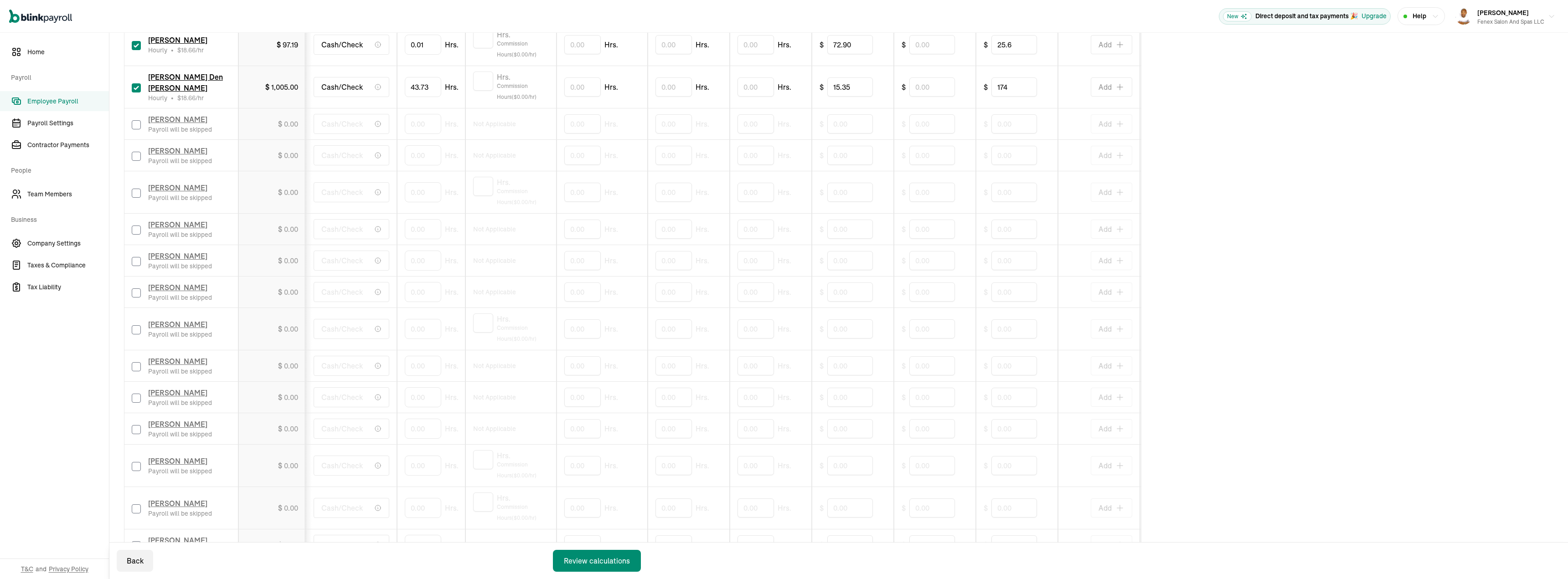
click at [141, 429] on input "checkbox" at bounding box center [136, 429] width 9 height 9
checkbox input "true"
click at [430, 429] on input "0" at bounding box center [423, 428] width 37 height 19
type input "14.5"
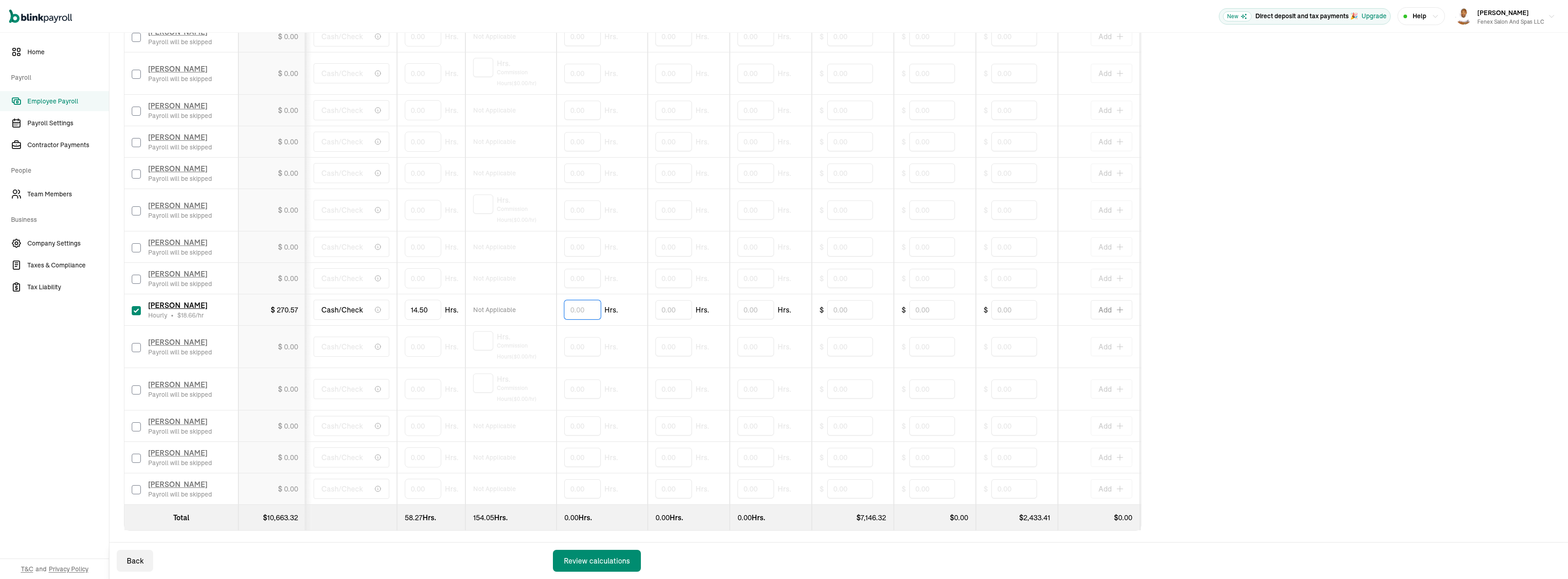
scroll to position [675, 0]
click at [141, 339] on div "Alexandria Sorley Payroll will be skipped" at bounding box center [181, 344] width 99 height 20
click at [135, 340] on input "checkbox" at bounding box center [136, 344] width 9 height 9
checkbox input "true"
click at [416, 342] on input "0" at bounding box center [423, 344] width 37 height 19
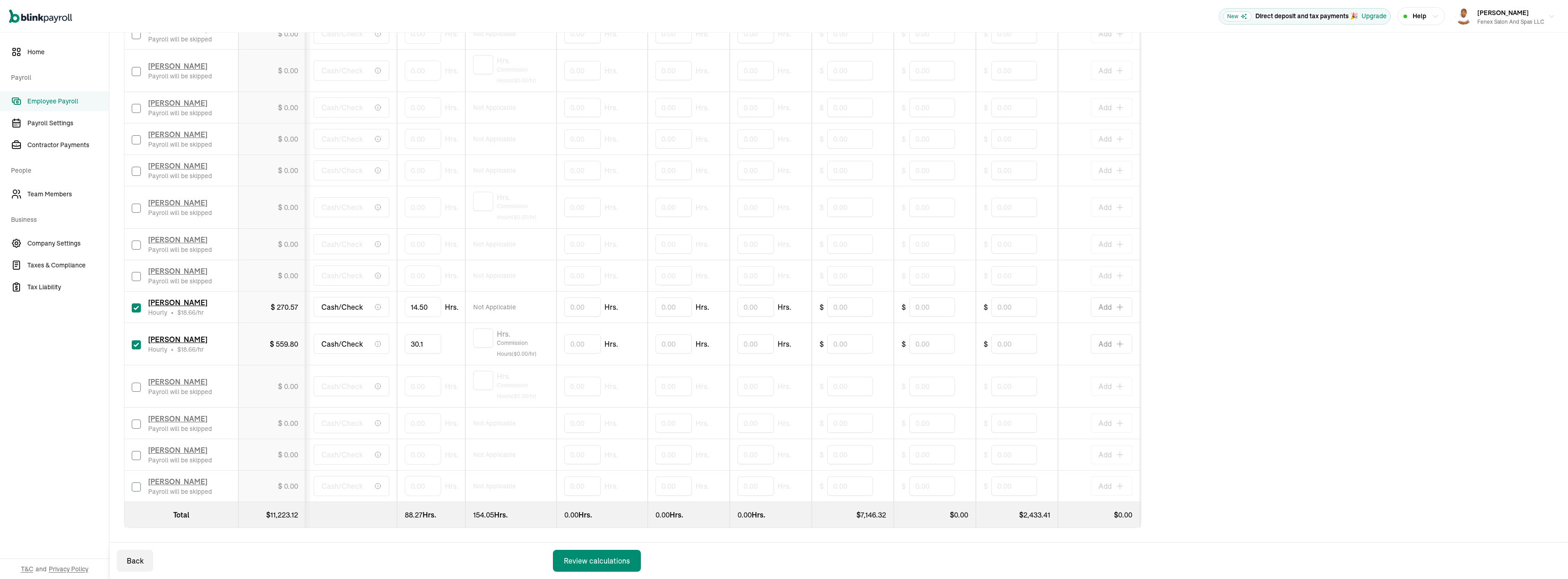
type input "30.13"
type input "11.5"
type input "415"
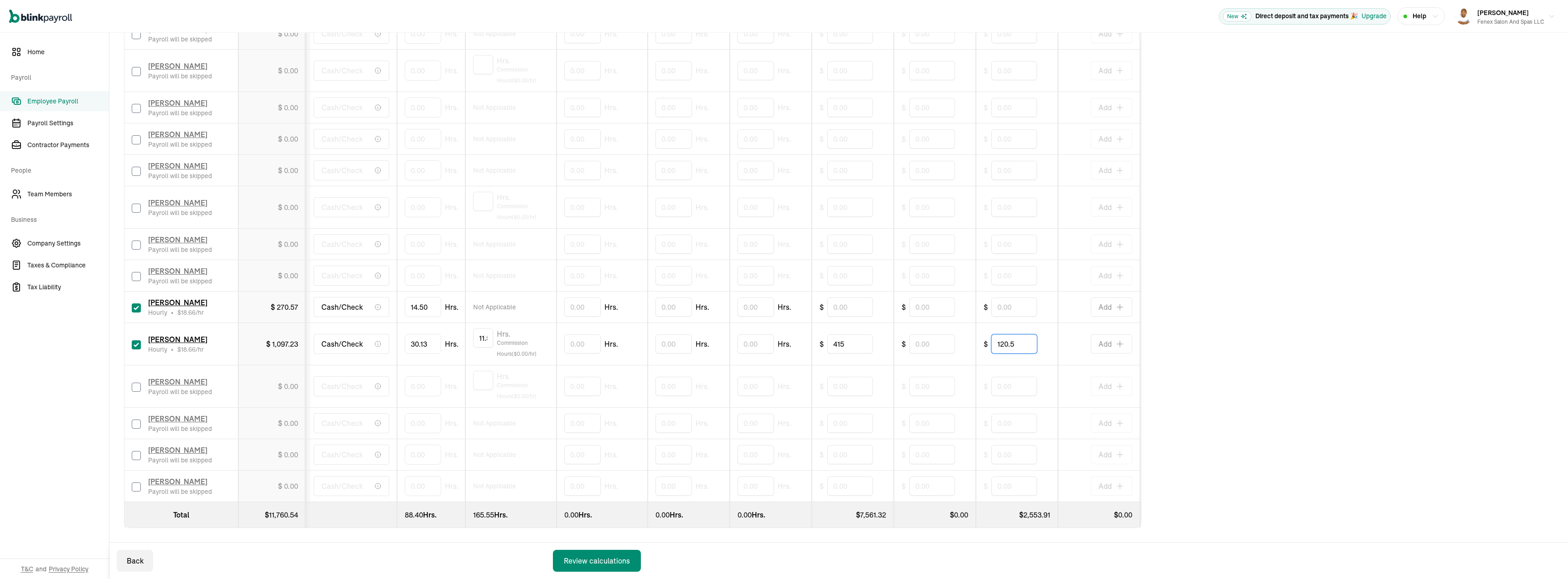
type input "120.5"
click at [132, 383] on input "checkbox" at bounding box center [136, 387] width 9 height 9
checkbox input "true"
click at [421, 386] on input "0" at bounding box center [423, 386] width 37 height 19
type input "47.55"
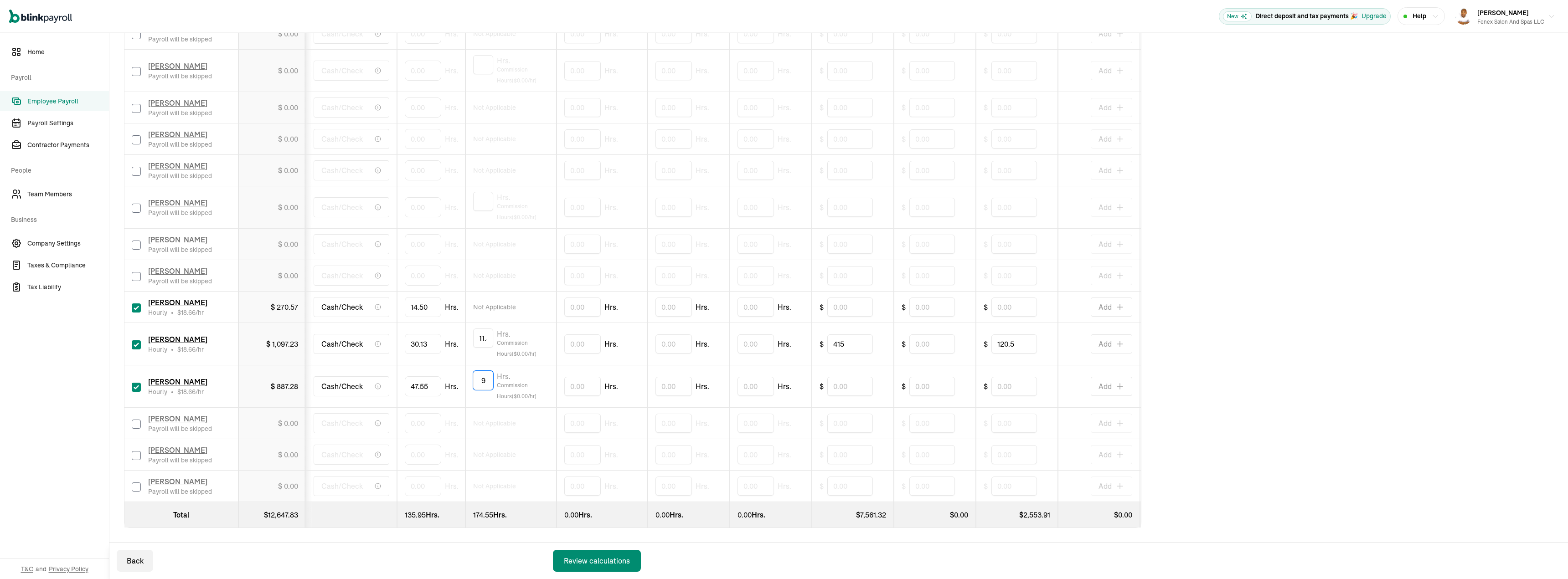
type input "9"
click at [854, 384] on input "text" at bounding box center [850, 386] width 46 height 19
type input "1"
type input "167.68"
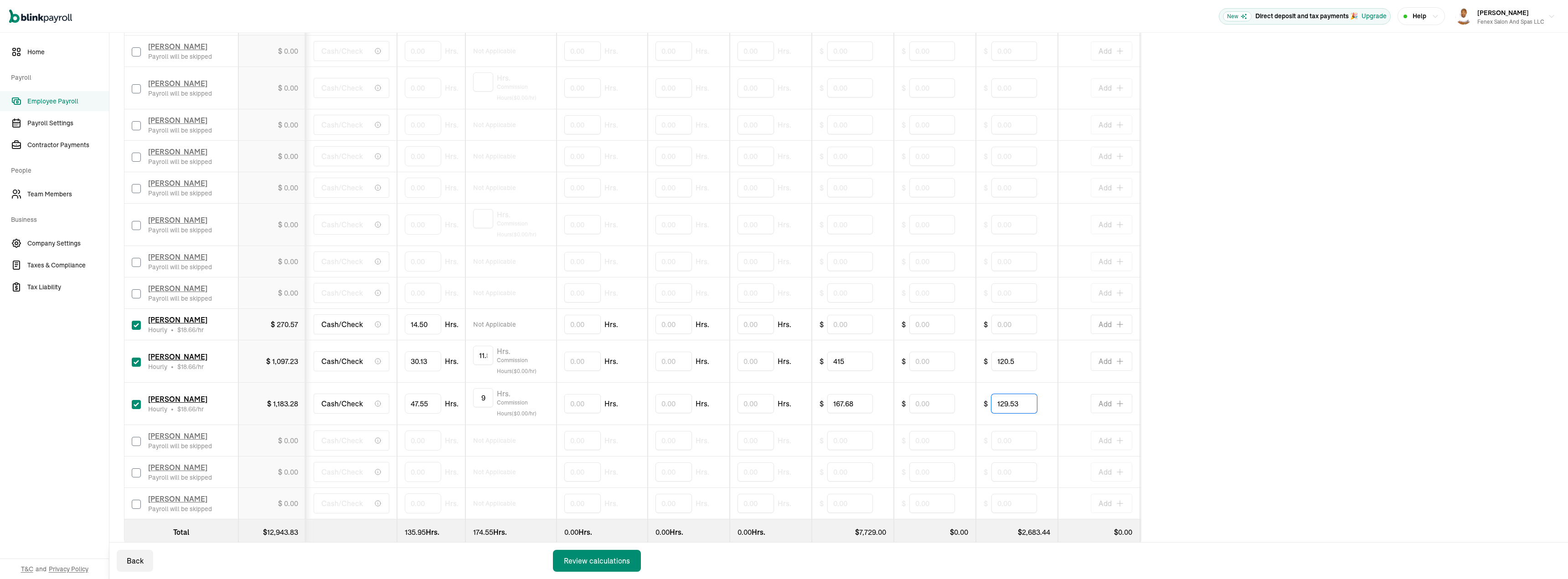
scroll to position [675, 0]
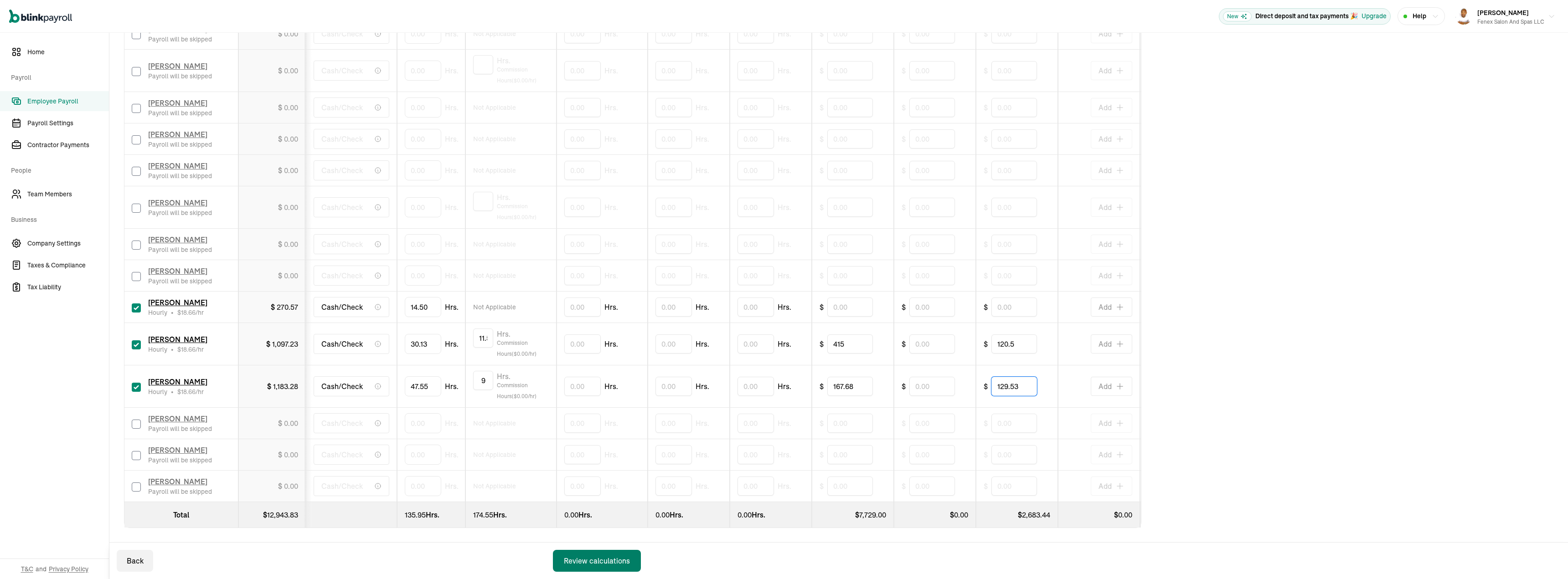
type input "129.53"
click at [593, 560] on div "Review calculations" at bounding box center [597, 561] width 66 height 11
click at [590, 560] on div "Review calculations" at bounding box center [597, 561] width 66 height 11
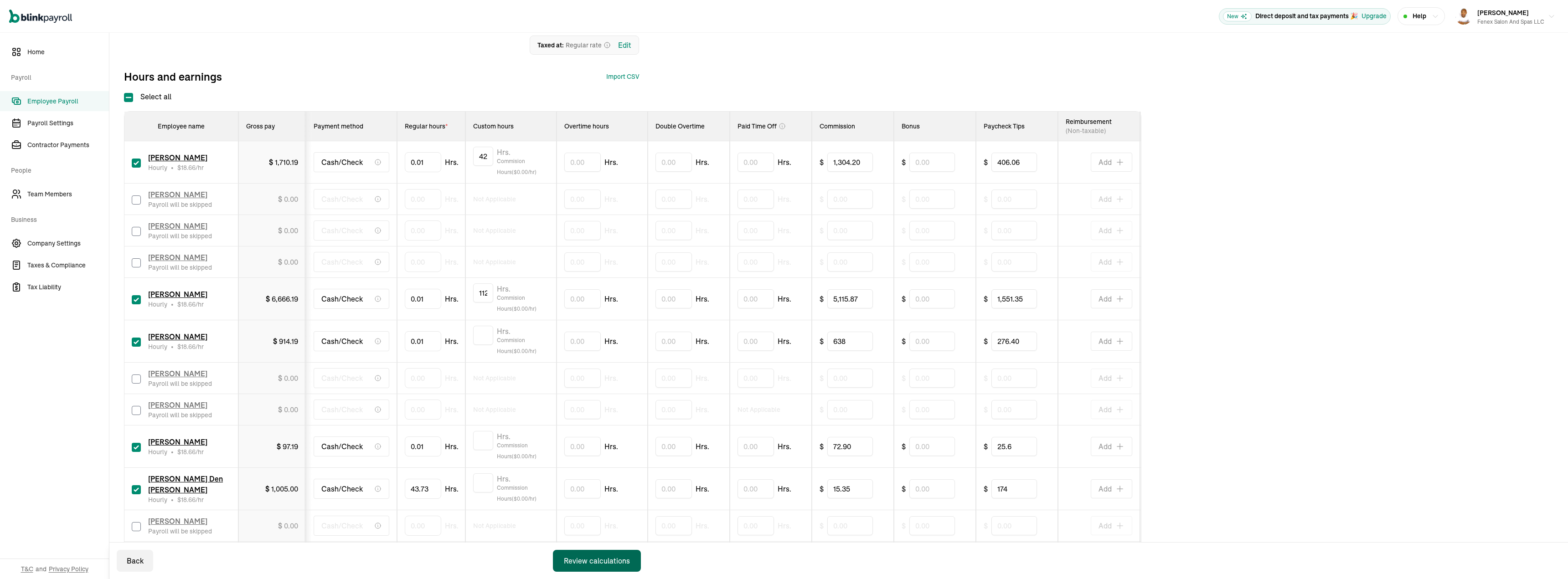
scroll to position [37, 0]
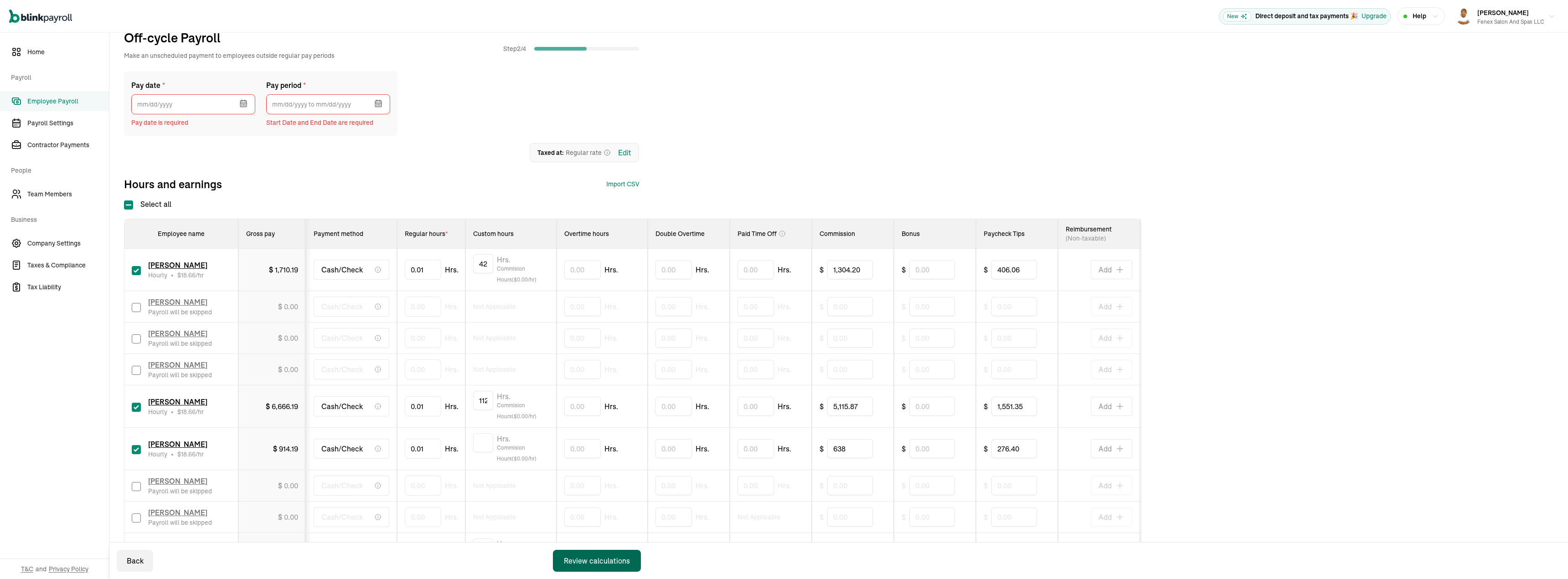
click at [237, 106] on button "button" at bounding box center [242, 102] width 26 height 24
click at [220, 179] on button "3" at bounding box center [221, 176] width 18 height 18
click at [375, 103] on icon "button" at bounding box center [378, 103] width 9 height 9
drag, startPoint x: 280, startPoint y: 137, endPoint x: 282, endPoint y: 151, distance: 14.1
click at [280, 137] on icon "button" at bounding box center [282, 136] width 9 height 9
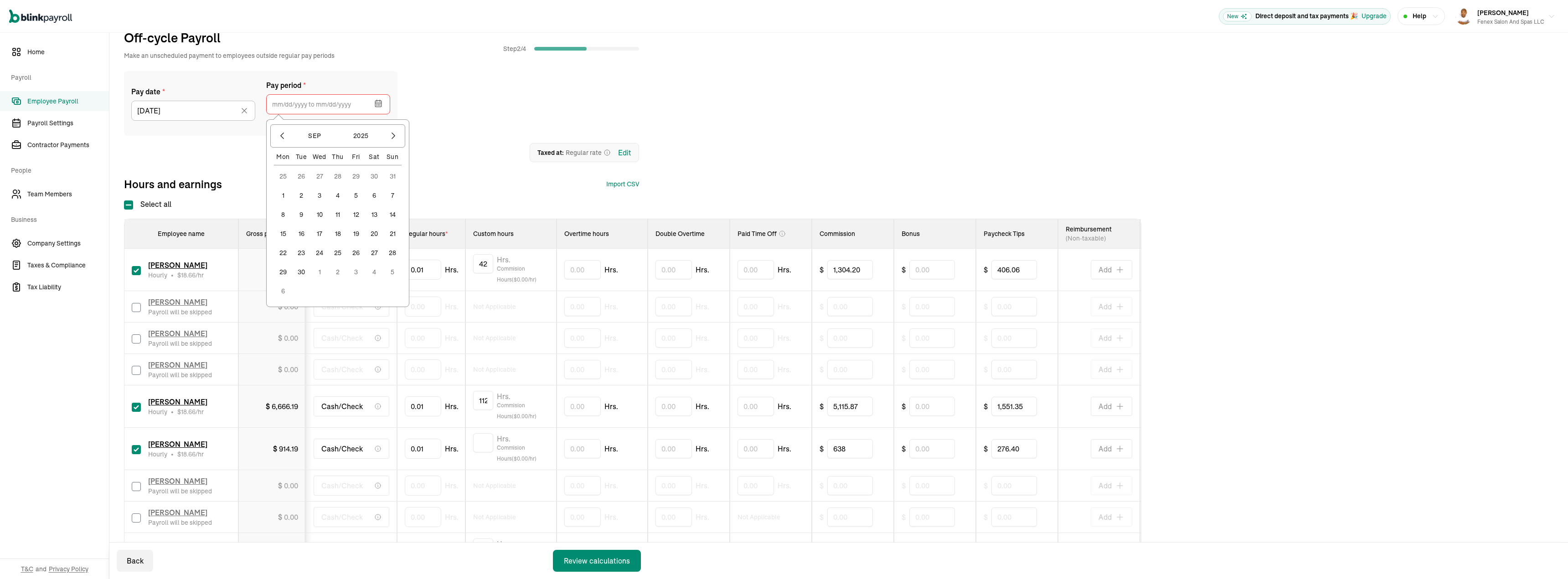
click at [284, 234] on button "15" at bounding box center [283, 234] width 18 height 18
click at [395, 255] on button "28" at bounding box center [393, 253] width 18 height 18
type input "09/15/2025 ~ 09/28/2025"
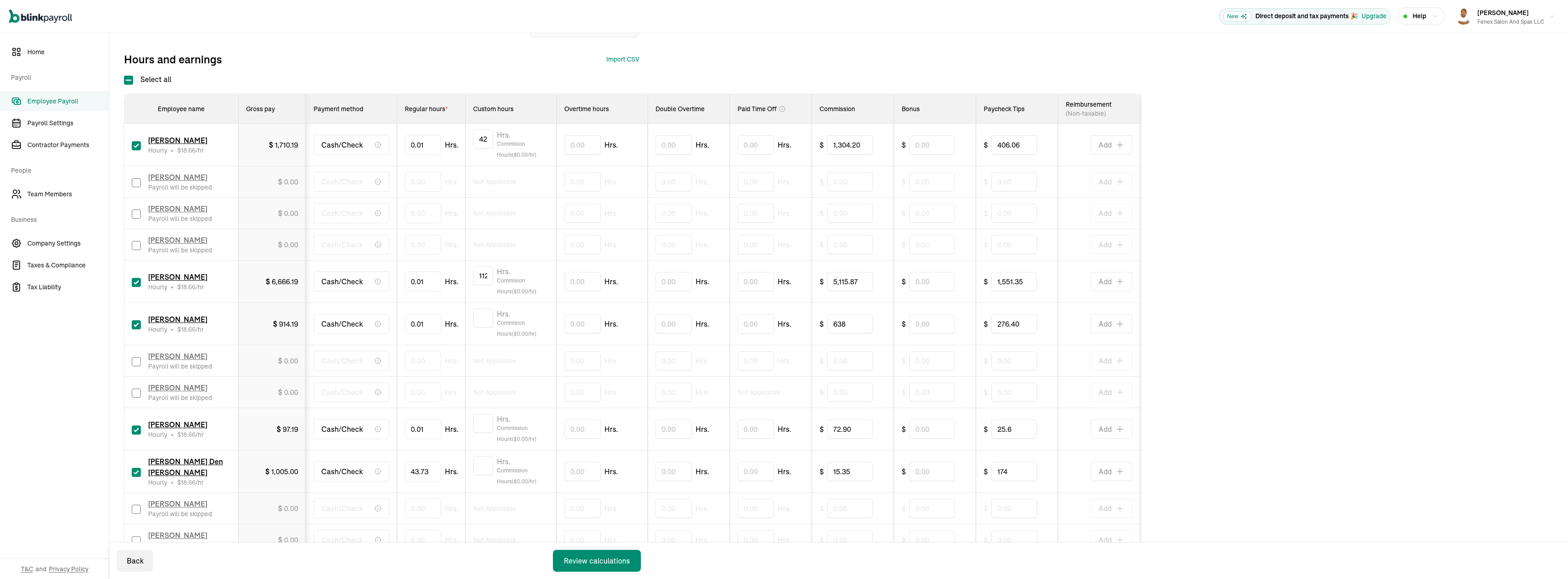
scroll to position [174, 0]
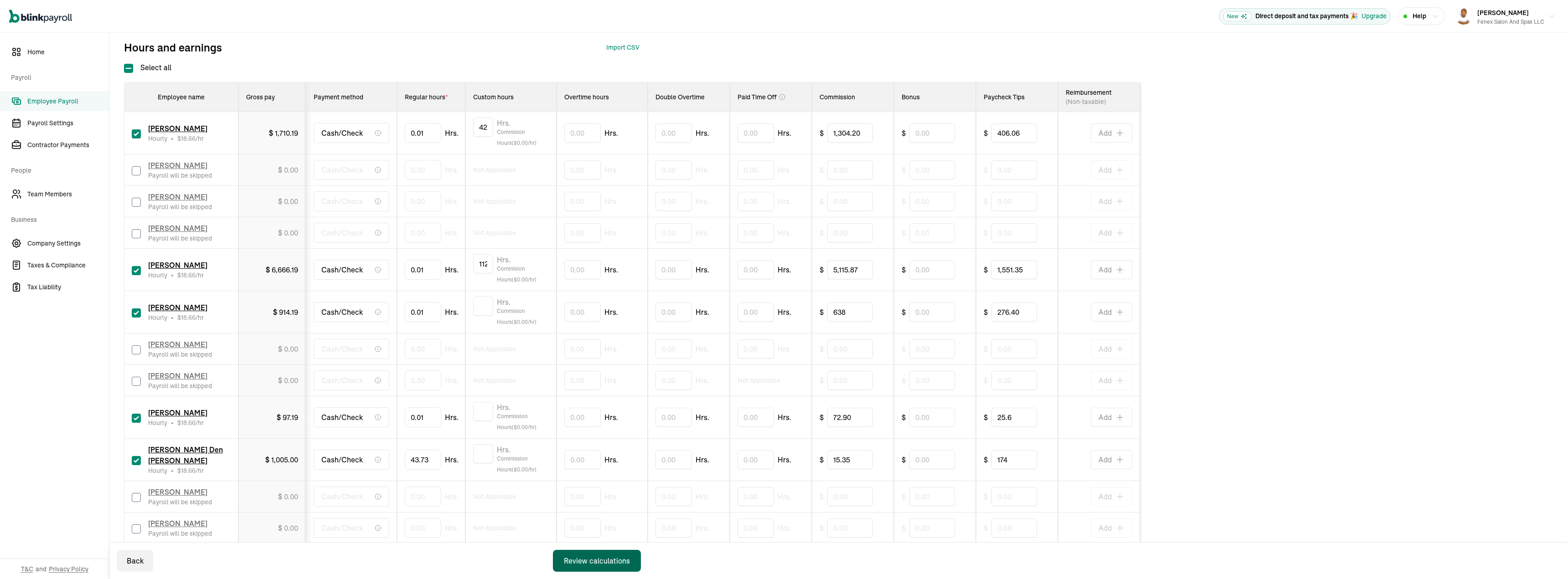
click at [601, 554] on button "Review calculations" at bounding box center [597, 561] width 88 height 22
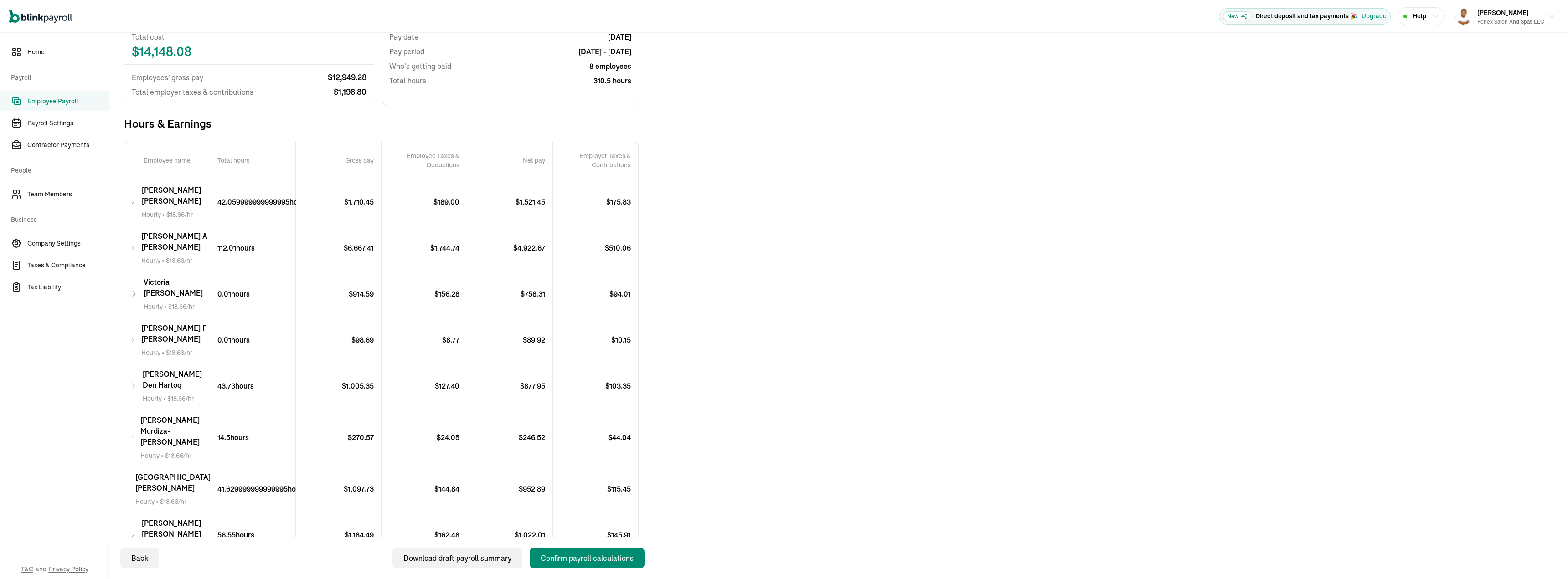
scroll to position [109, 0]
click at [565, 562] on div "Confirm payroll calculations" at bounding box center [587, 558] width 93 height 11
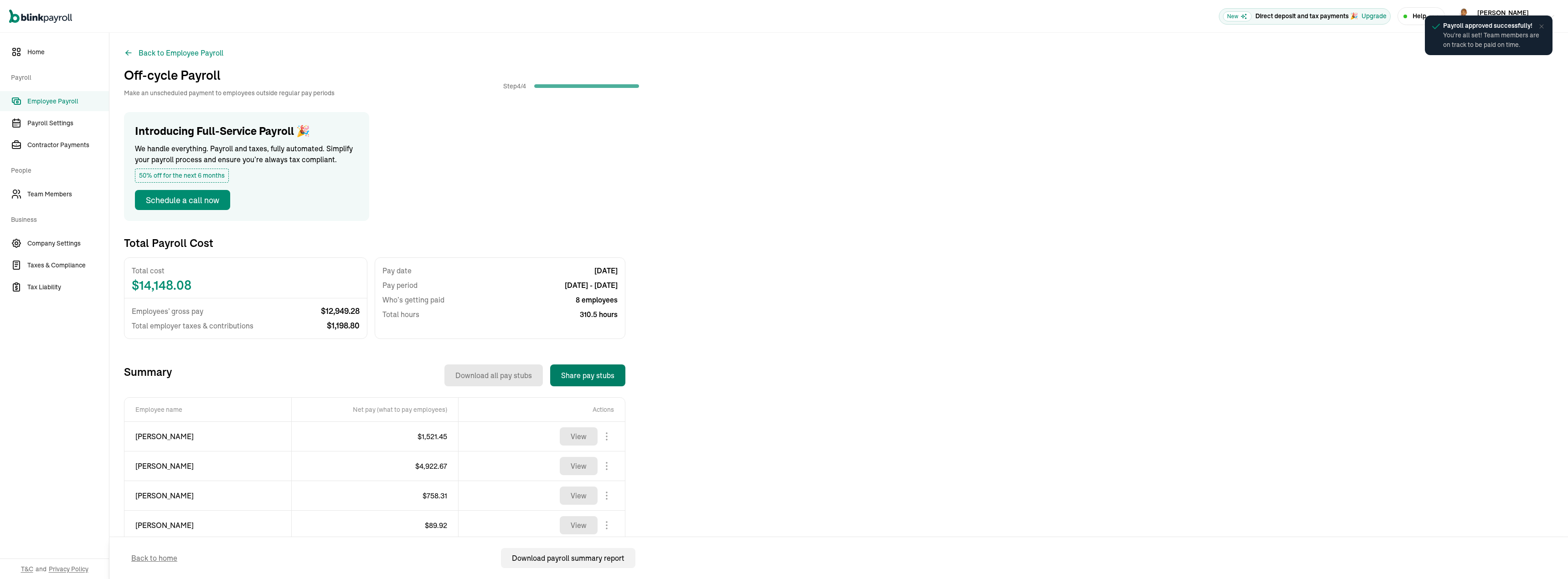
click at [598, 383] on button "Share pay stubs" at bounding box center [588, 375] width 75 height 22
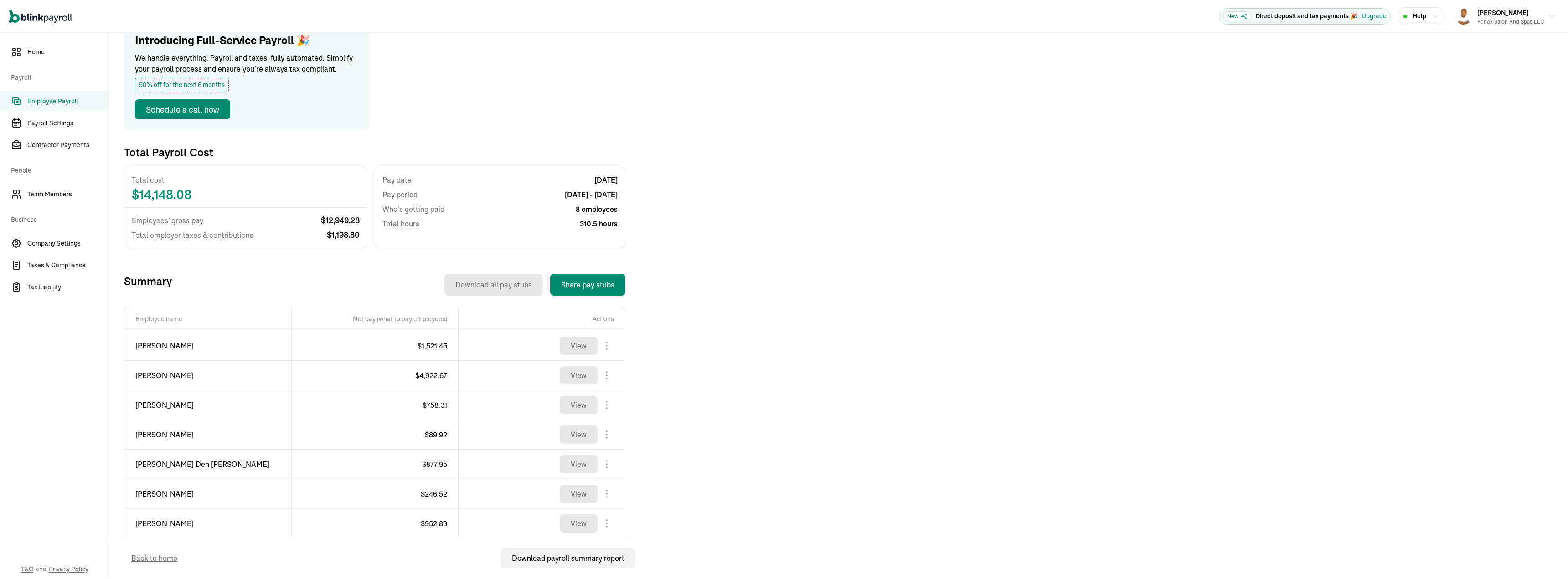
scroll to position [91, 0]
click at [179, 337] on td "[PERSON_NAME]" at bounding box center [208, 345] width 167 height 30
click at [176, 344] on span "[PERSON_NAME]" at bounding box center [208, 345] width 145 height 11
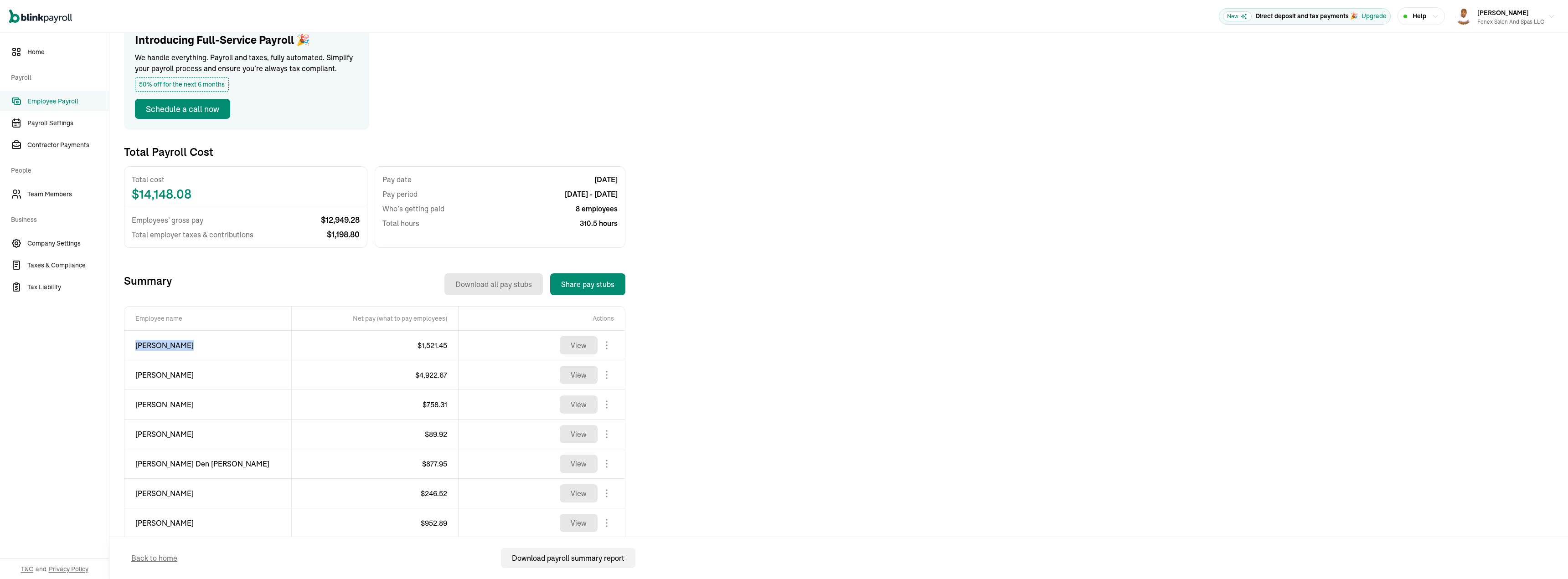
copy div "[PERSON_NAME]"
click at [435, 348] on span "$ 1,521.45" at bounding box center [432, 345] width 30 height 9
copy span "1,521.45"
click at [430, 378] on span "$ 4,922.67" at bounding box center [431, 375] width 32 height 9
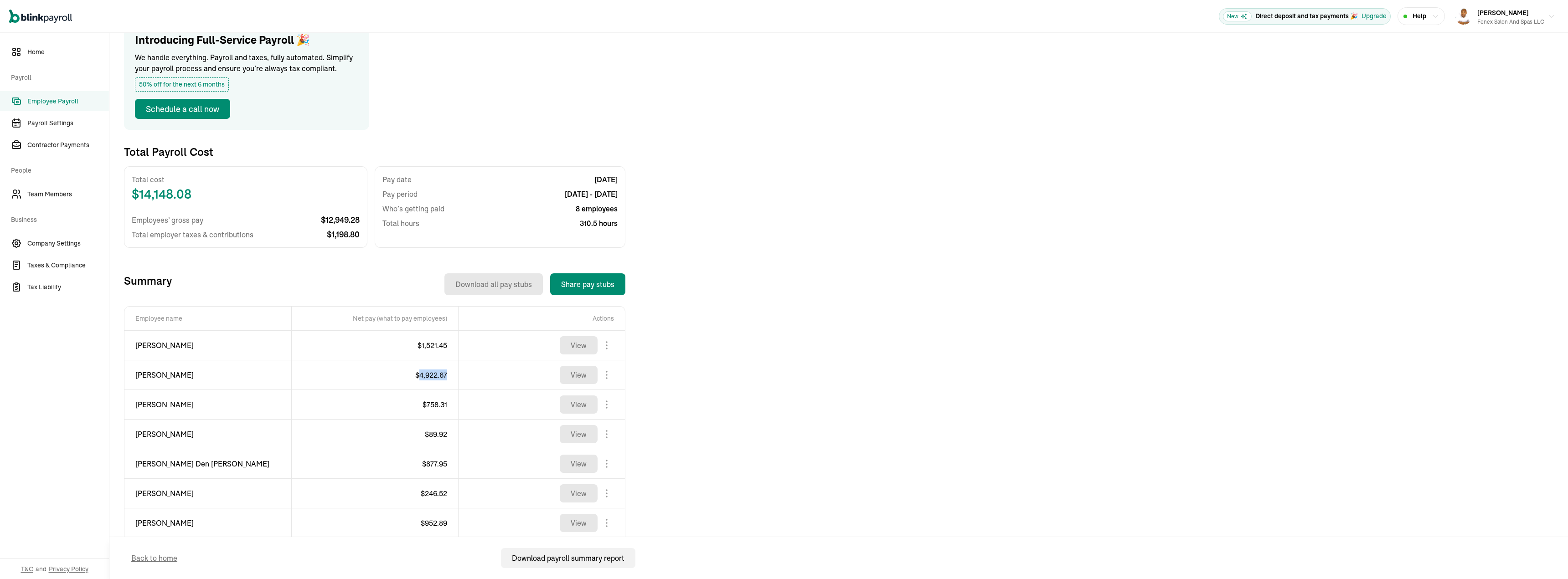
click at [430, 378] on span "$ 4,922.67" at bounding box center [431, 375] width 32 height 9
copy span "4,922.67"
click at [169, 376] on span "[PERSON_NAME]" at bounding box center [208, 375] width 145 height 11
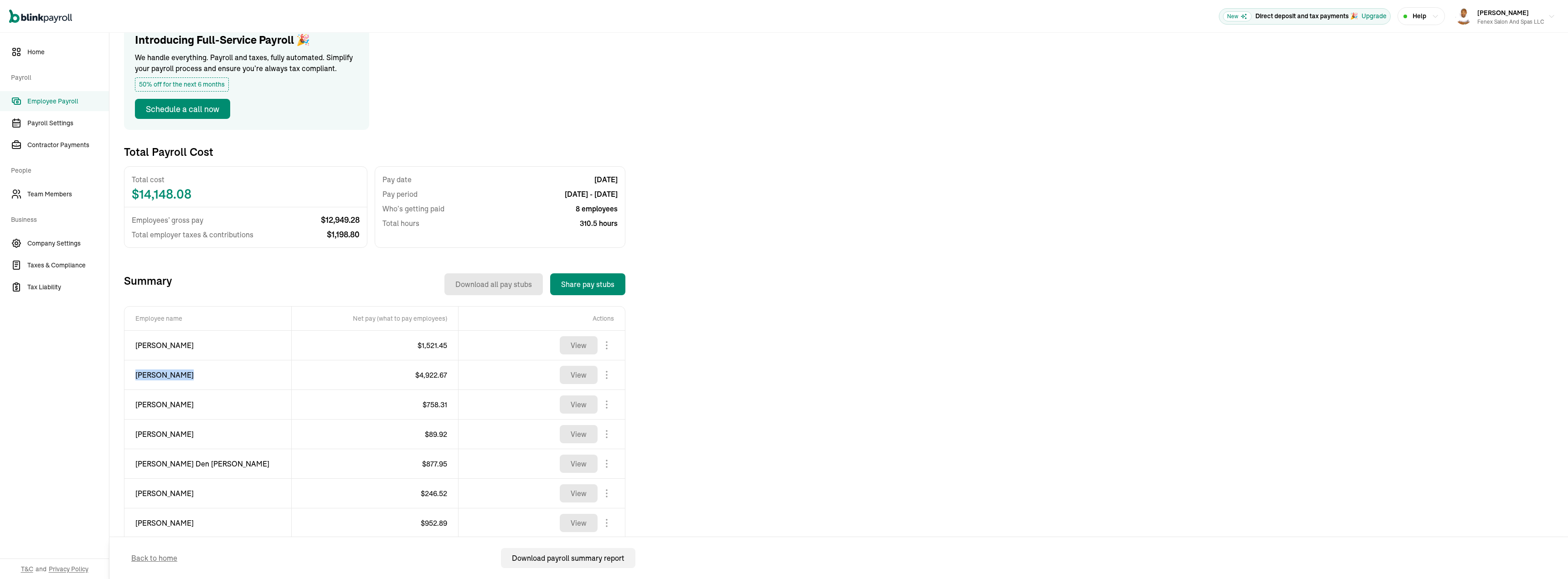
copy div "[PERSON_NAME]"
click at [442, 409] on span "$ 758.31" at bounding box center [435, 404] width 24 height 9
copy span "758.31"
click at [181, 403] on span "[PERSON_NAME]" at bounding box center [208, 404] width 145 height 11
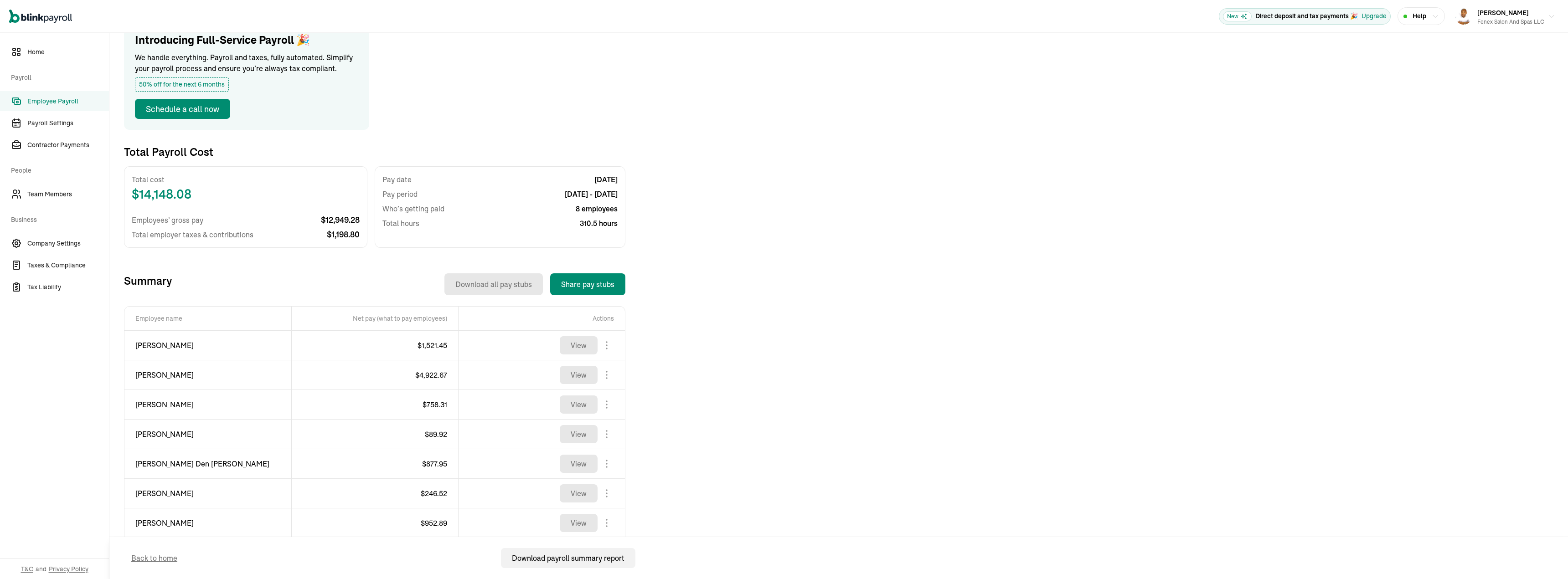
click at [181, 403] on span "[PERSON_NAME]" at bounding box center [208, 404] width 145 height 11
copy div "[PERSON_NAME]"
click at [434, 436] on span "$ 89.92" at bounding box center [436, 434] width 23 height 9
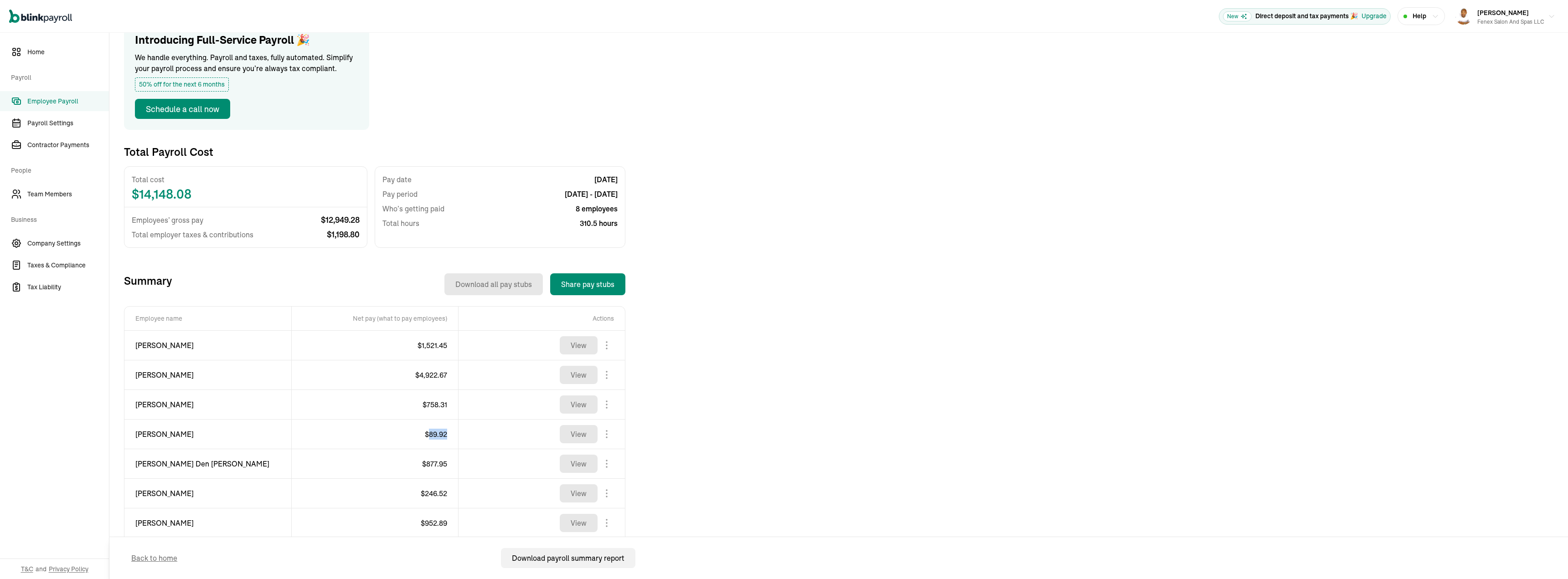
copy span "89.92"
click at [180, 437] on span "[PERSON_NAME]" at bounding box center [208, 434] width 145 height 11
click at [177, 437] on span "[PERSON_NAME]" at bounding box center [208, 434] width 145 height 11
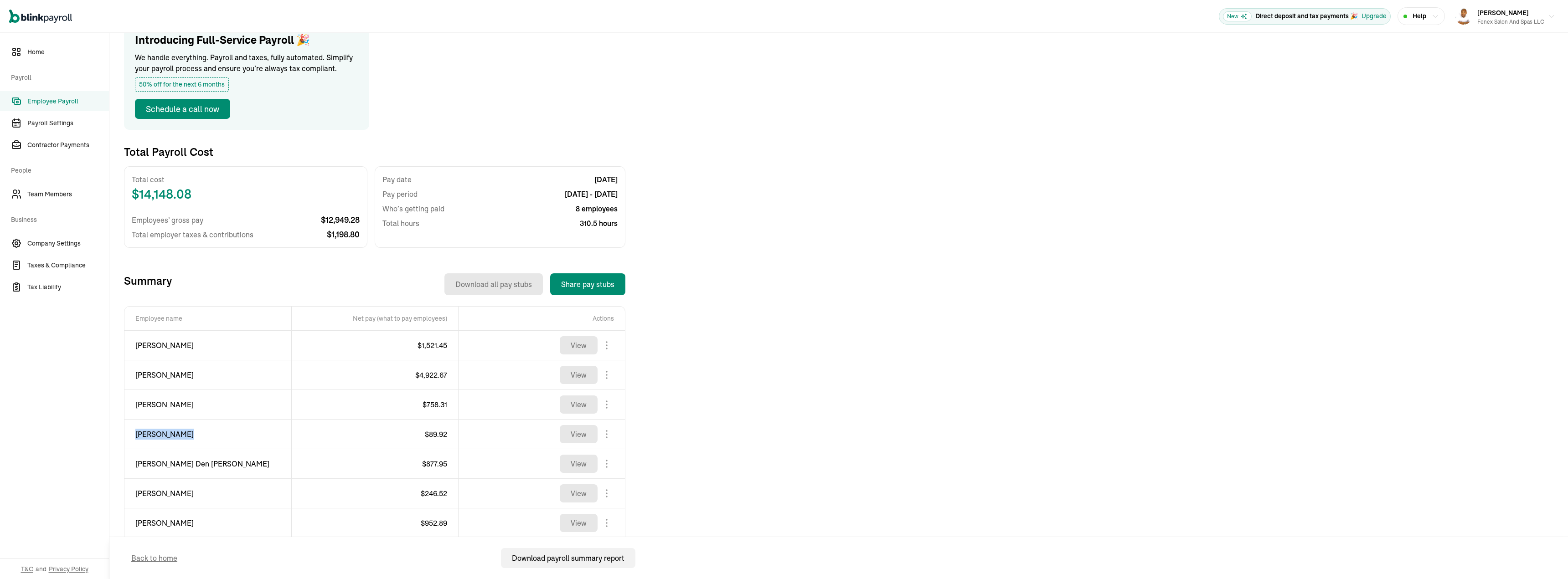
copy div "[PERSON_NAME]"
click at [437, 465] on span "$ 877.95" at bounding box center [434, 463] width 25 height 9
copy span "877.95"
click at [183, 465] on span "[PERSON_NAME] Den [PERSON_NAME]" at bounding box center [208, 463] width 145 height 11
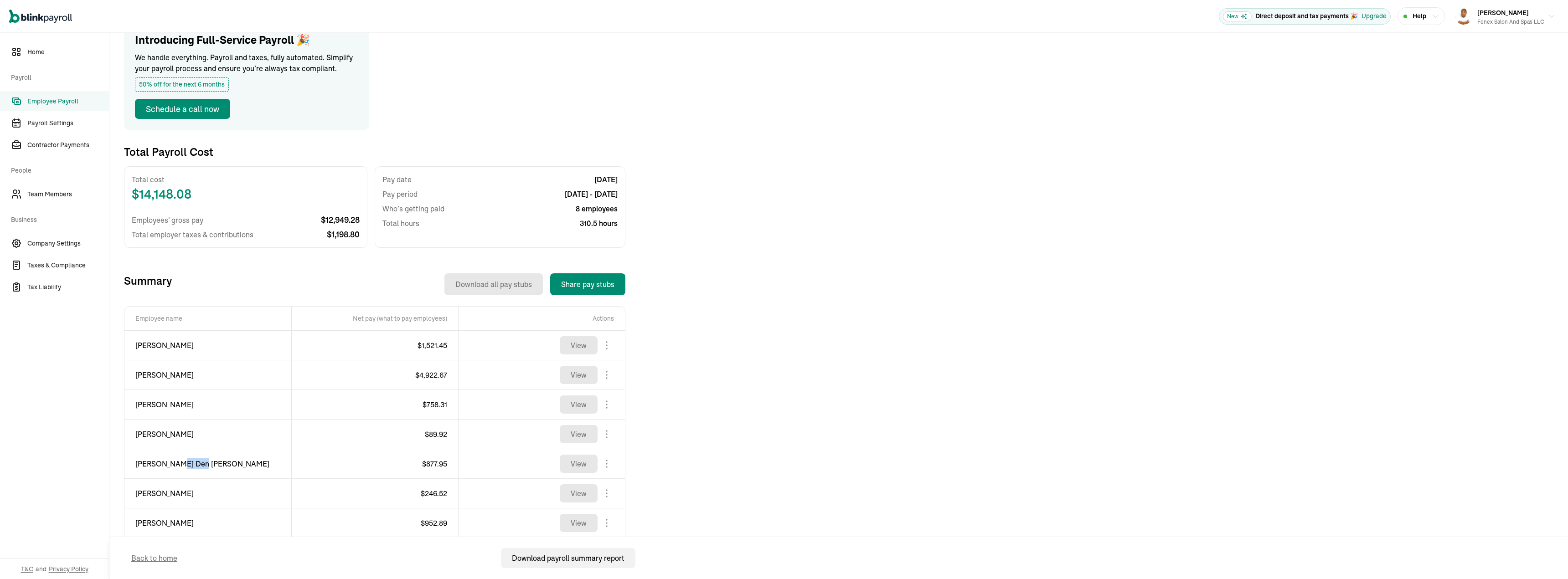
click at [183, 465] on span "[PERSON_NAME] Den [PERSON_NAME]" at bounding box center [208, 463] width 145 height 11
copy div "[PERSON_NAME] Den [PERSON_NAME]"
click at [198, 459] on span "[PERSON_NAME] Den [PERSON_NAME]" at bounding box center [208, 463] width 145 height 11
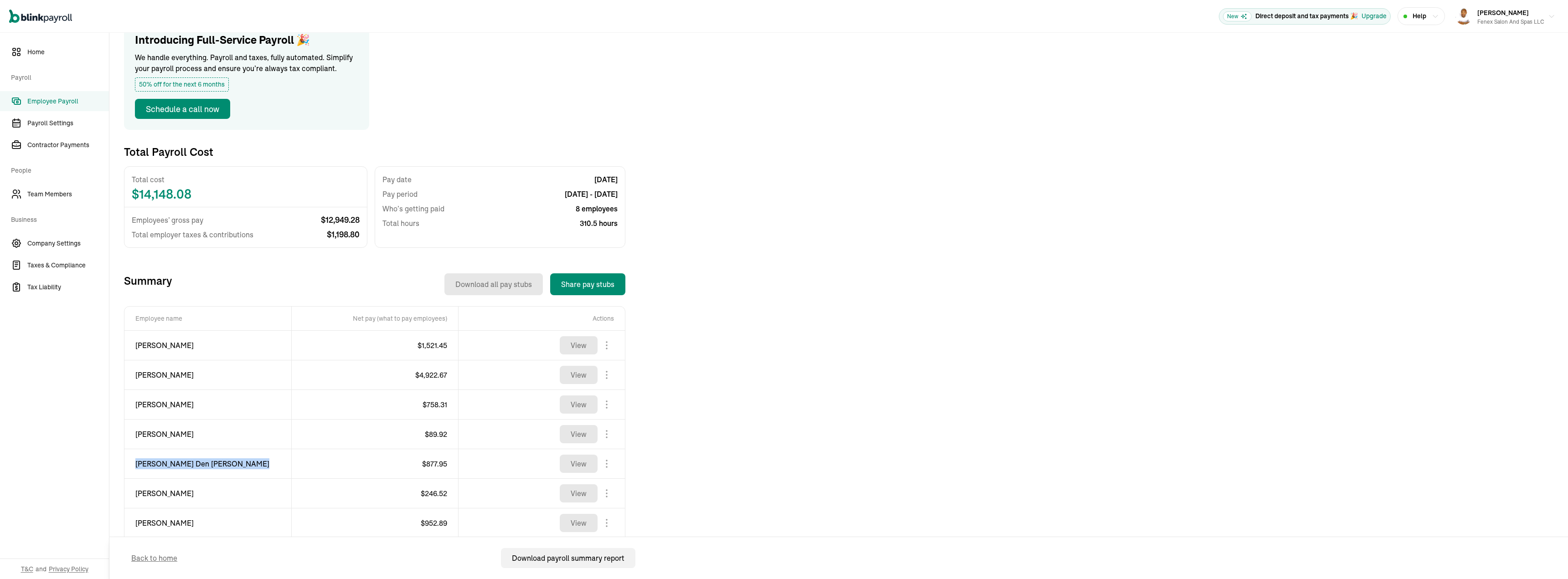
click at [198, 460] on span "[PERSON_NAME] Den [PERSON_NAME]" at bounding box center [208, 463] width 145 height 11
click at [441, 467] on span "$ 877.95" at bounding box center [434, 463] width 25 height 9
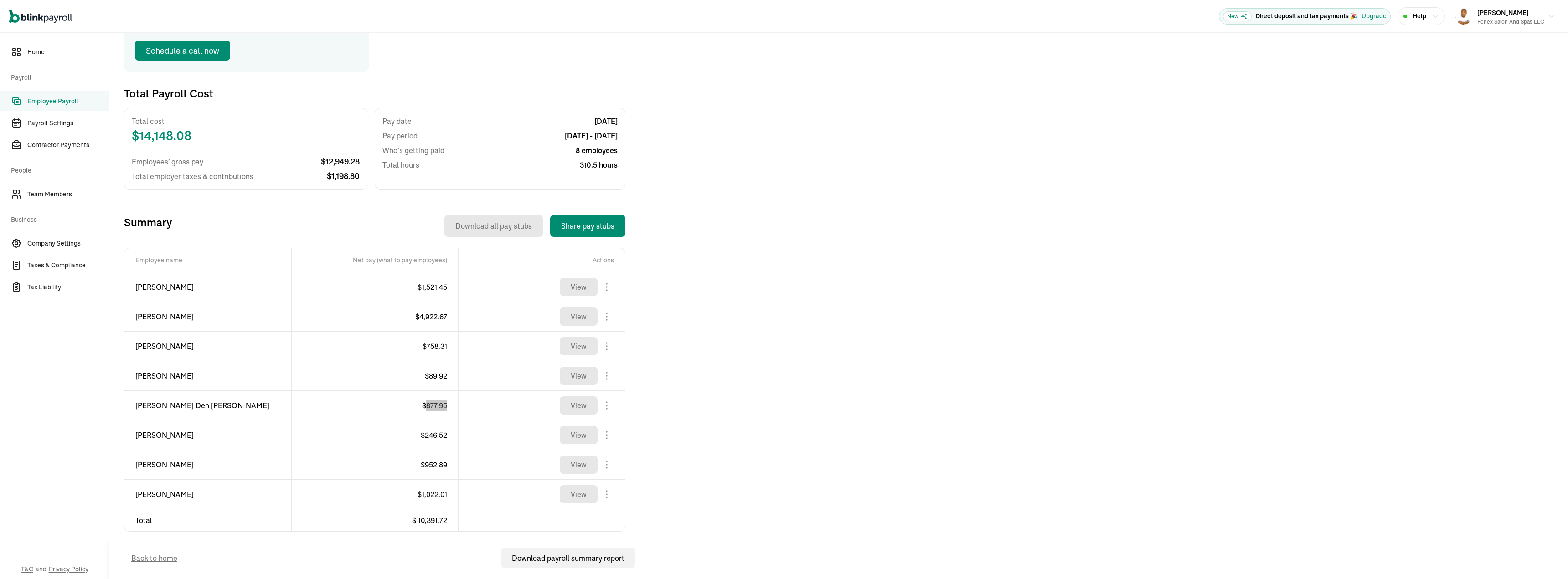
scroll to position [164, 0]
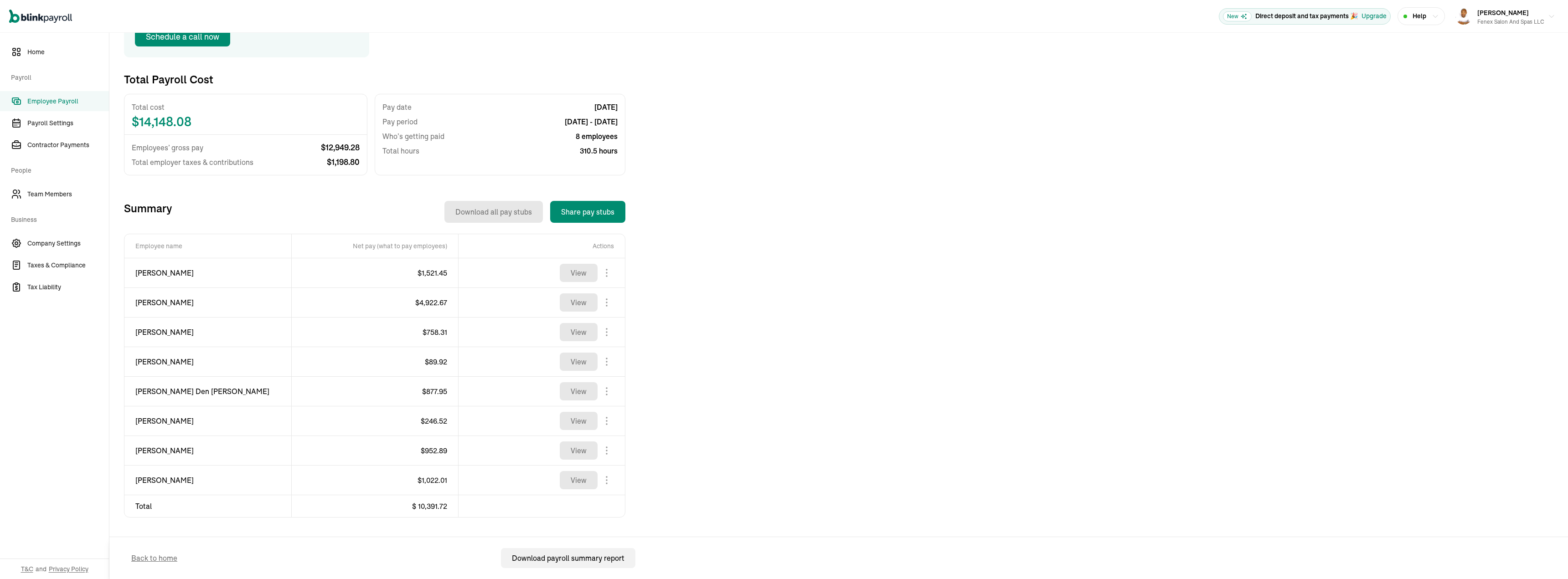
click at [181, 421] on span "[PERSON_NAME]" at bounding box center [208, 421] width 145 height 11
click at [440, 421] on span "$ 246.52" at bounding box center [433, 420] width 26 height 9
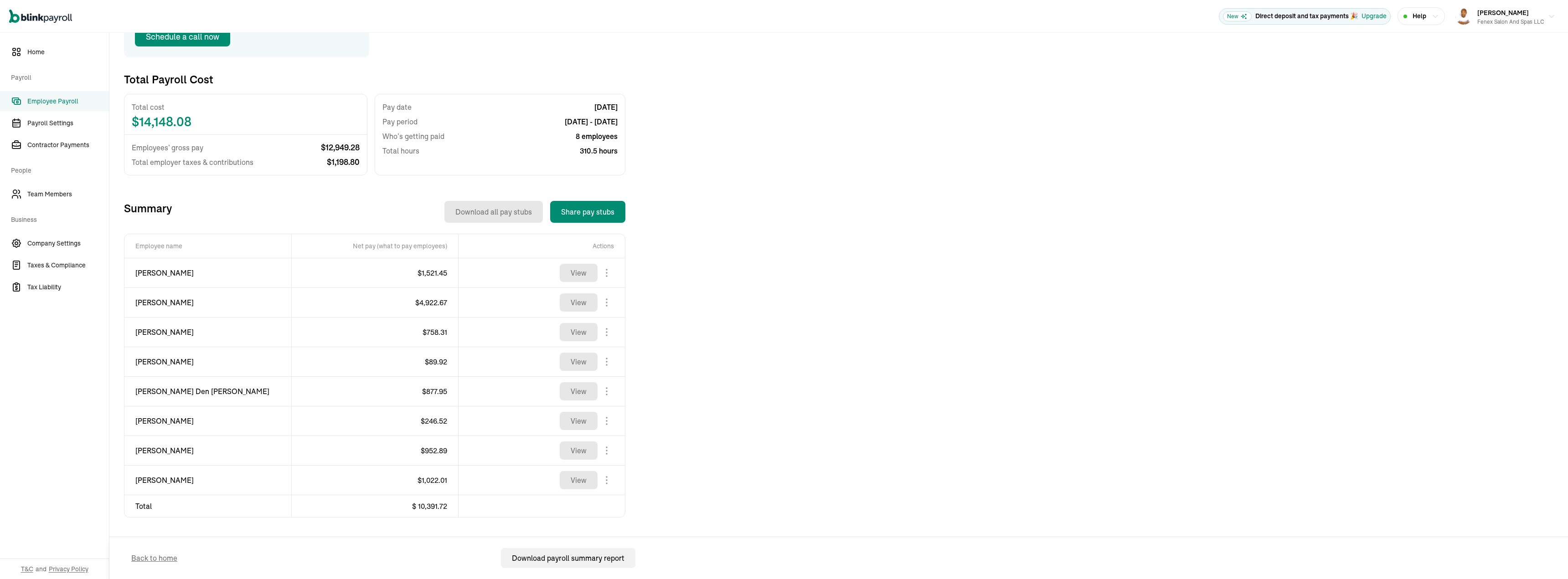
click at [149, 453] on span "[PERSON_NAME]" at bounding box center [208, 451] width 145 height 11
click at [435, 449] on span "$ 952.89" at bounding box center [433, 450] width 26 height 9
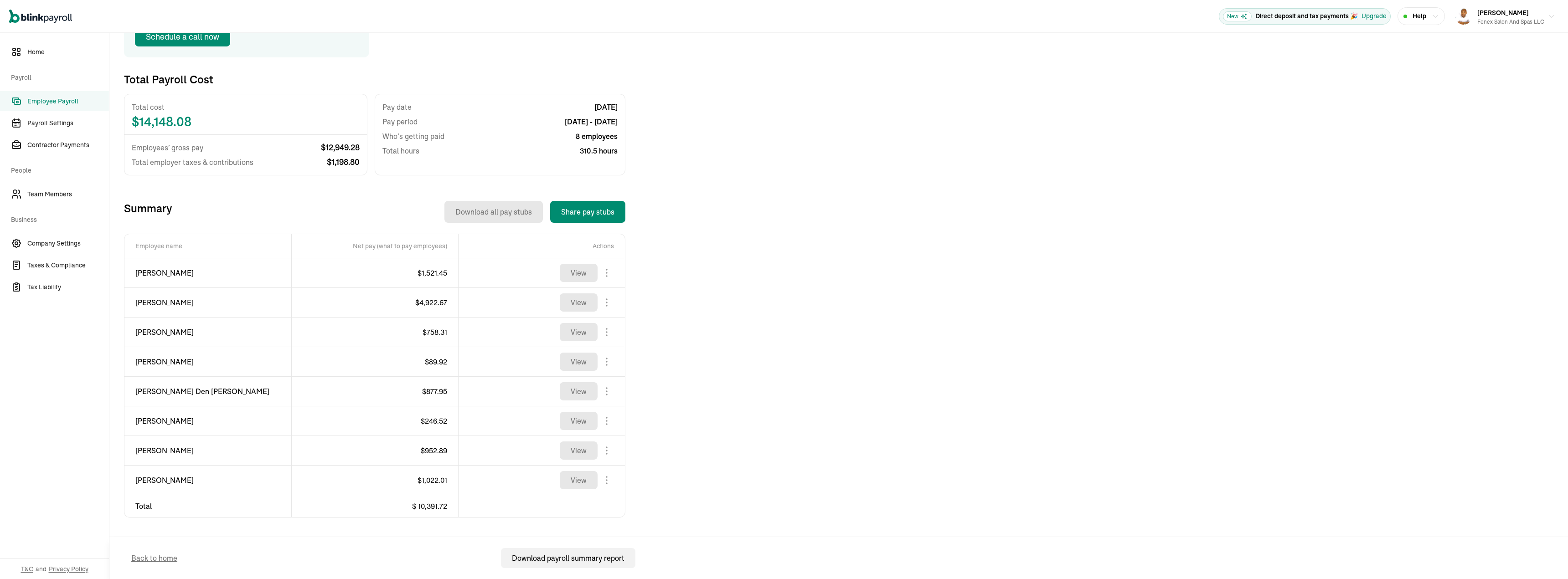
click at [138, 480] on span "[PERSON_NAME]" at bounding box center [208, 480] width 145 height 11
click at [435, 478] on span "$ 1,022.01" at bounding box center [432, 480] width 30 height 9
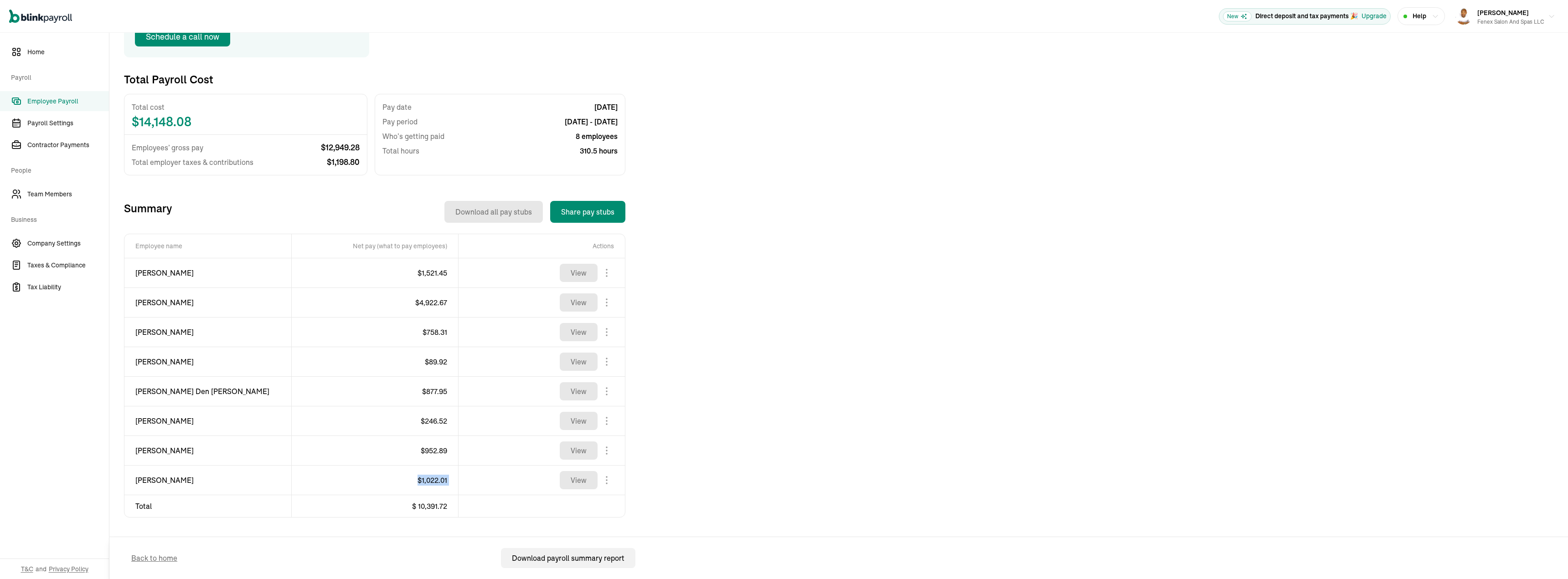
click at [435, 478] on span "$ 1,022.01" at bounding box center [432, 480] width 30 height 9
